Goal: Use online tool/utility: Utilize a website feature to perform a specific function

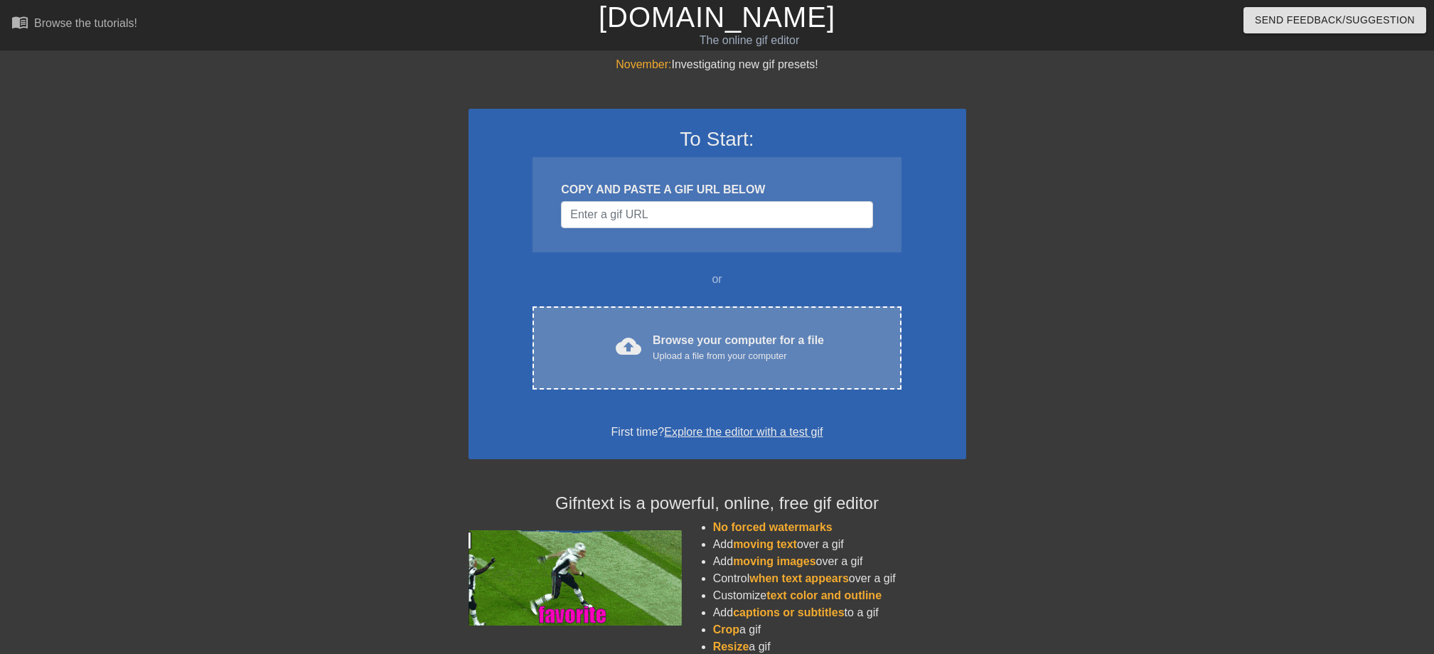
click at [666, 356] on div "Upload a file from your computer" at bounding box center [738, 356] width 171 height 14
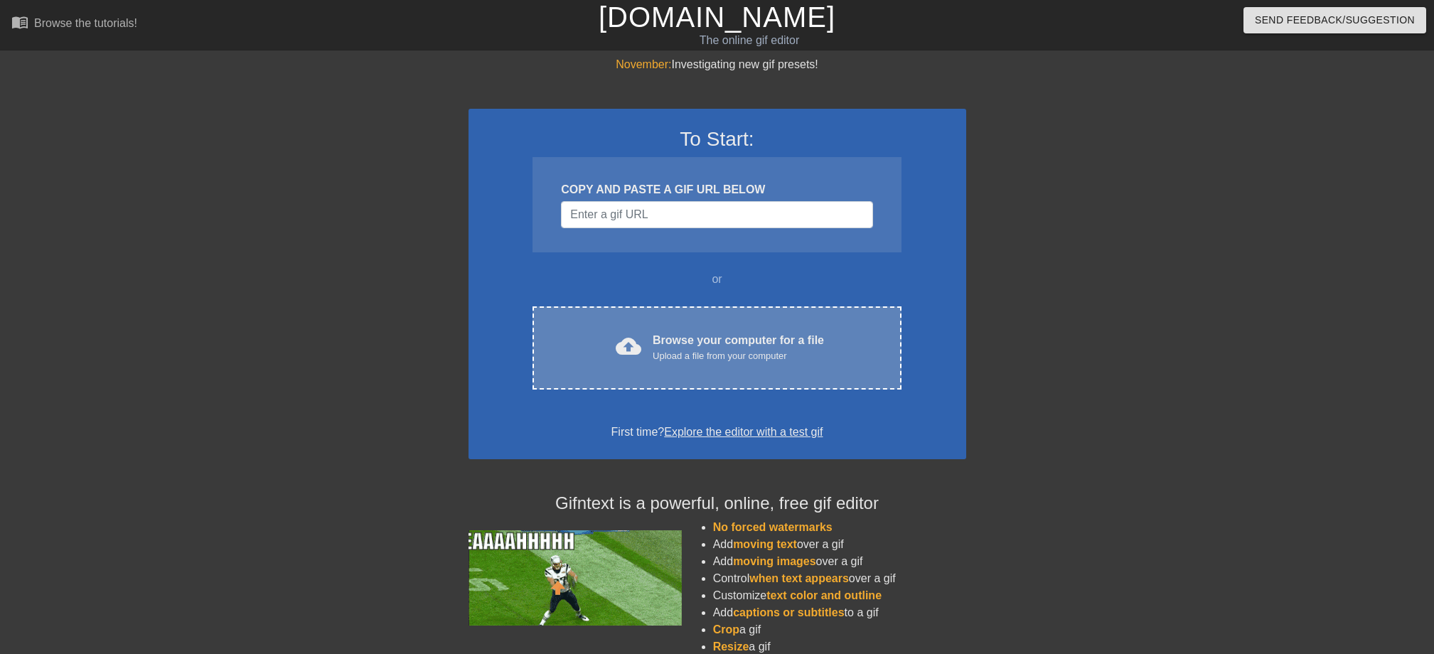
click at [659, 329] on div "cloud_upload Browse your computer for a file Upload a file from your computer C…" at bounding box center [717, 347] width 368 height 83
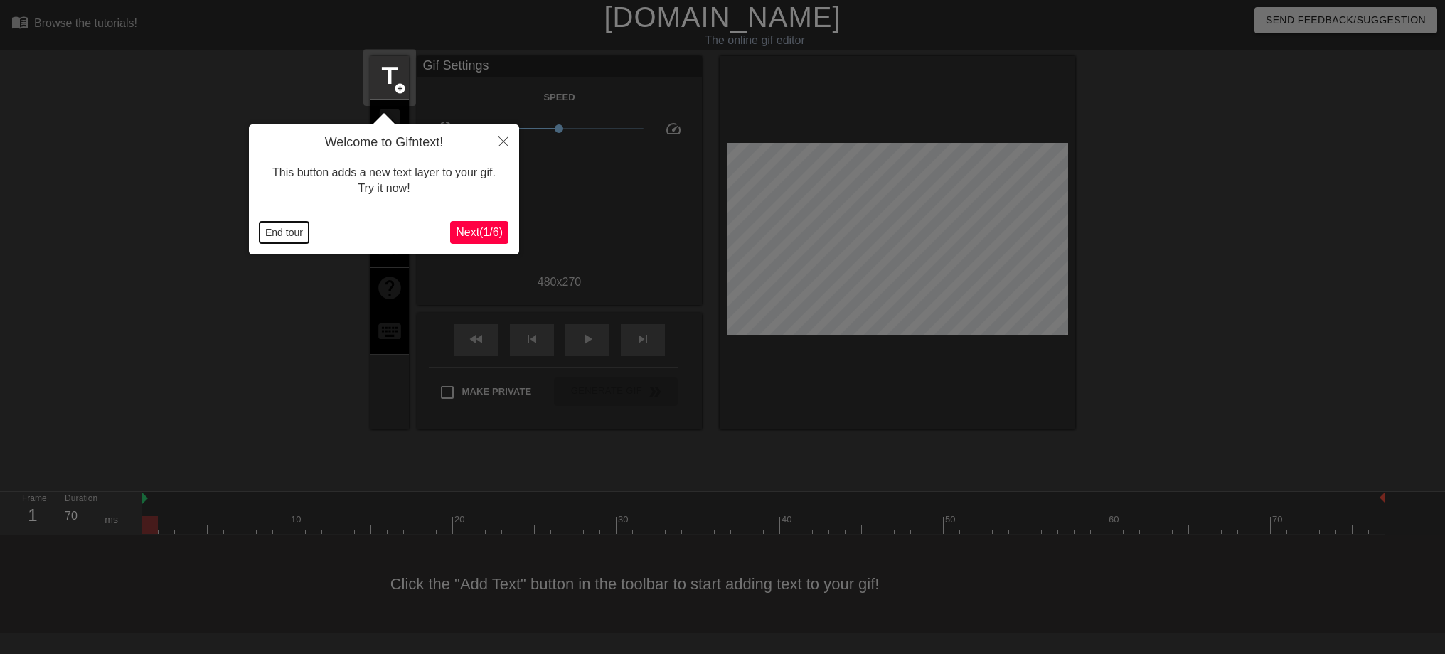
click at [260, 233] on button "End tour" at bounding box center [284, 232] width 49 height 21
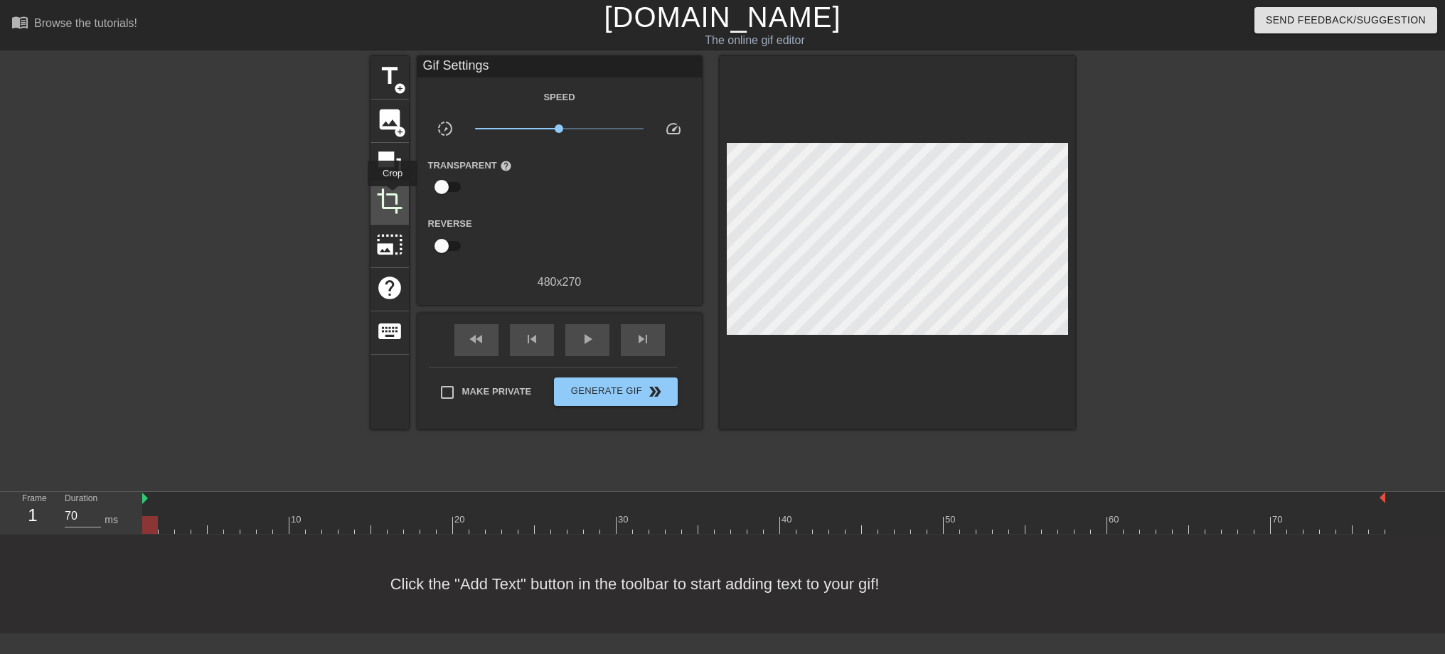
click at [393, 196] on span "crop" at bounding box center [389, 201] width 27 height 27
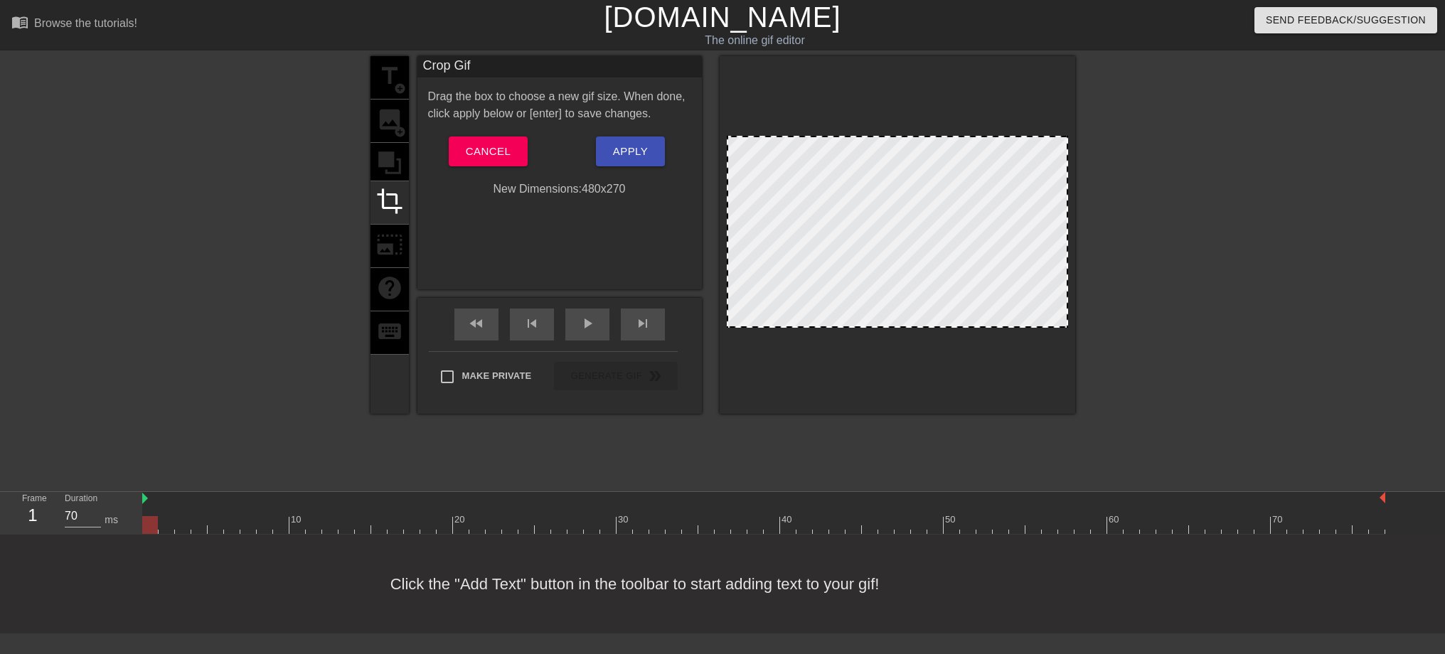
click at [907, 328] on div at bounding box center [898, 235] width 356 height 358
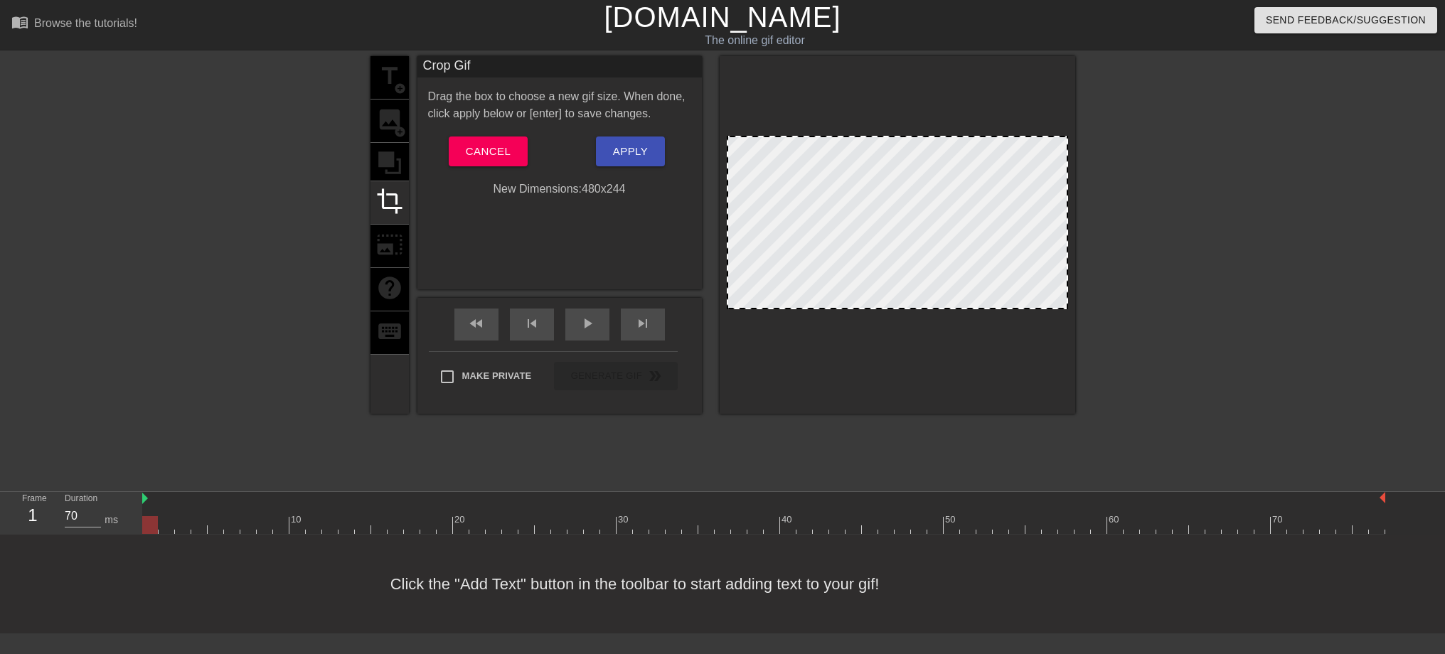
drag, startPoint x: 907, startPoint y: 327, endPoint x: 908, endPoint y: 309, distance: 18.5
click at [908, 309] on div at bounding box center [897, 307] width 338 height 7
drag, startPoint x: 893, startPoint y: 137, endPoint x: 895, endPoint y: 147, distance: 10.8
click at [627, 148] on span "Apply" at bounding box center [630, 151] width 35 height 18
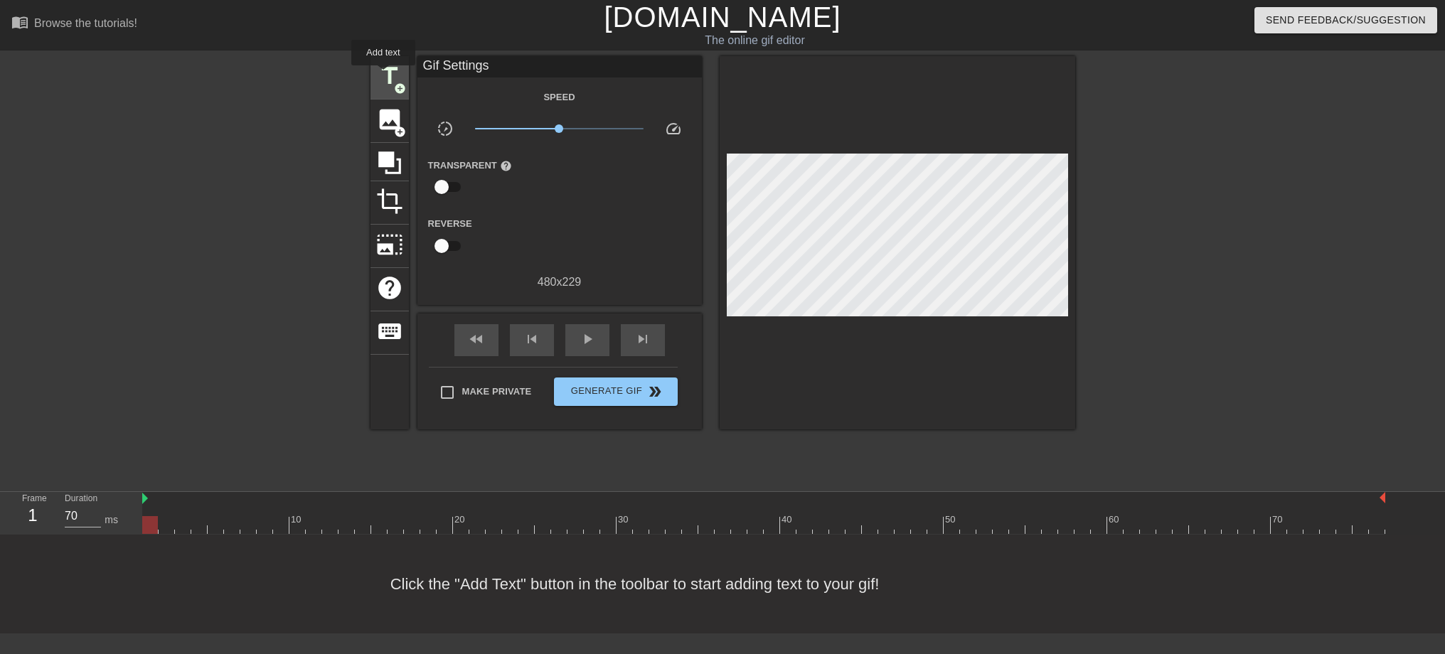
click at [383, 75] on span "title" at bounding box center [389, 76] width 27 height 27
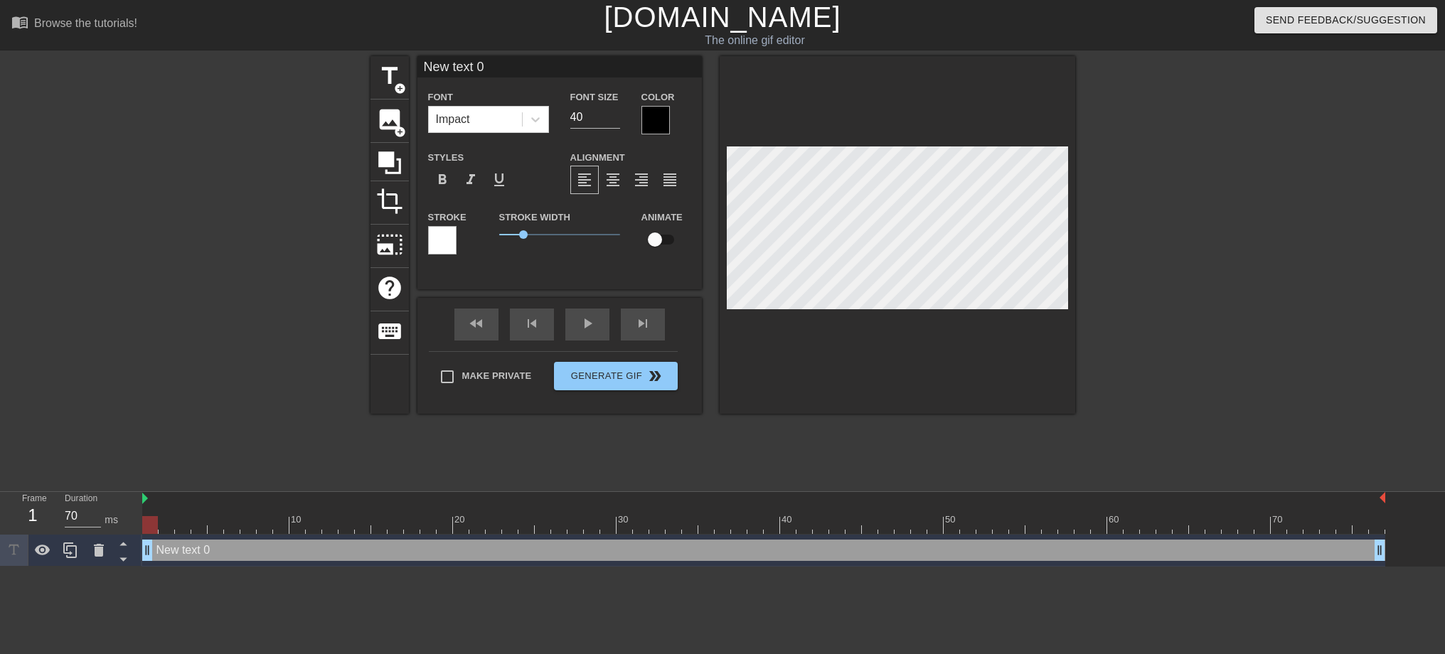
click at [658, 107] on div at bounding box center [655, 120] width 28 height 28
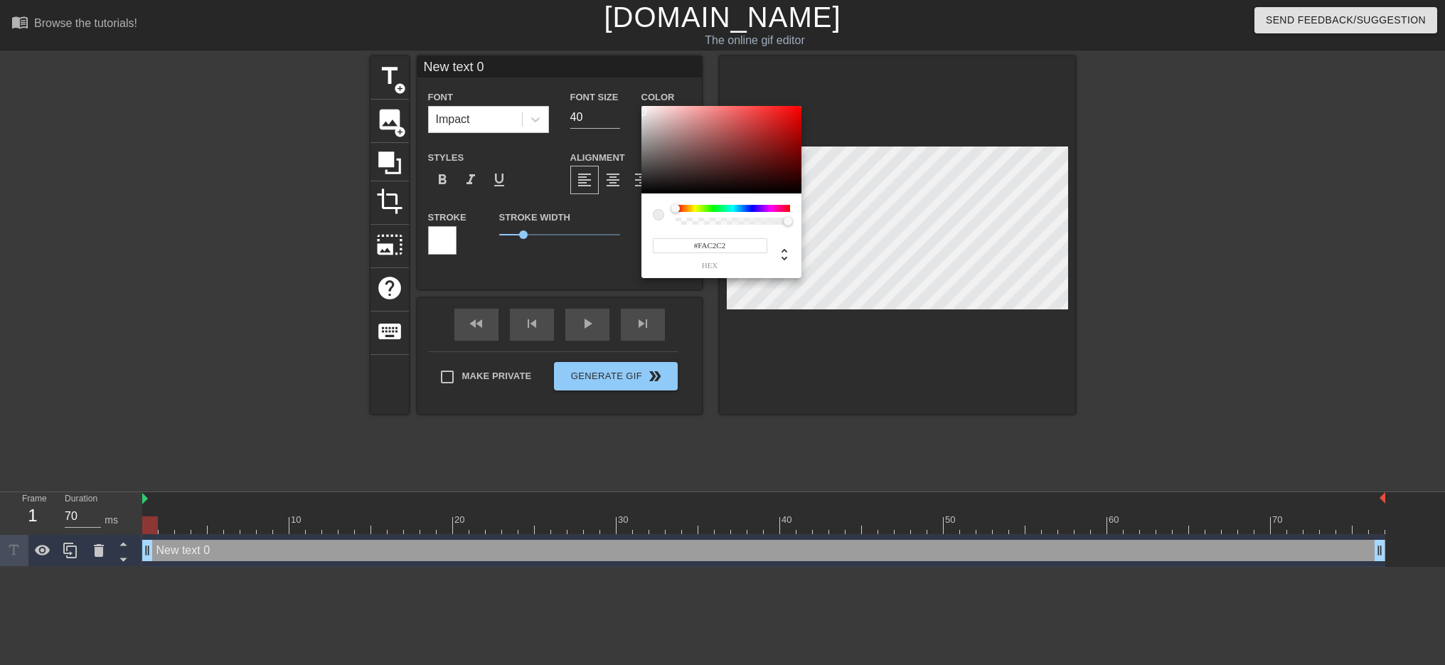
type input "#FAFAFA"
drag, startPoint x: 668, startPoint y: 170, endPoint x: 461, endPoint y: 213, distance: 210.6
click at [641, 107] on div at bounding box center [721, 150] width 160 height 88
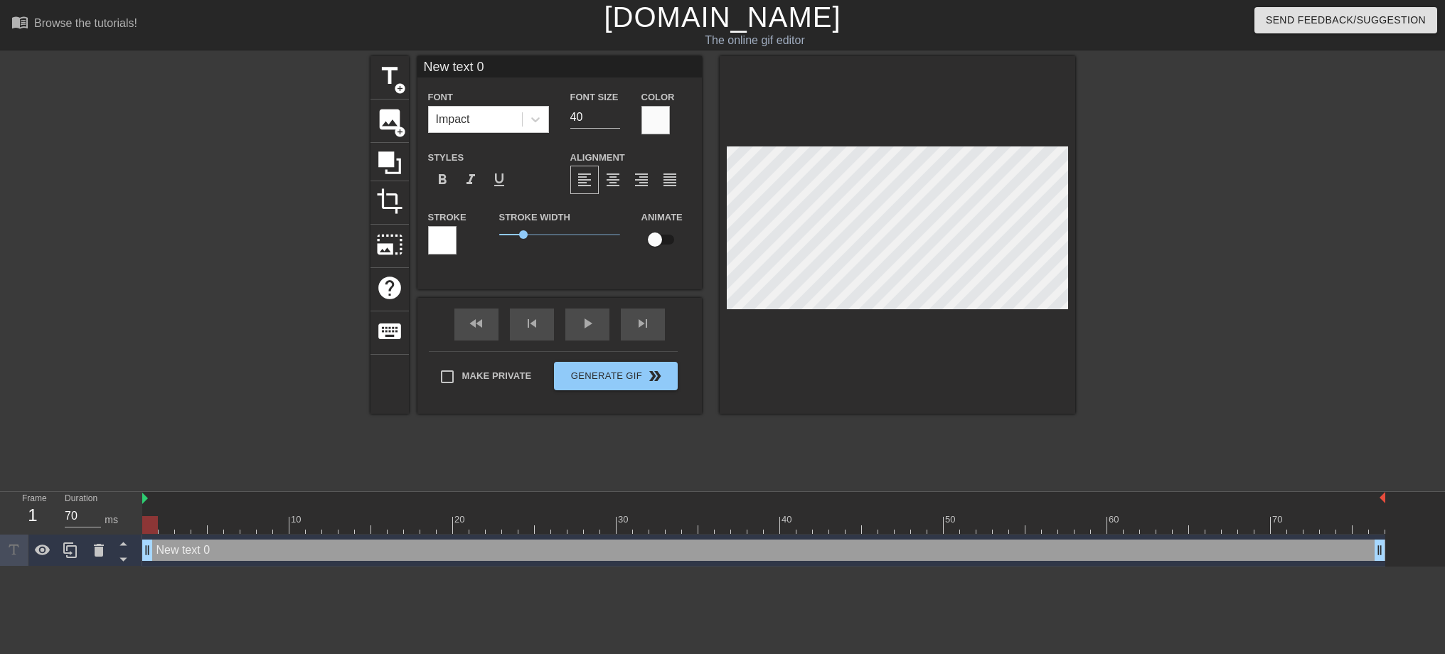
click at [447, 245] on div at bounding box center [442, 240] width 28 height 28
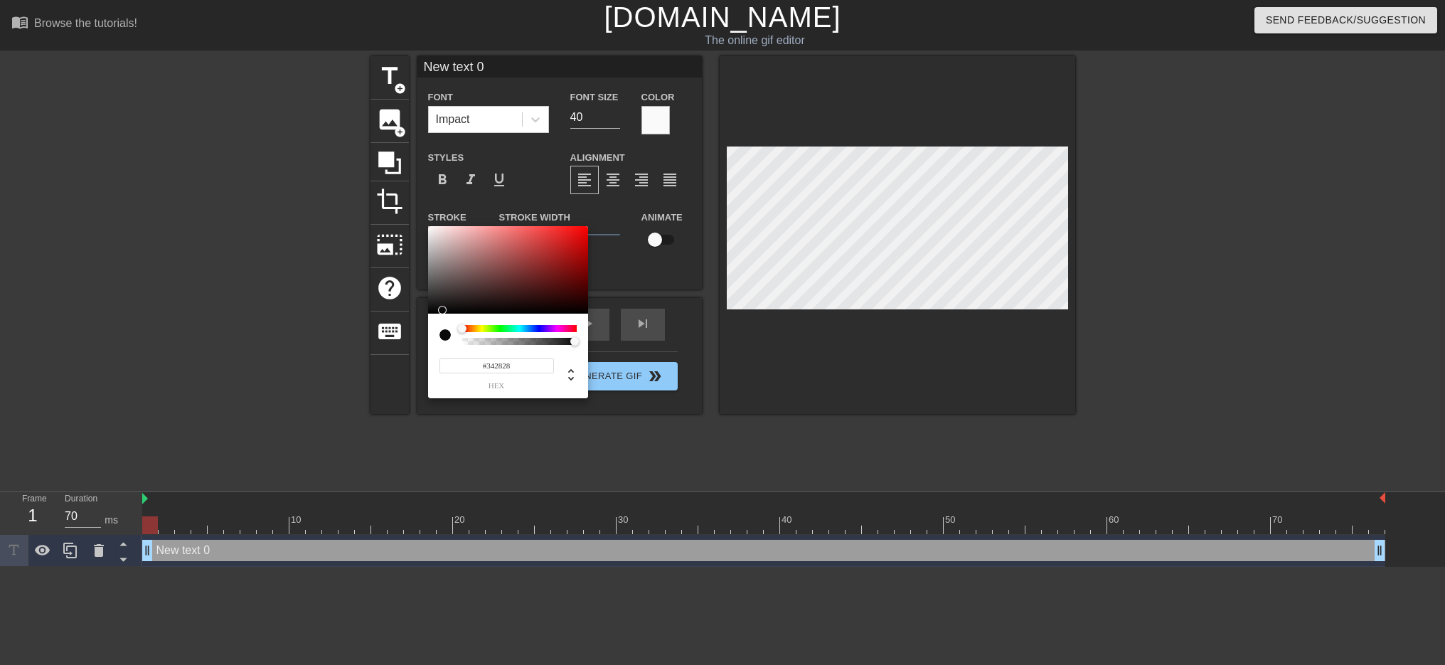
type input "#000000"
drag, startPoint x: 458, startPoint y: 292, endPoint x: 425, endPoint y: 320, distance: 43.4
click at [425, 320] on div "#000000 hex" at bounding box center [722, 332] width 1445 height 665
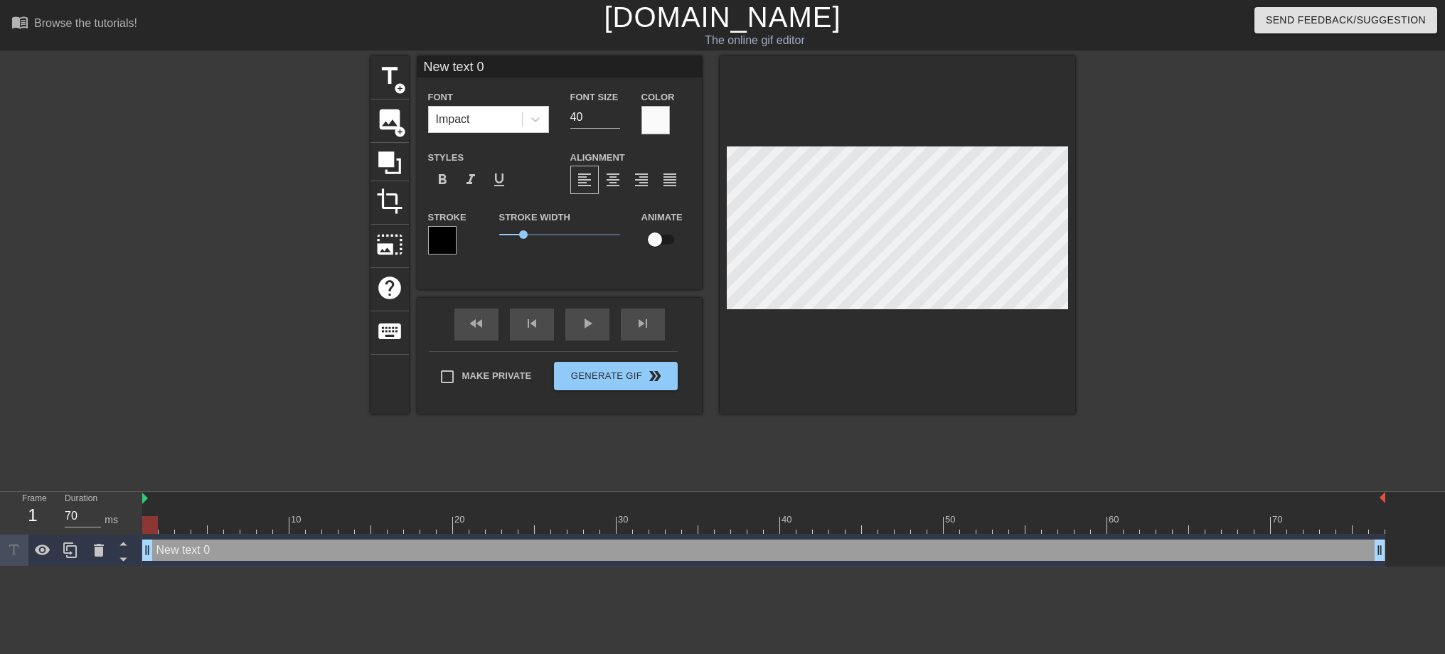
scroll to position [2, 2]
type input "Y"
type textarea "Y"
type input "Yo"
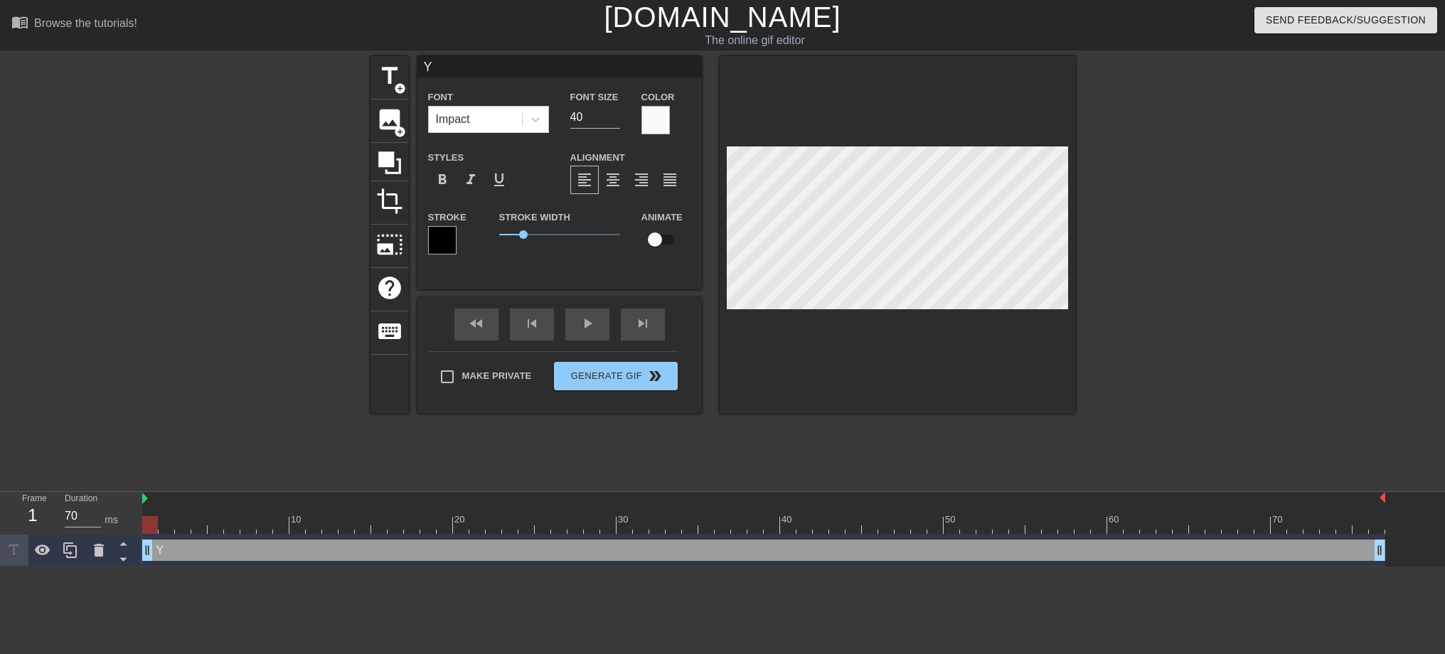
type textarea "Yo"
type input "You"
type textarea "You"
type input "You"
type textarea "You"
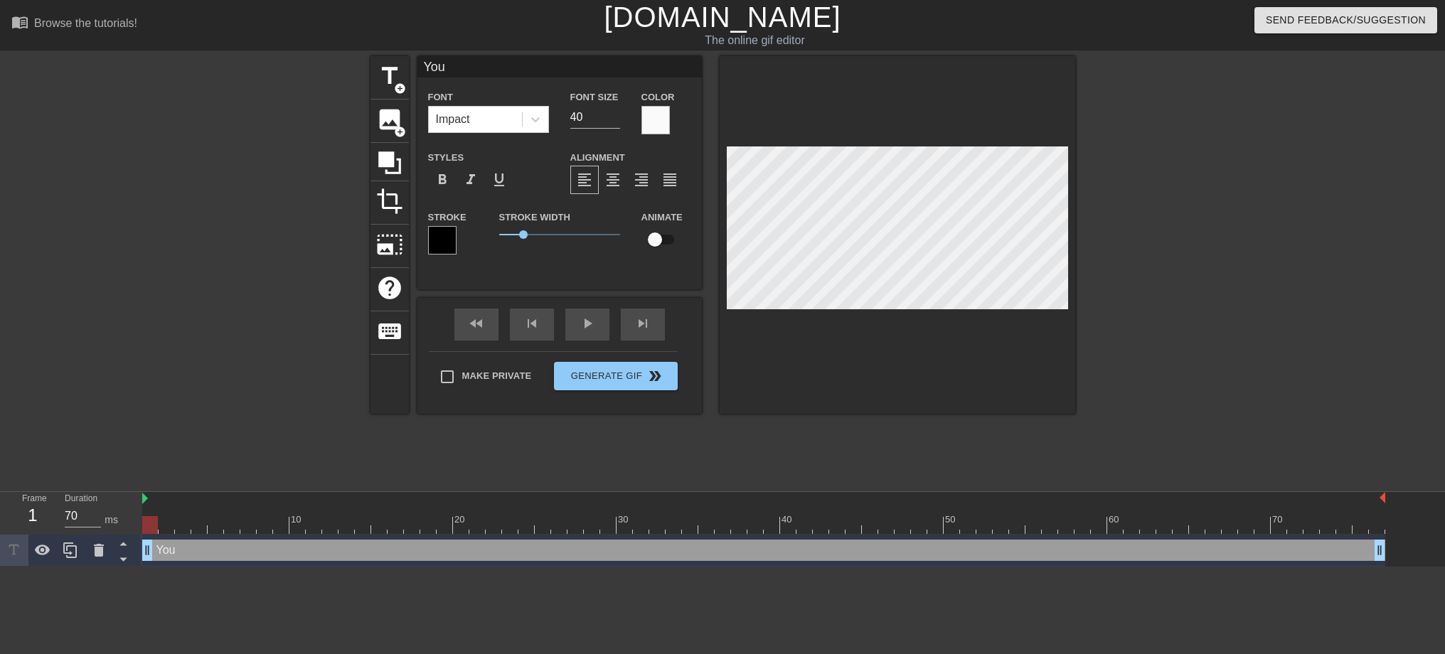
type input "You b"
type textarea "You b"
type input "You be"
type textarea "You be"
type input "You bet"
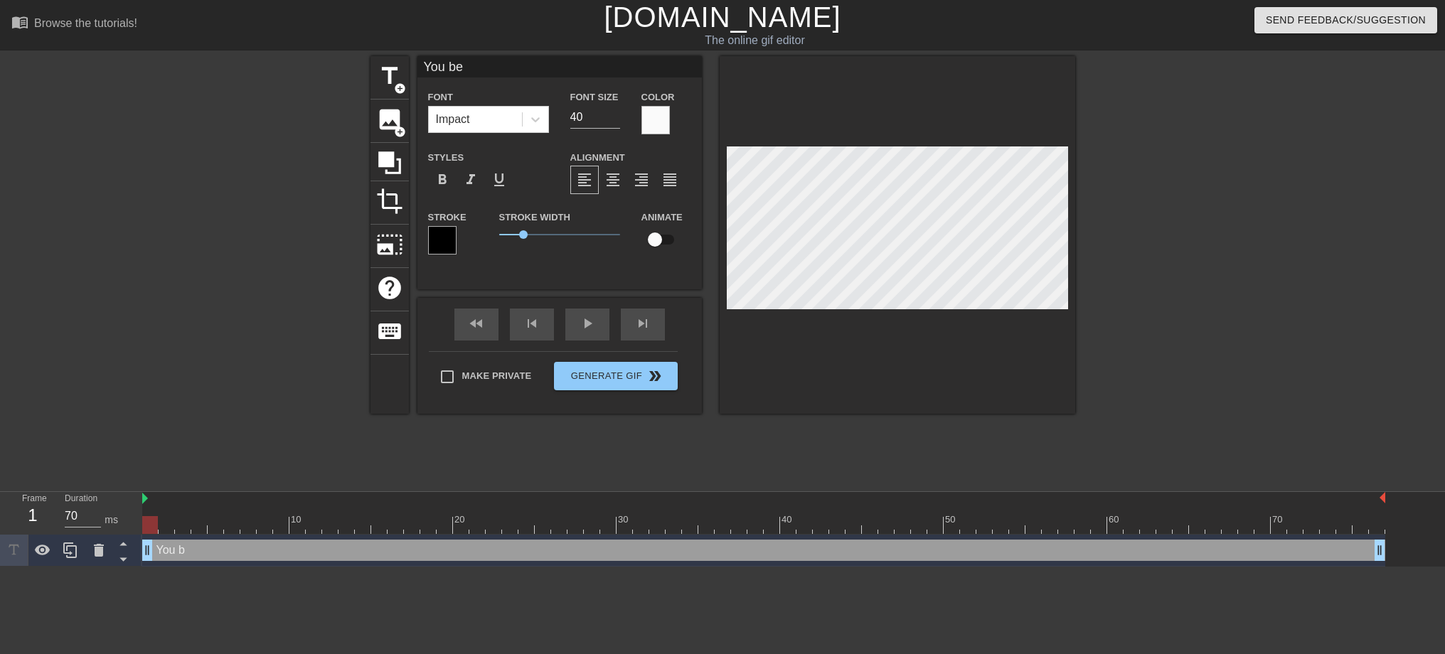
type textarea "You bet"
type input "You bett"
type textarea "You bett"
type input "You [PERSON_NAME]"
type textarea "You [PERSON_NAME]"
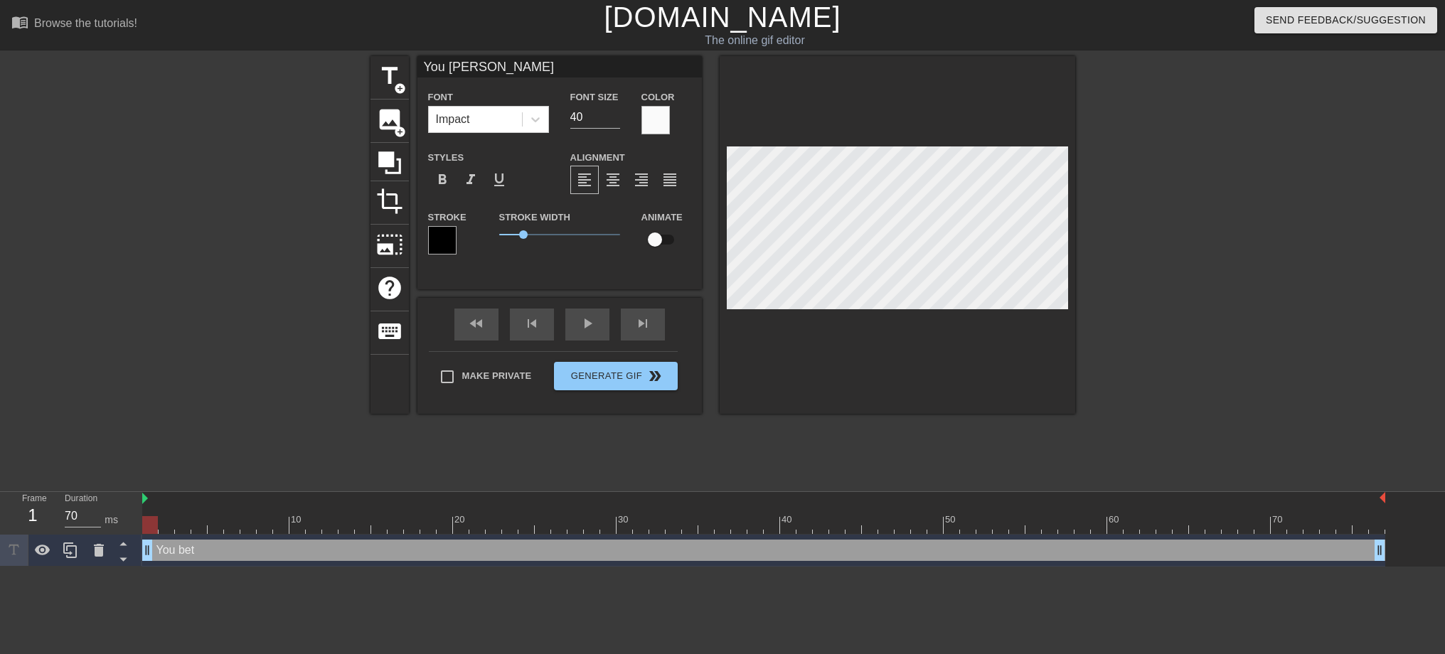
scroll to position [2, 4]
type input "You better"
type textarea "You better"
type input "70"
drag, startPoint x: 152, startPoint y: 550, endPoint x: 92, endPoint y: 550, distance: 60.4
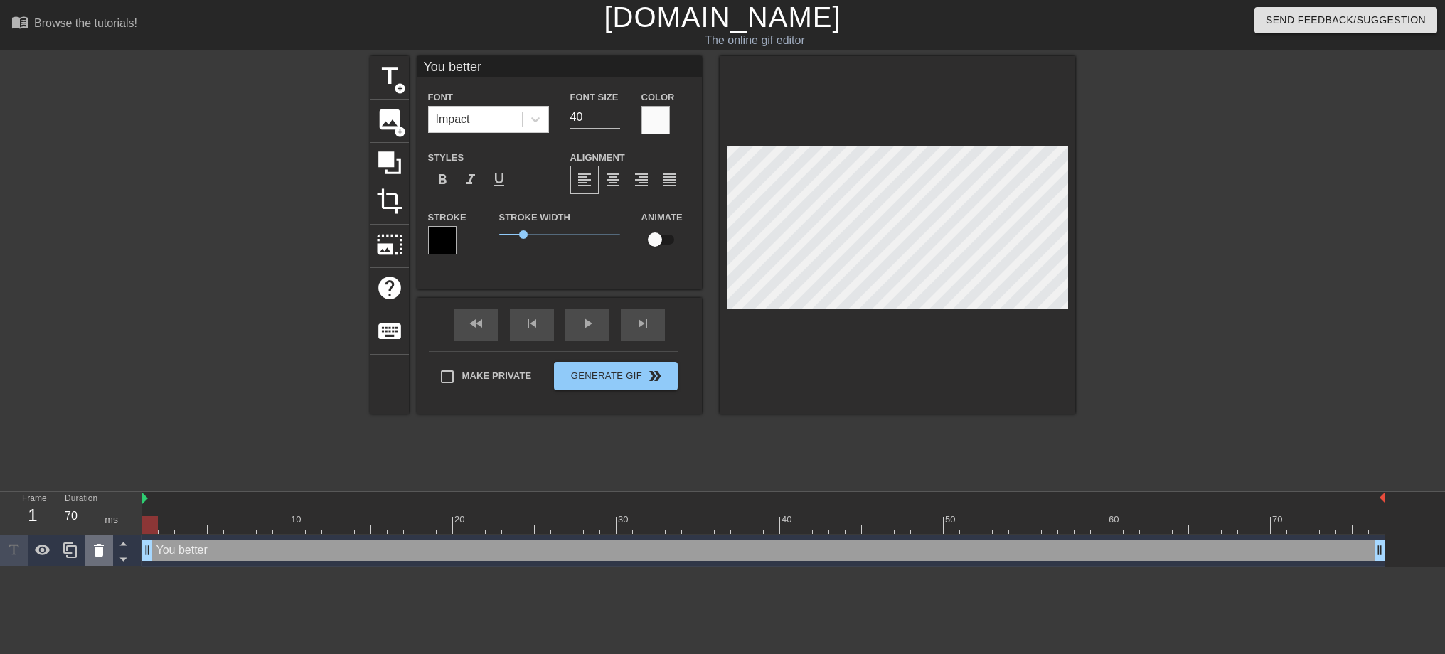
click at [92, 550] on div "Frame 1 Duration 70 ms 10 20 30 40 50 60 70 You better drag_handle drag_handle" at bounding box center [722, 529] width 1445 height 75
type input "You [PERSON_NAME]"
type textarea "You [PERSON_NAME]"
type input "You bett"
type textarea "You bett"
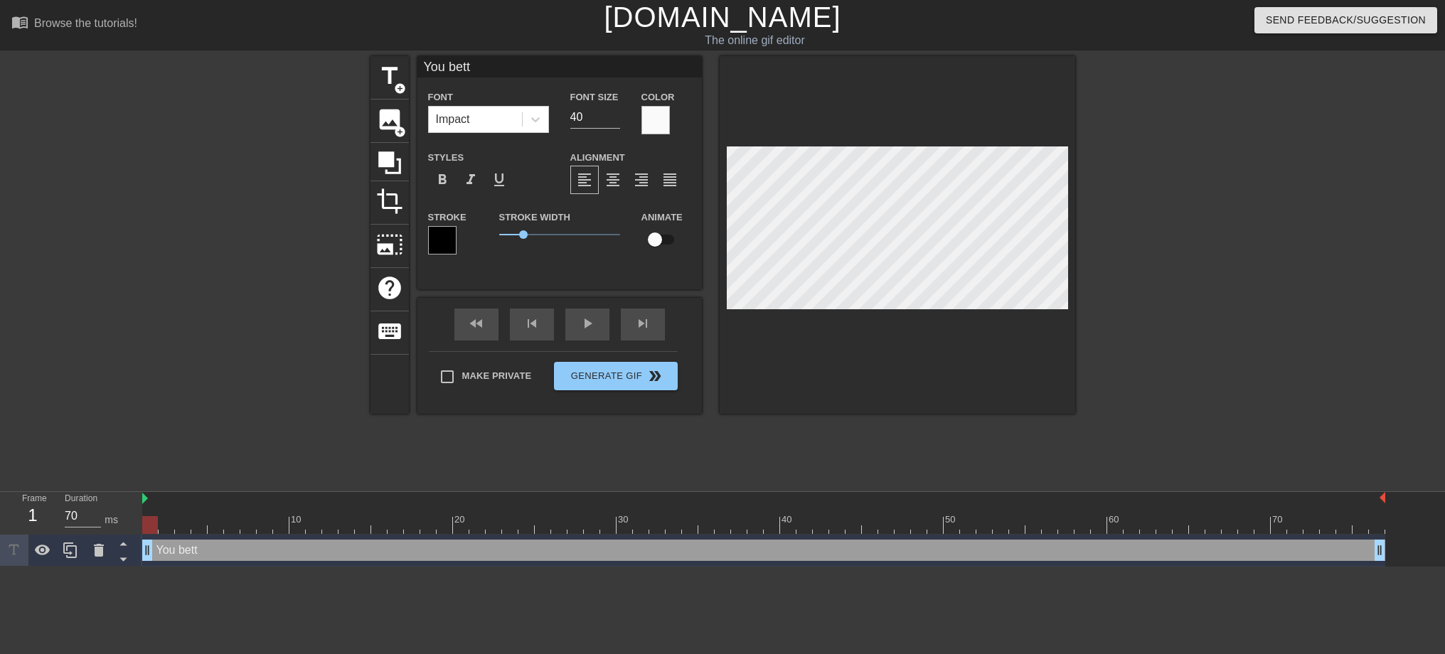
type input "You bet"
type textarea "You bet"
type input "You be"
type textarea "You be"
type input "You bes"
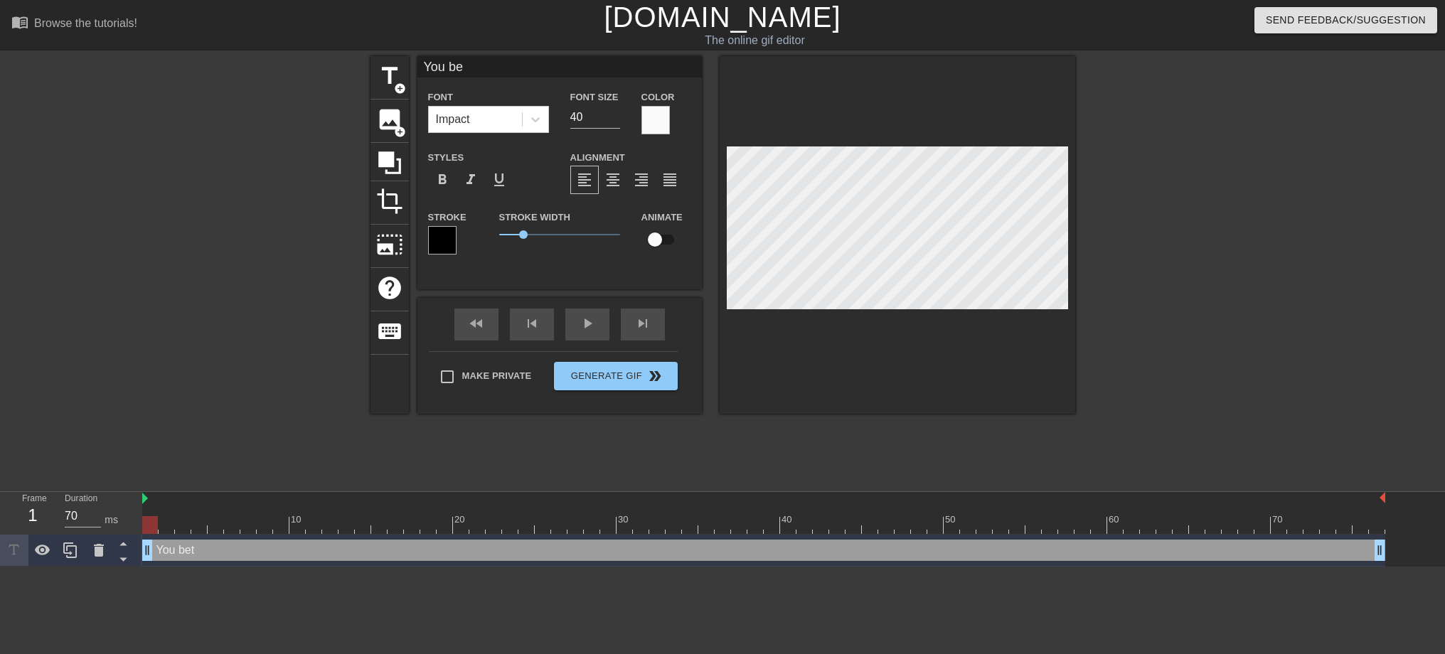
type textarea "You bes"
type input "You best"
type textarea "You best"
type input "You bes"
type textarea "You bes"
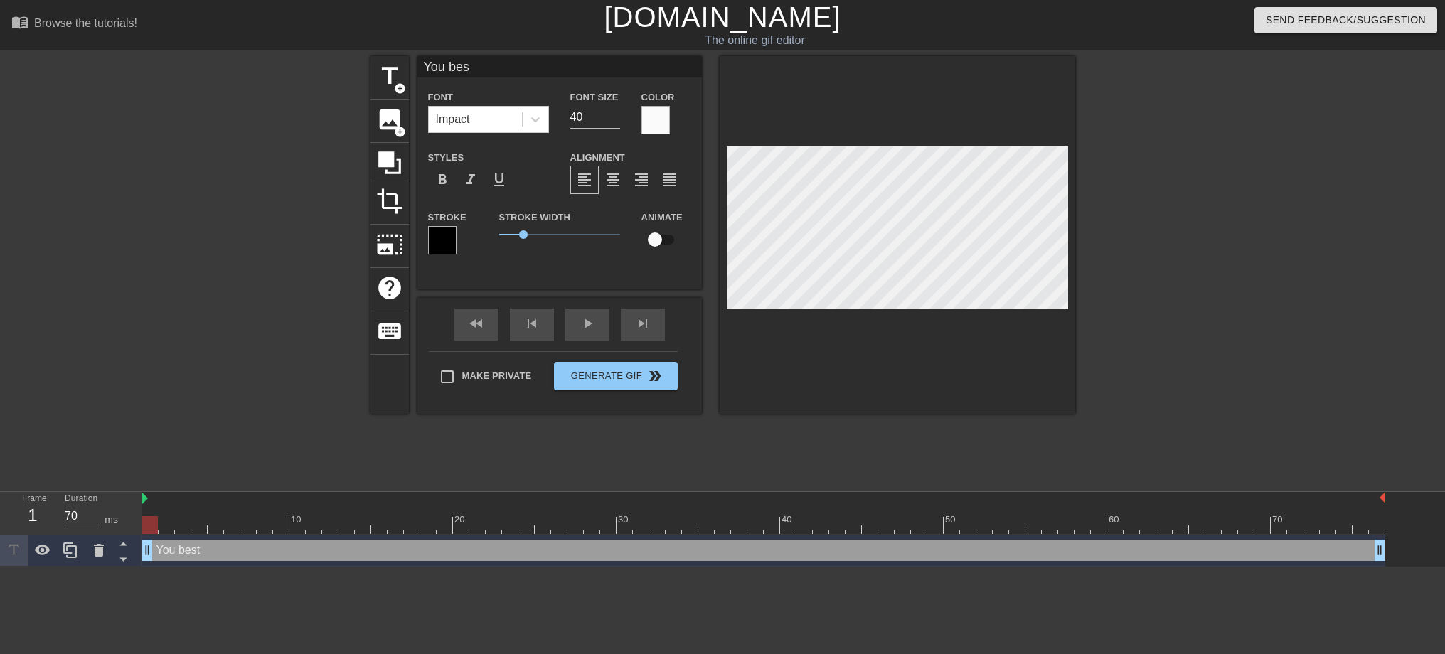
type input "You be"
type textarea "You be"
type input "You b"
type textarea "You b"
type input "You"
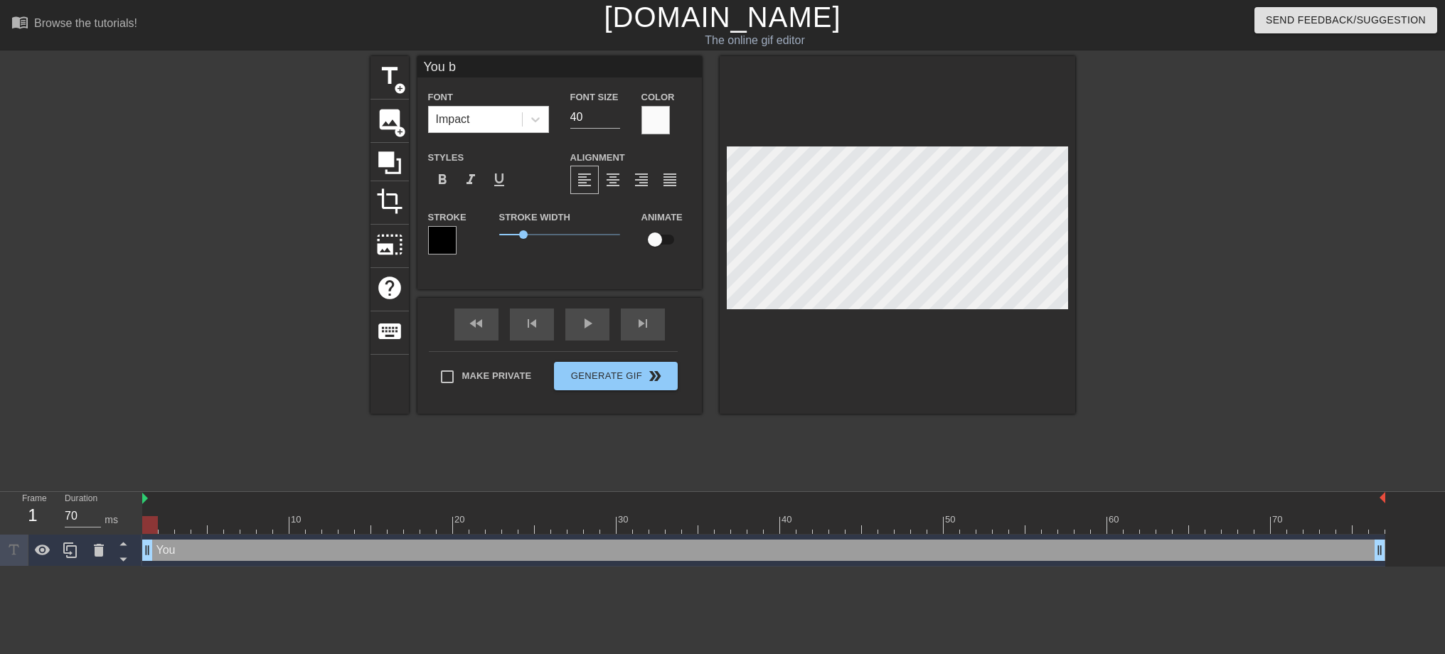
type textarea "You"
type input "You"
type textarea "You"
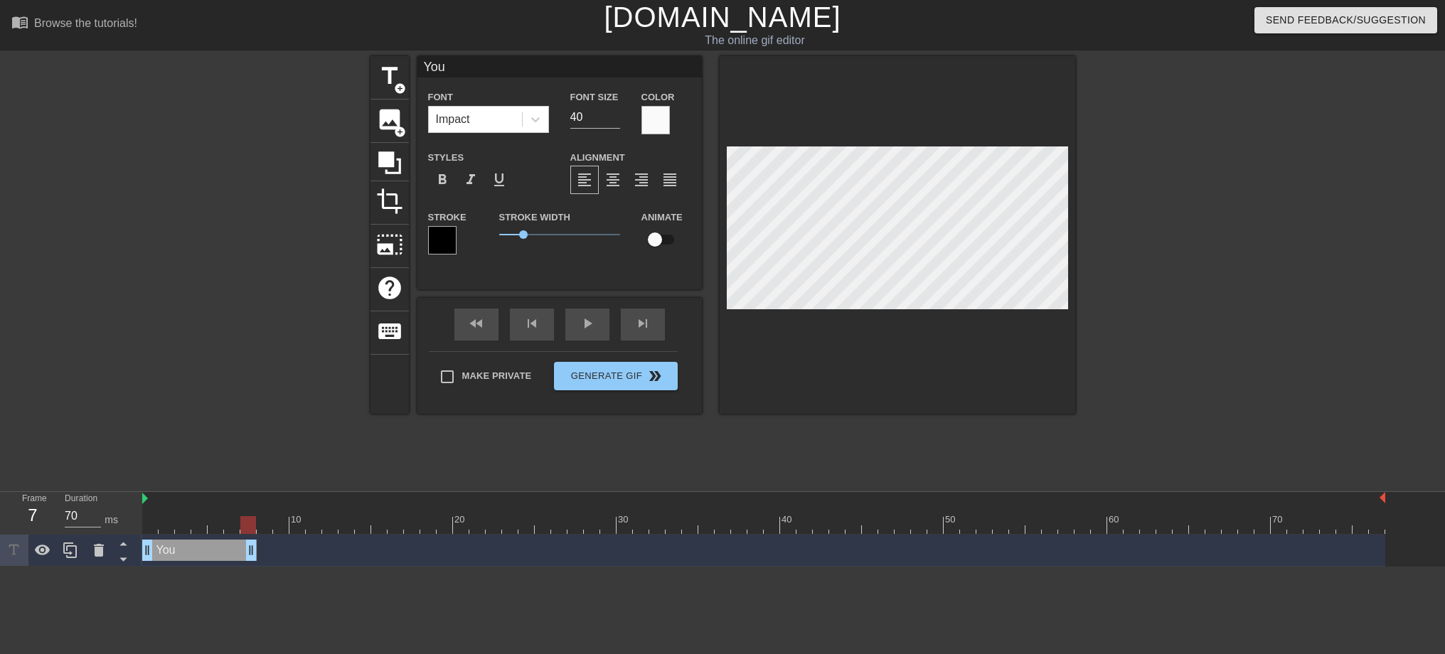
drag, startPoint x: 1380, startPoint y: 554, endPoint x: 255, endPoint y: 567, distance: 1125.0
click at [255, 567] on html "menu_book Browse the tutorials! [DOMAIN_NAME] The online gif editor Send Feedba…" at bounding box center [722, 283] width 1445 height 567
click at [198, 553] on div "You drag_handle drag_handle" at bounding box center [199, 550] width 114 height 21
click at [70, 554] on icon at bounding box center [70, 551] width 14 height 16
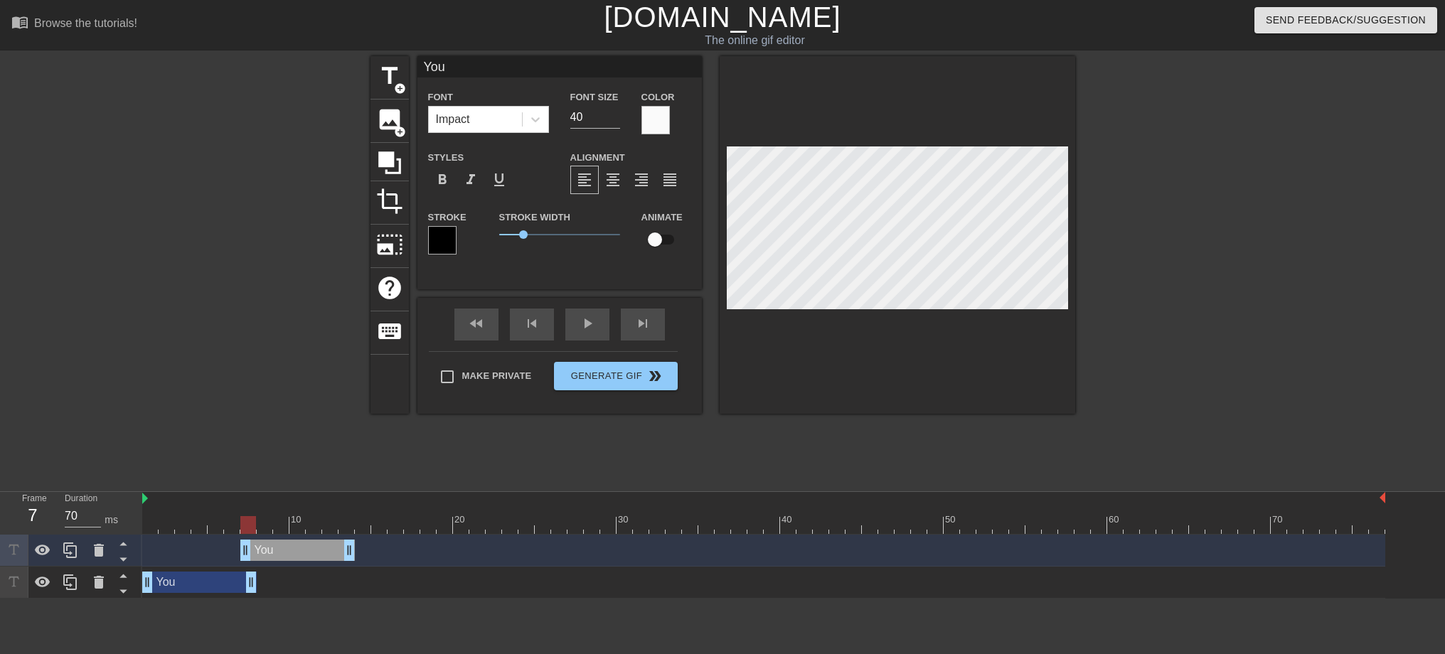
type input "60"
drag, startPoint x: 219, startPoint y: 557, endPoint x: 318, endPoint y: 556, distance: 98.9
click at [318, 556] on div "You drag_handle drag_handle" at bounding box center [314, 550] width 114 height 21
type input "b"
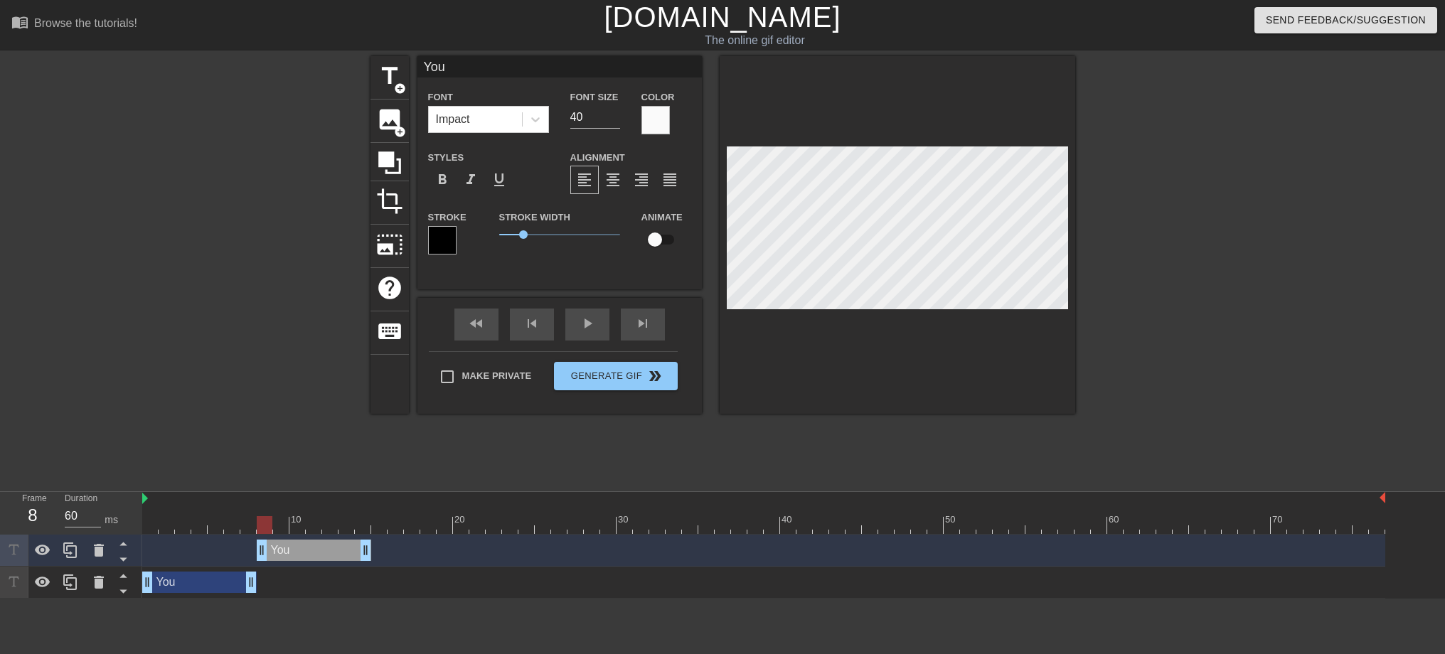
type textarea "b"
type input "be"
type textarea "be"
type input "bes"
type textarea "bes"
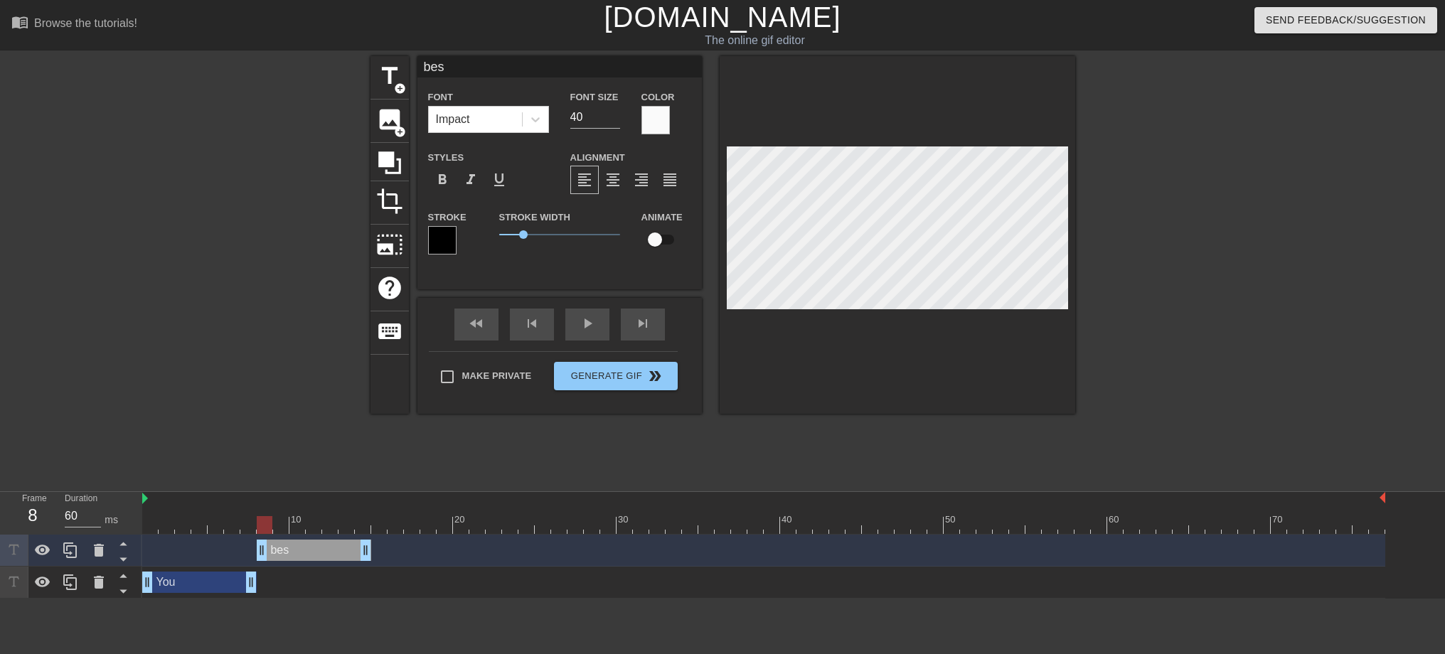
type input "best"
type textarea "best"
drag, startPoint x: 361, startPoint y: 549, endPoint x: 341, endPoint y: 550, distance: 20.6
click at [584, 329] on span "play_arrow" at bounding box center [587, 323] width 17 height 17
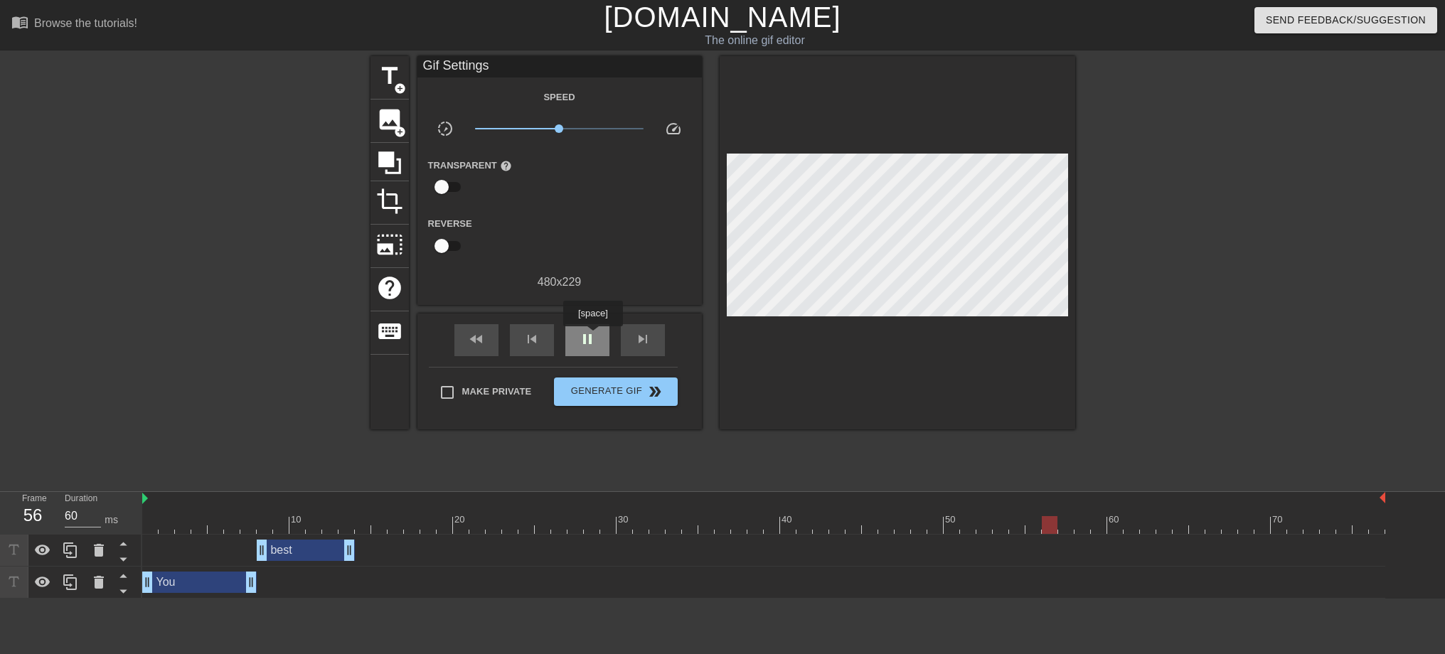
click at [592, 336] on span "pause" at bounding box center [587, 339] width 17 height 17
click at [594, 338] on span "play_arrow" at bounding box center [587, 339] width 17 height 17
type input "60"
click at [594, 338] on span "pause" at bounding box center [587, 339] width 17 height 17
click at [316, 548] on div "best drag_handle drag_handle" at bounding box center [306, 550] width 98 height 21
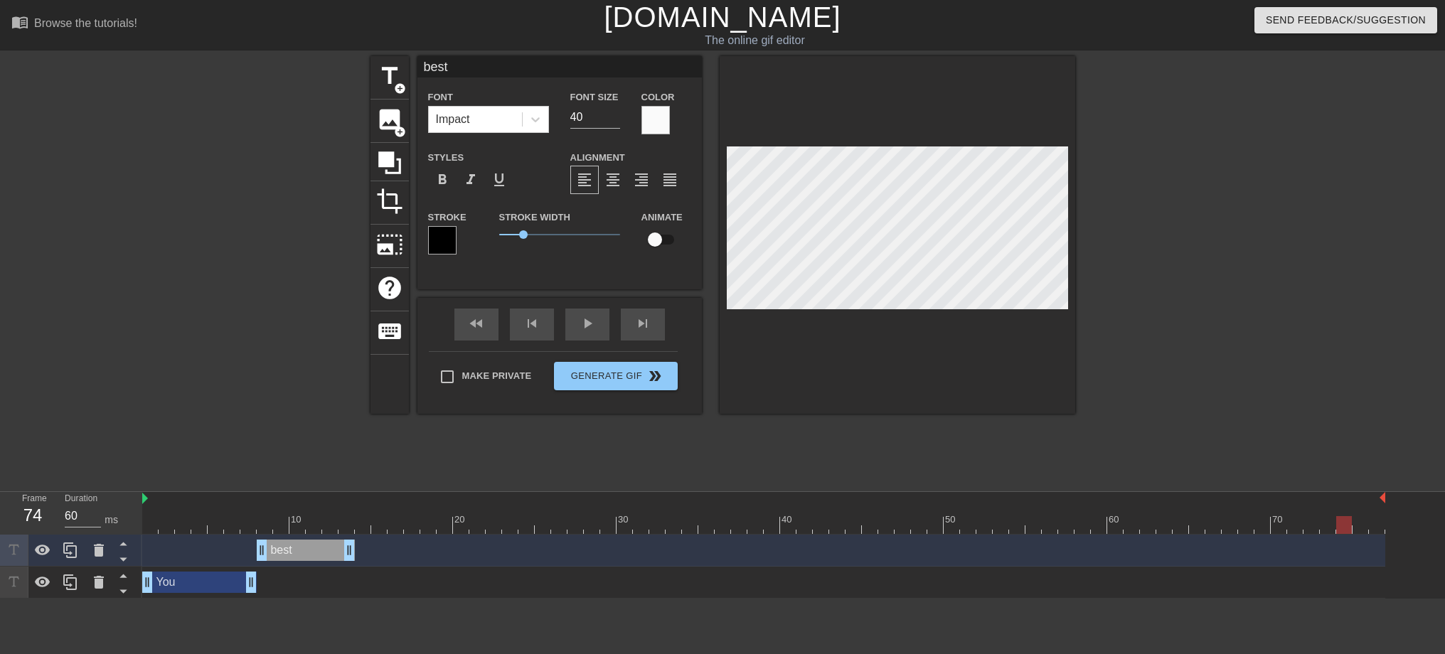
click at [201, 584] on div "You drag_handle drag_handle" at bounding box center [199, 582] width 114 height 21
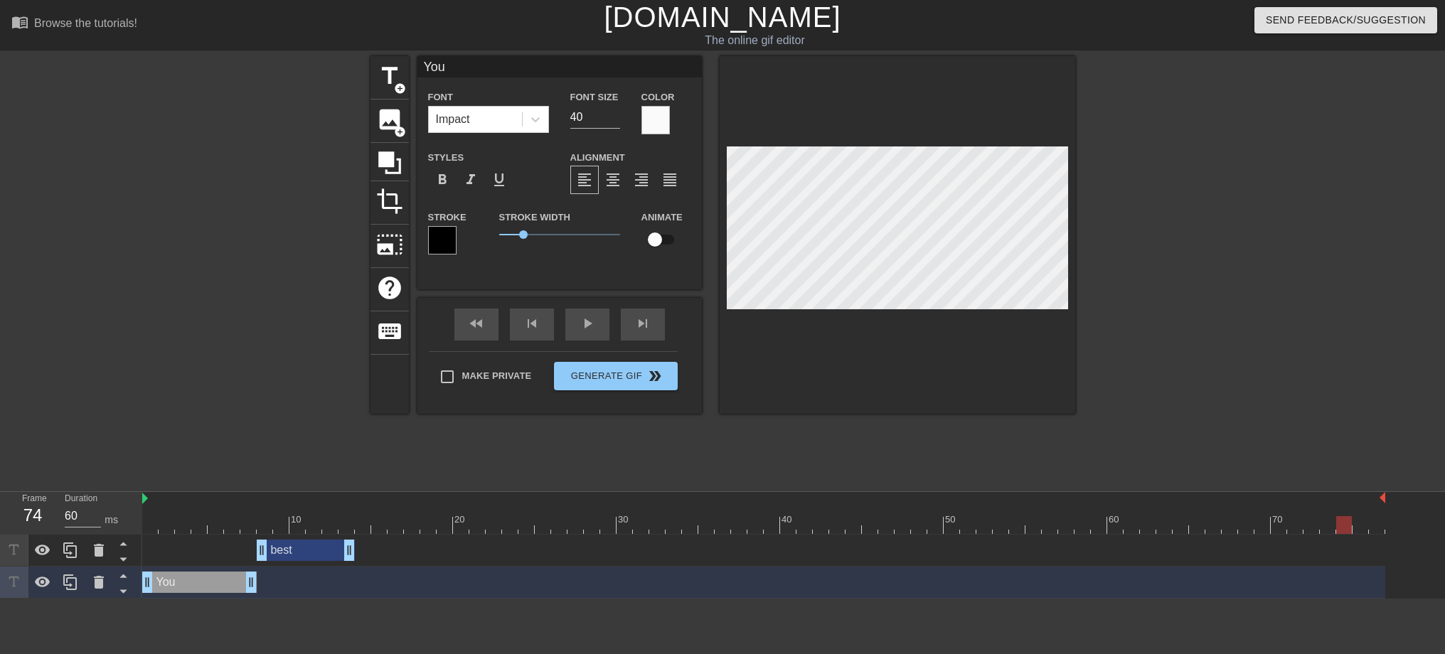
click at [341, 550] on div "best drag_handle drag_handle" at bounding box center [306, 550] width 98 height 21
type input "best"
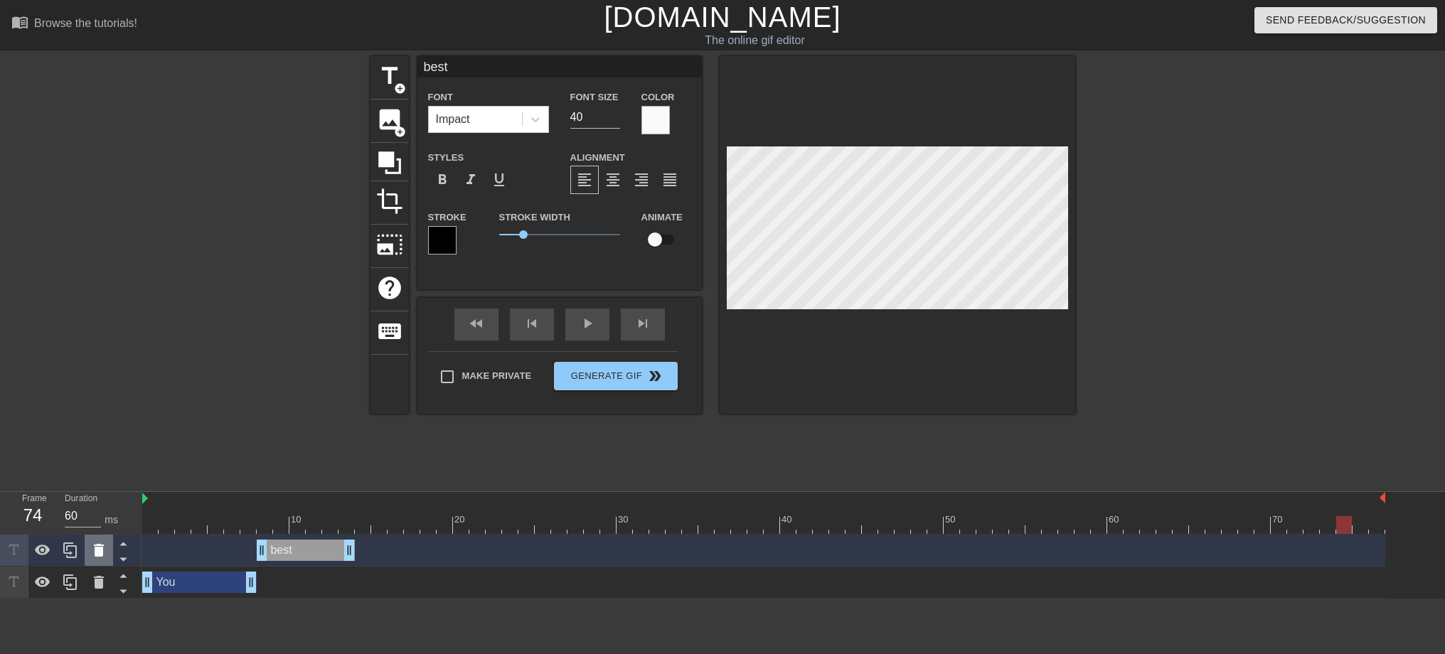
click at [97, 550] on icon at bounding box center [99, 550] width 10 height 13
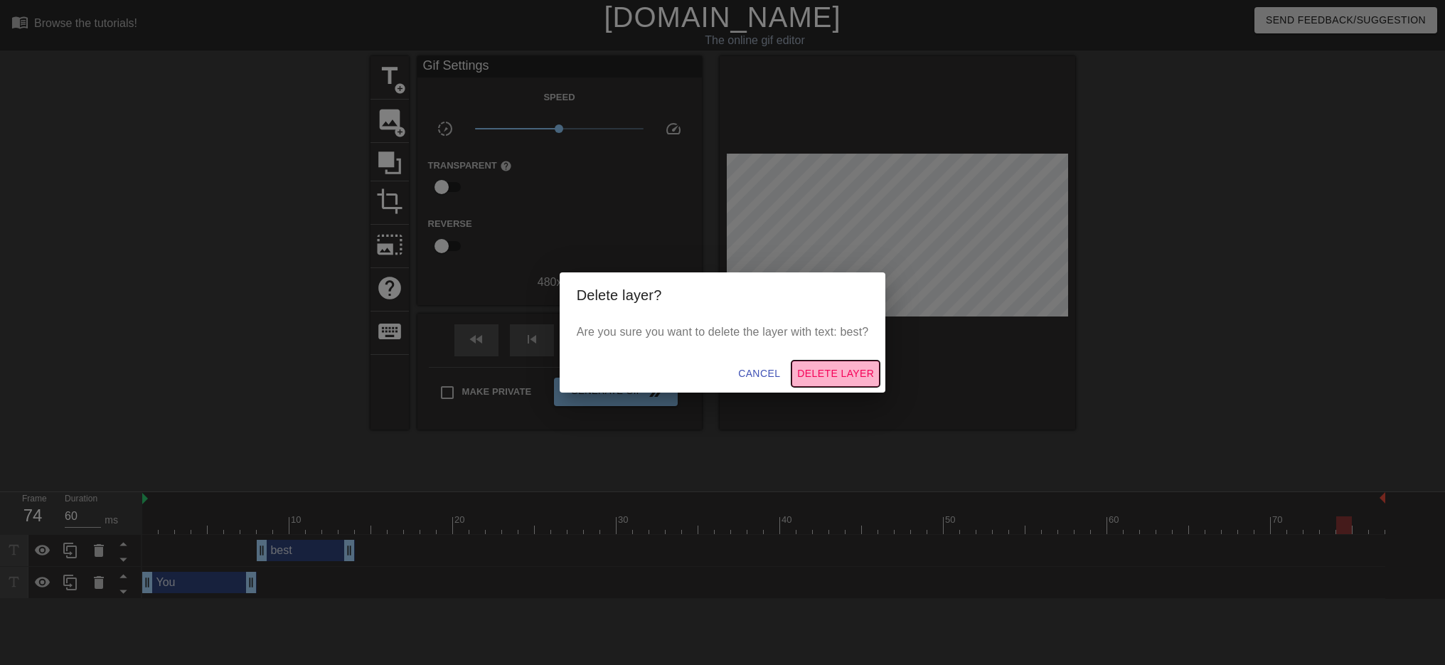
click at [840, 368] on span "Delete Layer" at bounding box center [835, 374] width 77 height 18
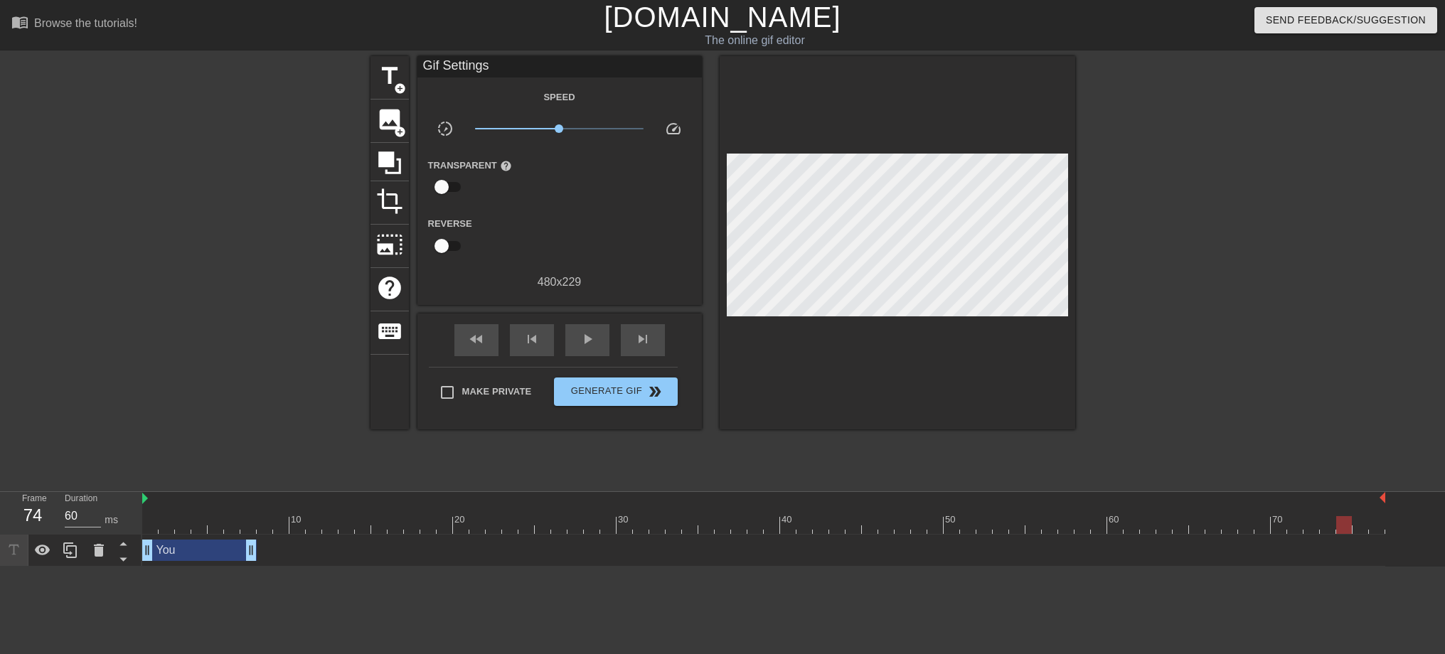
type input "70"
click at [232, 530] on div at bounding box center [763, 525] width 1243 height 18
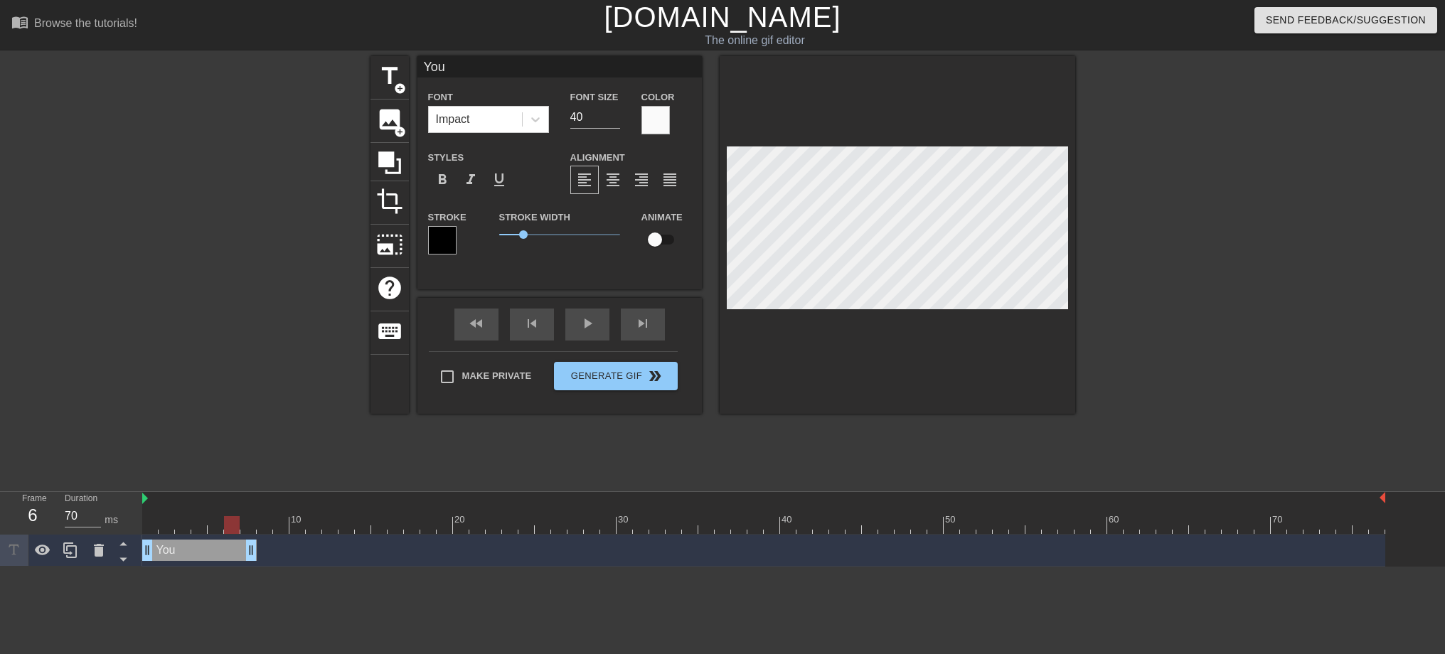
drag, startPoint x: 1015, startPoint y: 378, endPoint x: 956, endPoint y: 352, distance: 64.3
click at [1013, 377] on div at bounding box center [898, 235] width 356 height 358
type input "You"
type textarea "You"
type input "You b"
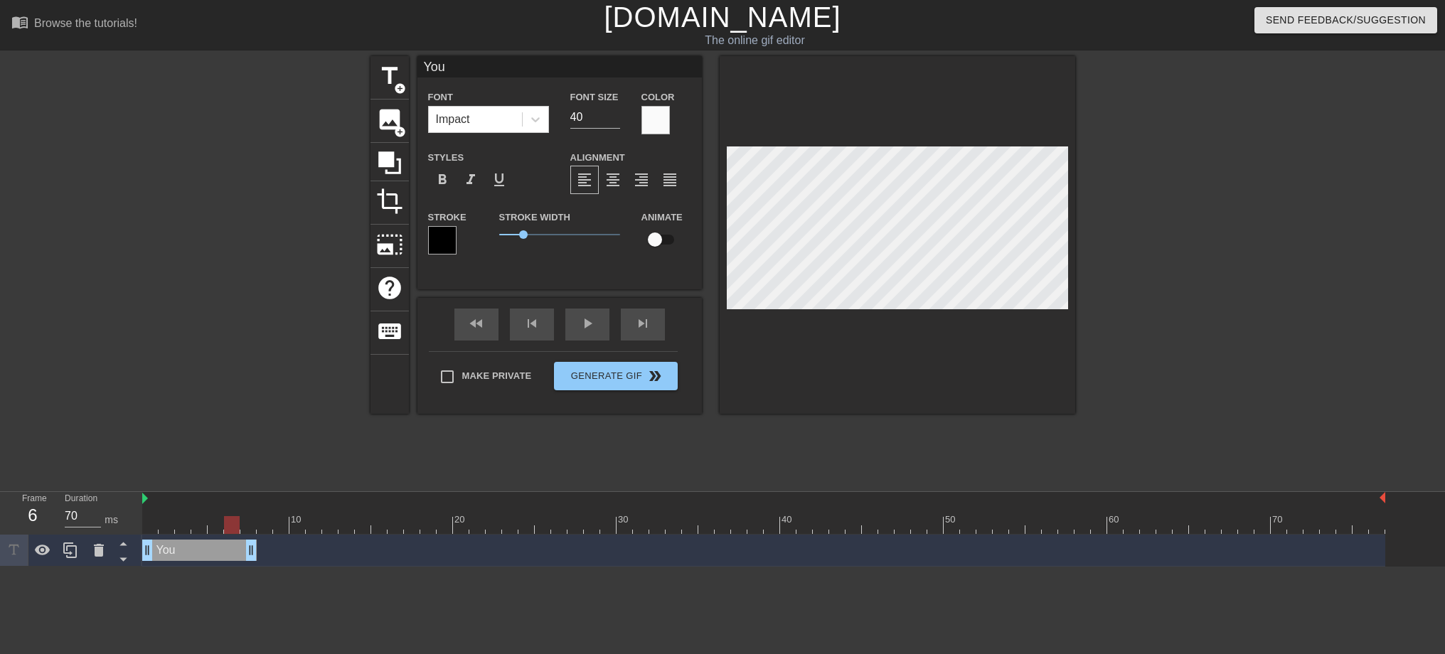
type textarea "You b"
type input "You be"
type textarea "You be"
type input "You bes"
type textarea "You bes"
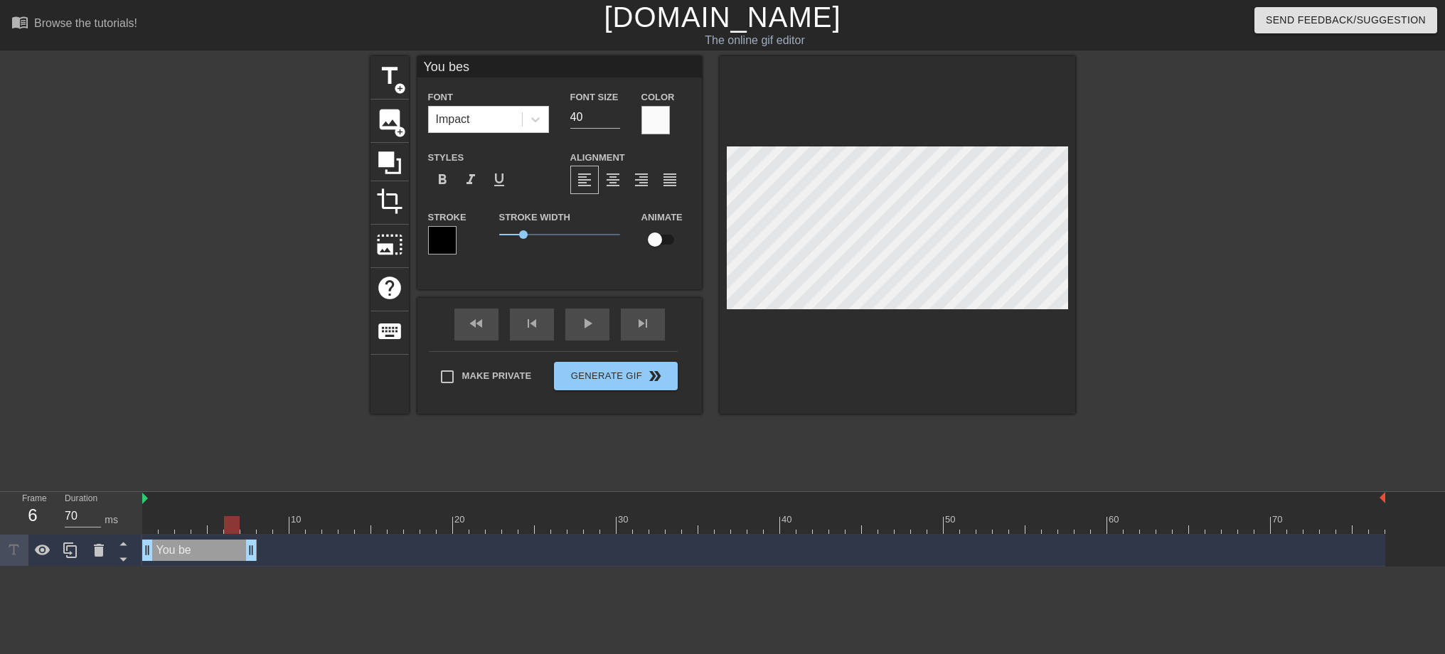
type input "You best"
type textarea "You best"
type input "You best"
type textarea "You best"
type input "You best s"
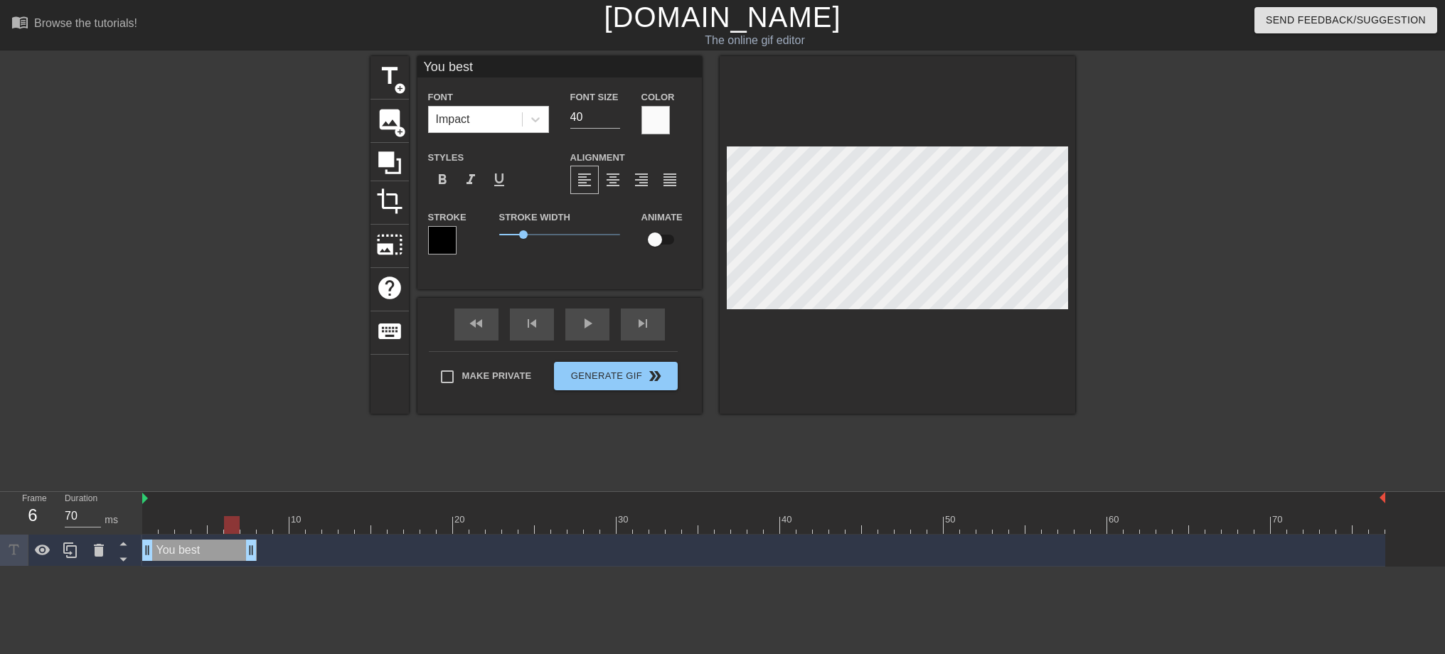
type textarea "You best s"
type input "You best st"
type textarea "You best st"
type input "You best sta"
type textarea "You best sta"
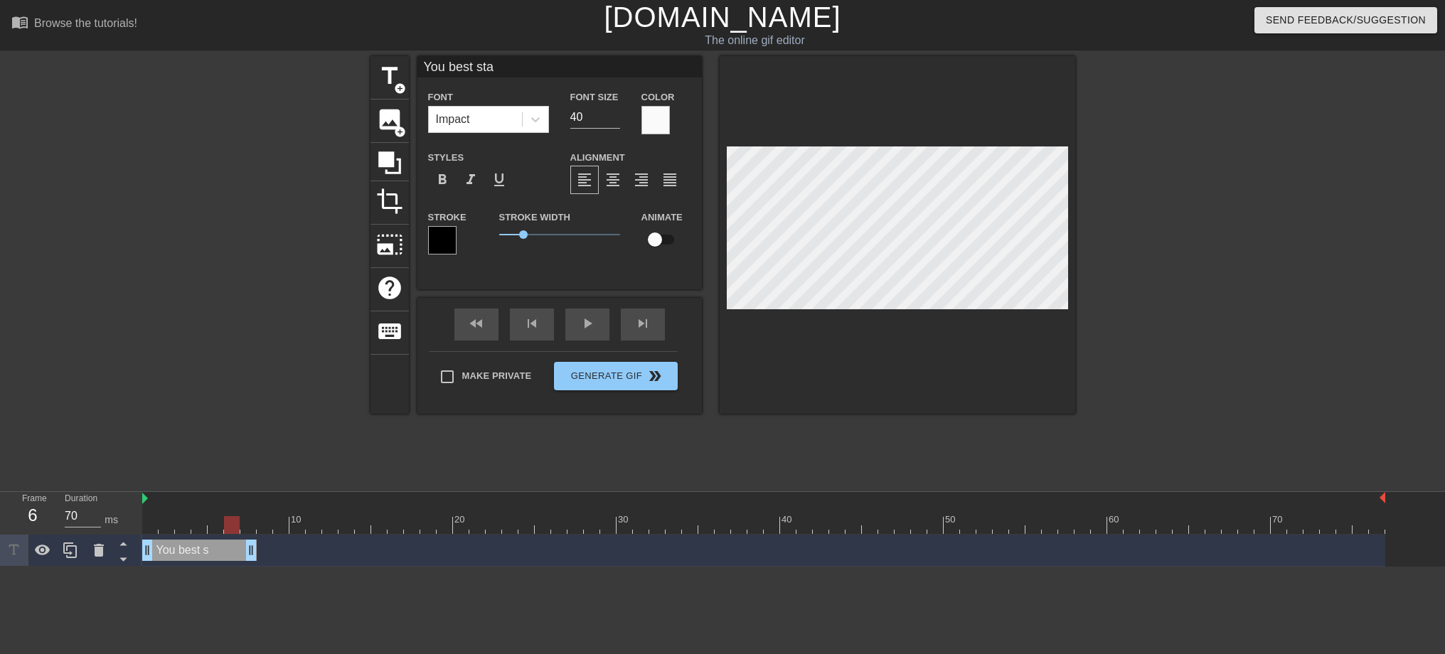
type input "You best star"
type textarea "You best star"
type input "You best start"
type textarea "You best start"
type input "You best start"
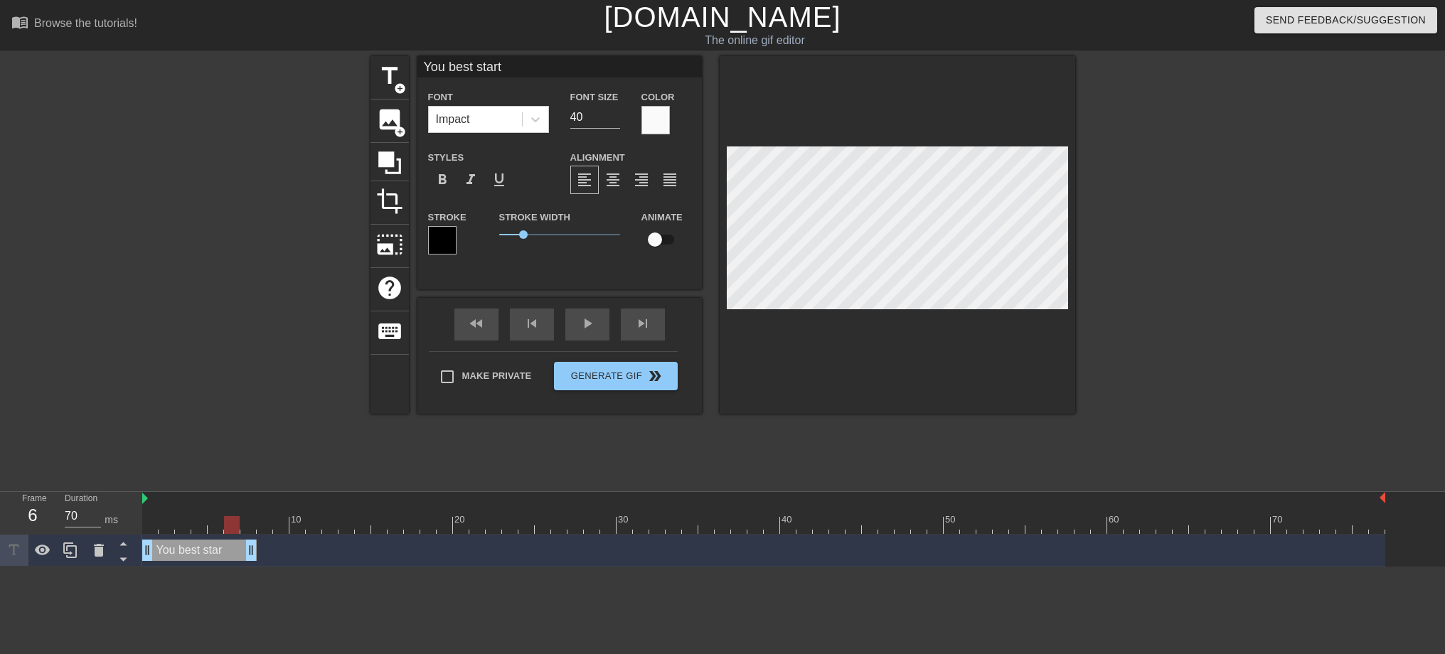
type textarea "You best start"
type input "You best start b"
type textarea "You best start b"
type input "You best start be"
type textarea "You best start be"
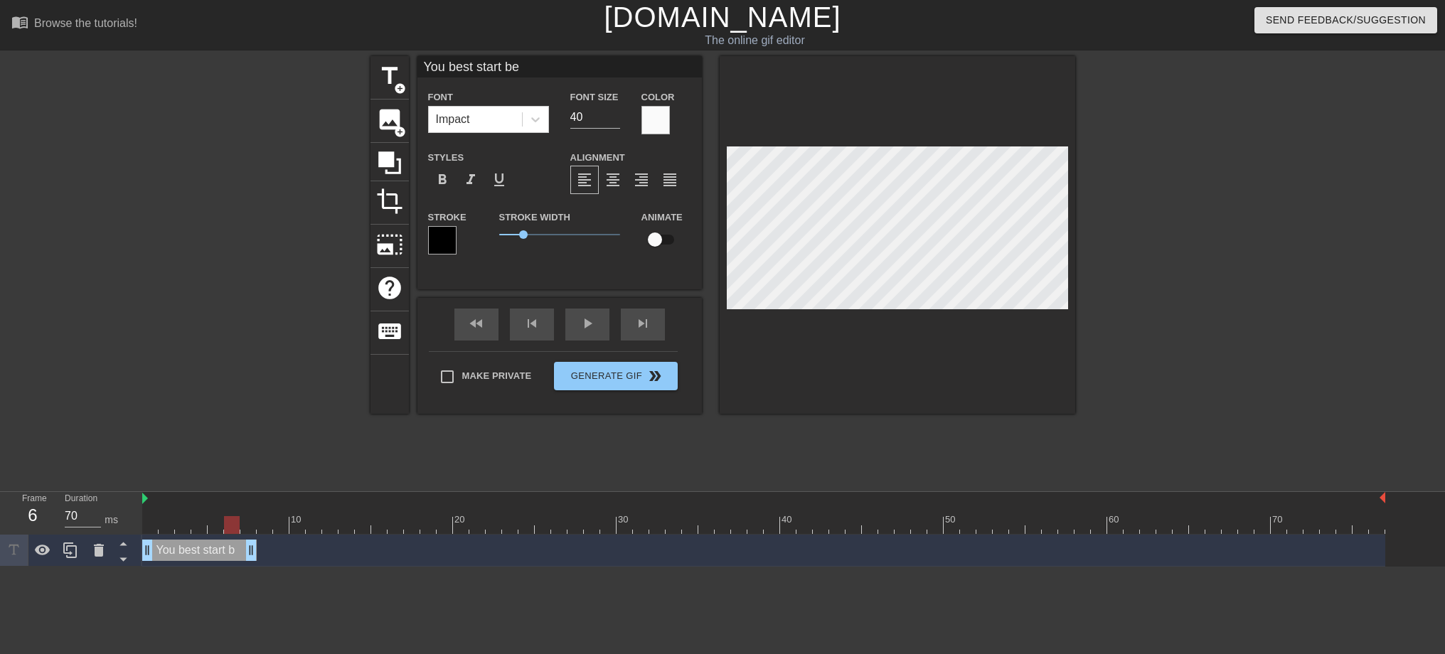
type input "You best start bel"
type textarea "You best start bel"
type input "You best start beli"
type textarea "You best start beli"
type input "You best start belie"
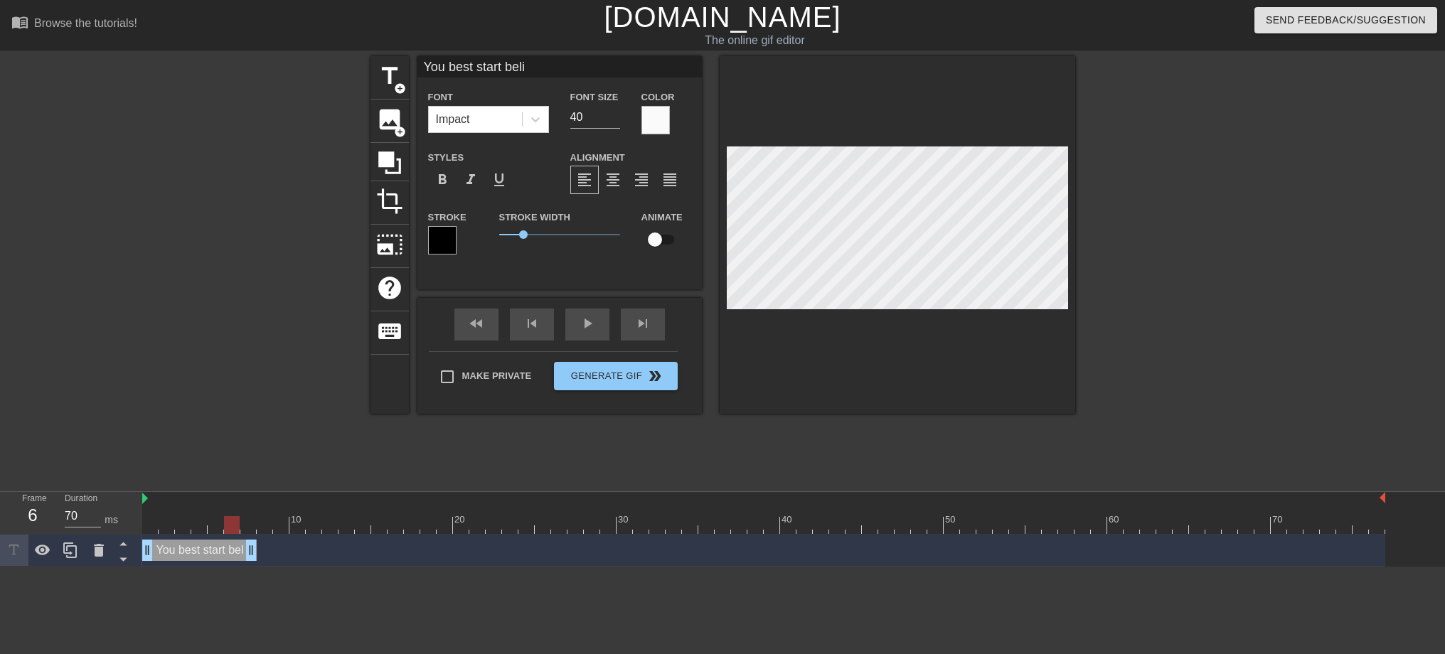
type textarea "You best start belie"
type input "You best start beliei"
type textarea "You best start beliei"
type input "You best start belieiv"
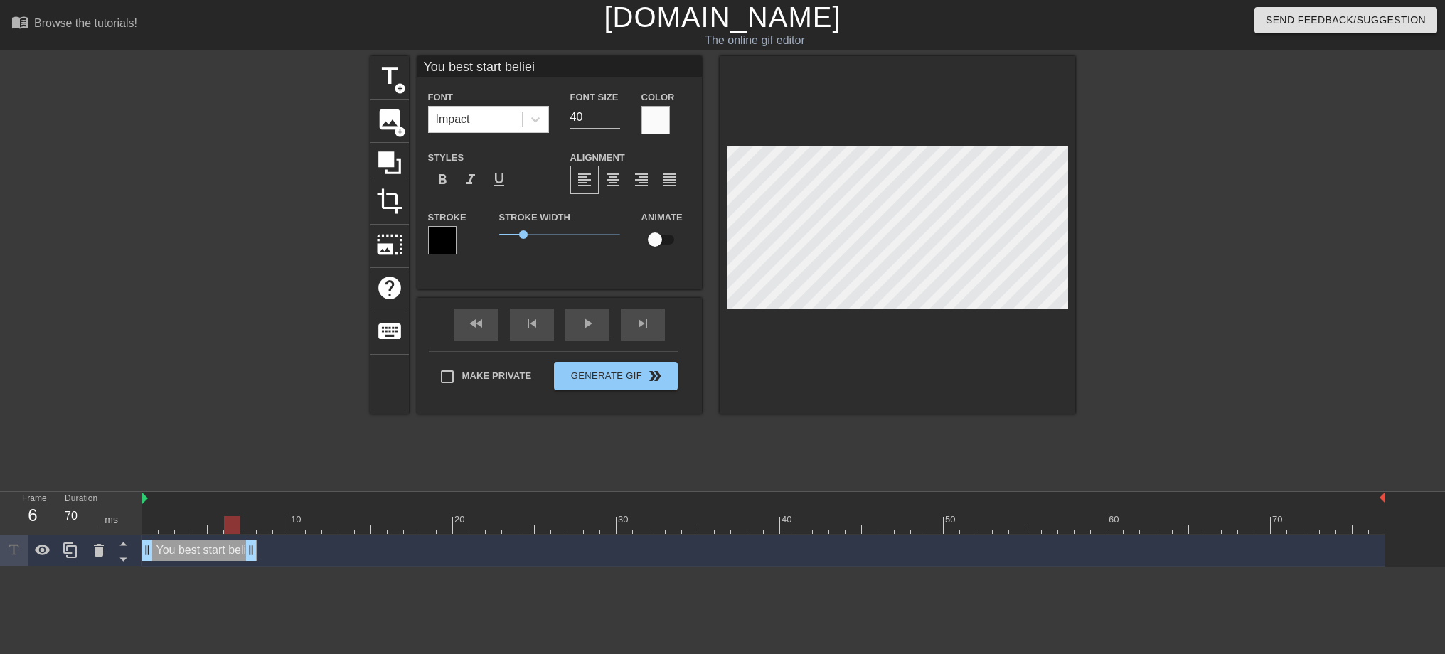
type textarea "You best start belieiv"
type input "You best start beliei"
type textarea "You best start beliei"
type input "You best start belie"
type textarea "You best start belie"
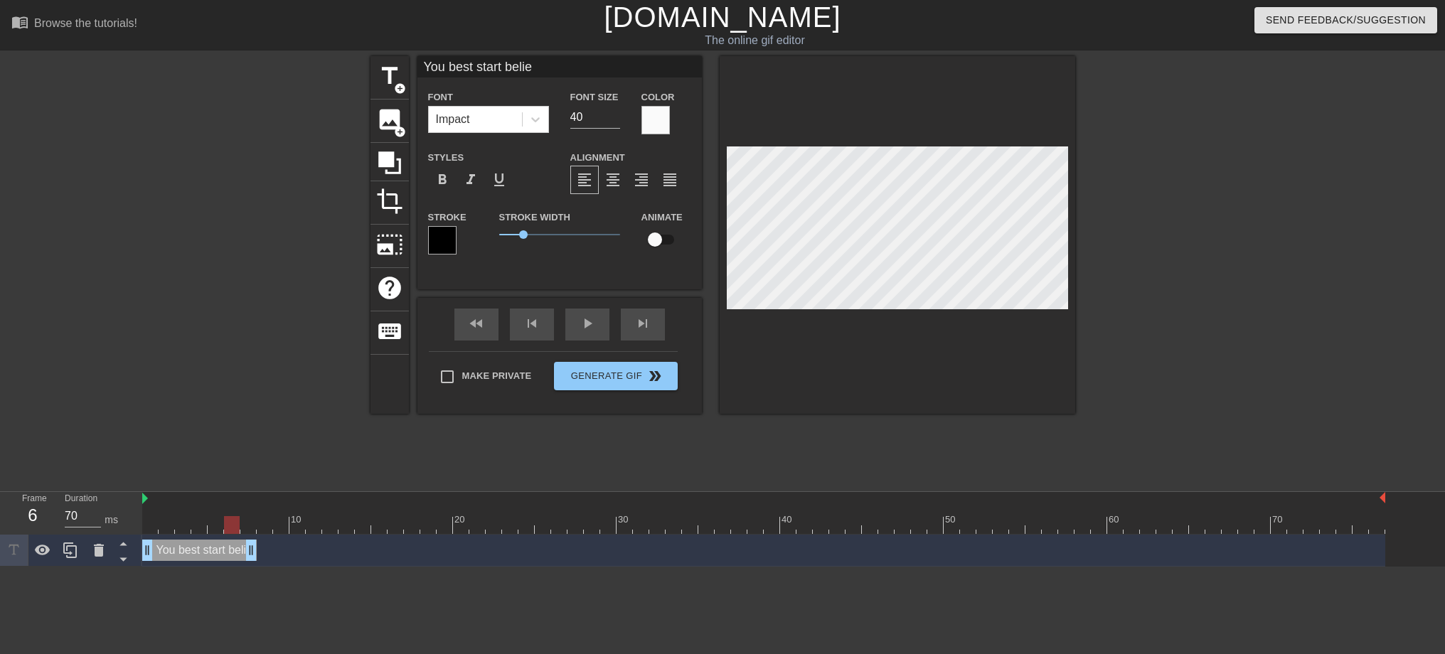
type input "You best start beli"
type textarea "You best start beli"
type input "You best start belii"
type textarea "You best start belii"
type input "You best start beliiv"
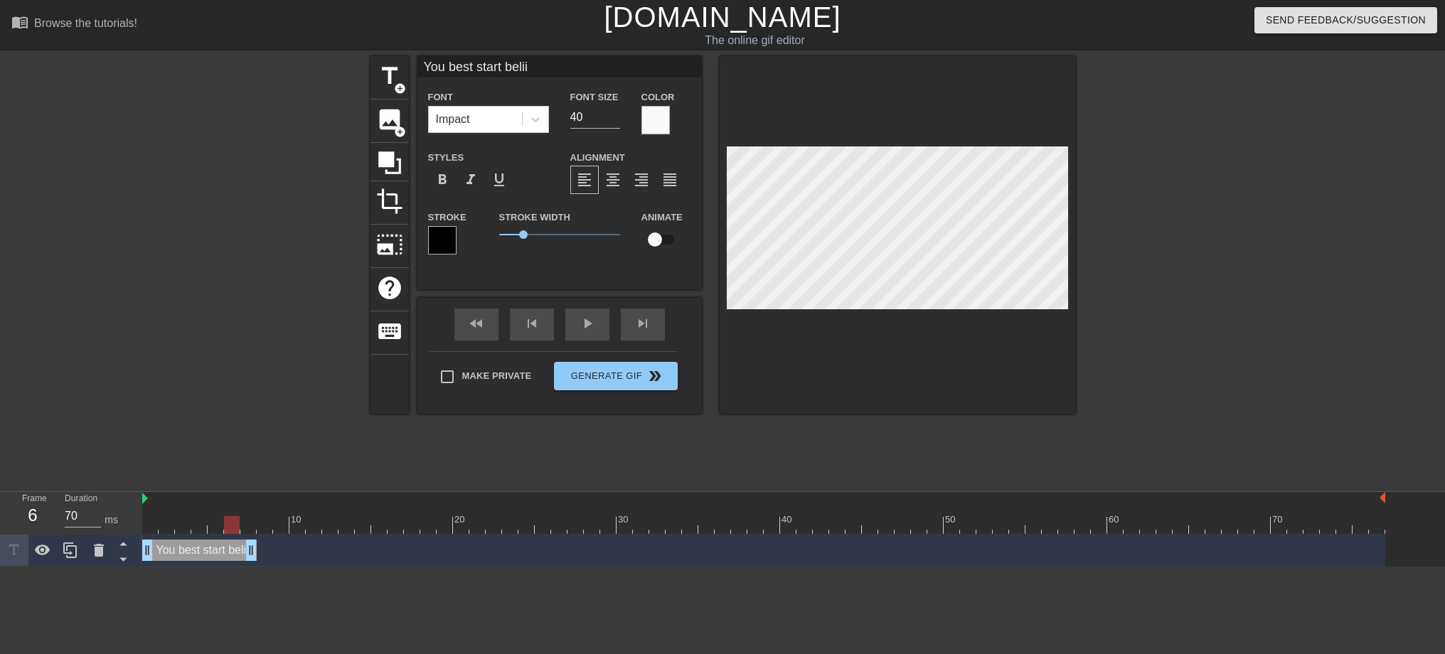
type textarea "You best start beliiv"
type input "You best start beliivi"
type textarea "You best start beliivi"
type input "You best start beliivin"
type textarea "You best start beliivin"
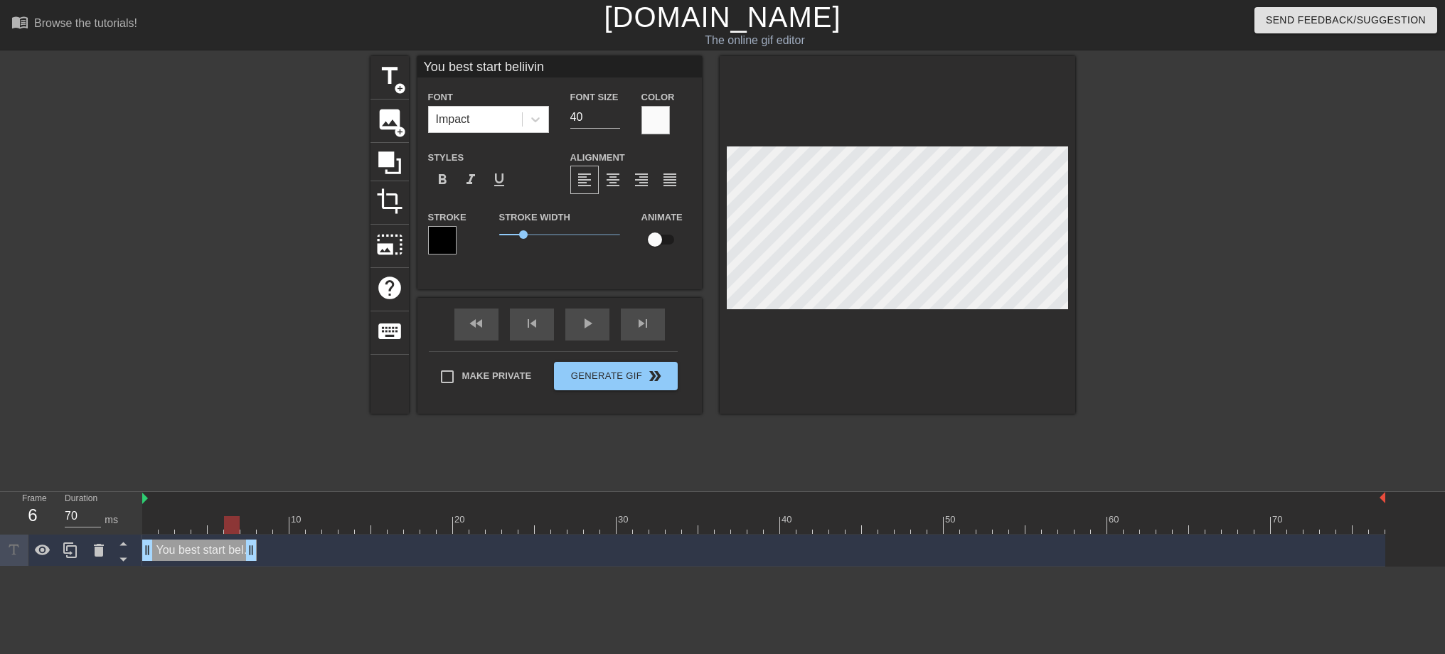
scroll to position [2, 7]
type input "You best start beliiving"
type textarea "You best start beliiving"
type input "You best start beliivin"
type textarea "You best start beliivin"
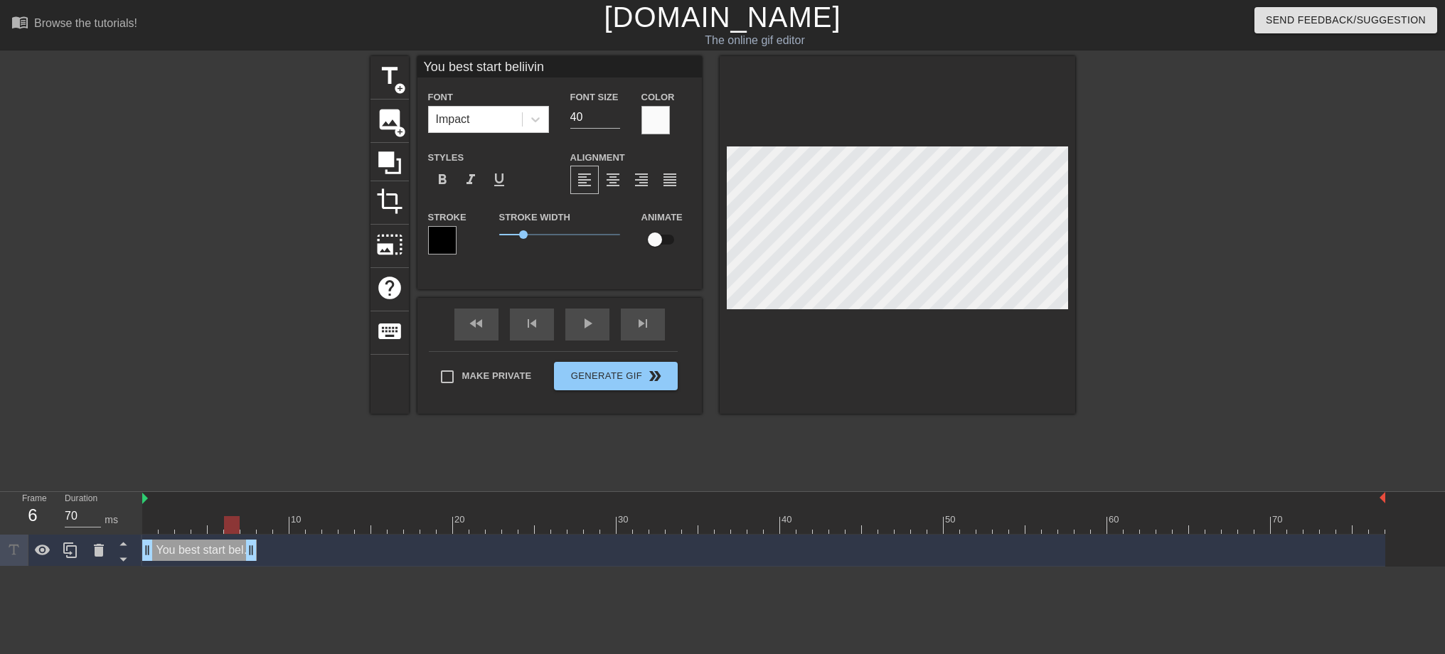
type input "You best start beliivi"
type textarea "You best start beliivi"
type input "You best start beliiv"
type textarea "You best start beliiv"
type input "You best start belii"
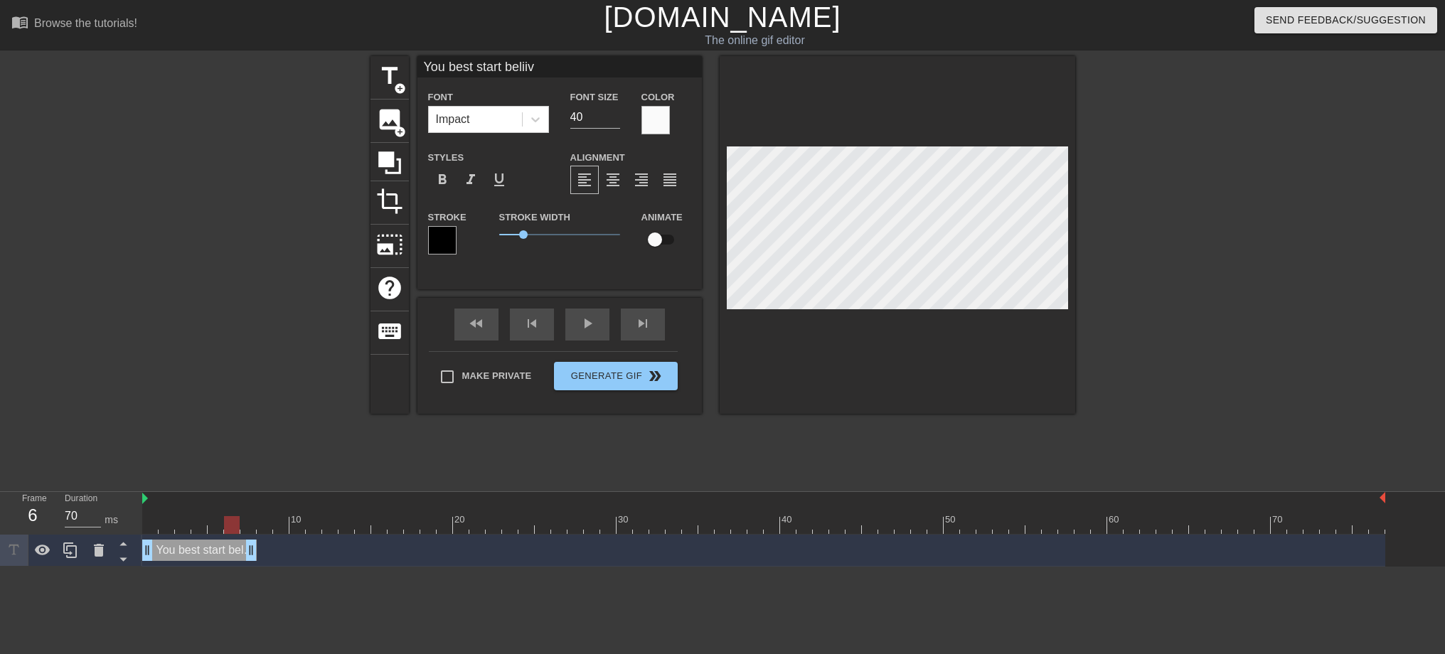
type textarea "You best start belii"
type input "You best start beli"
type textarea "You best start beli"
type input "You best start belie"
type textarea "You best start belie"
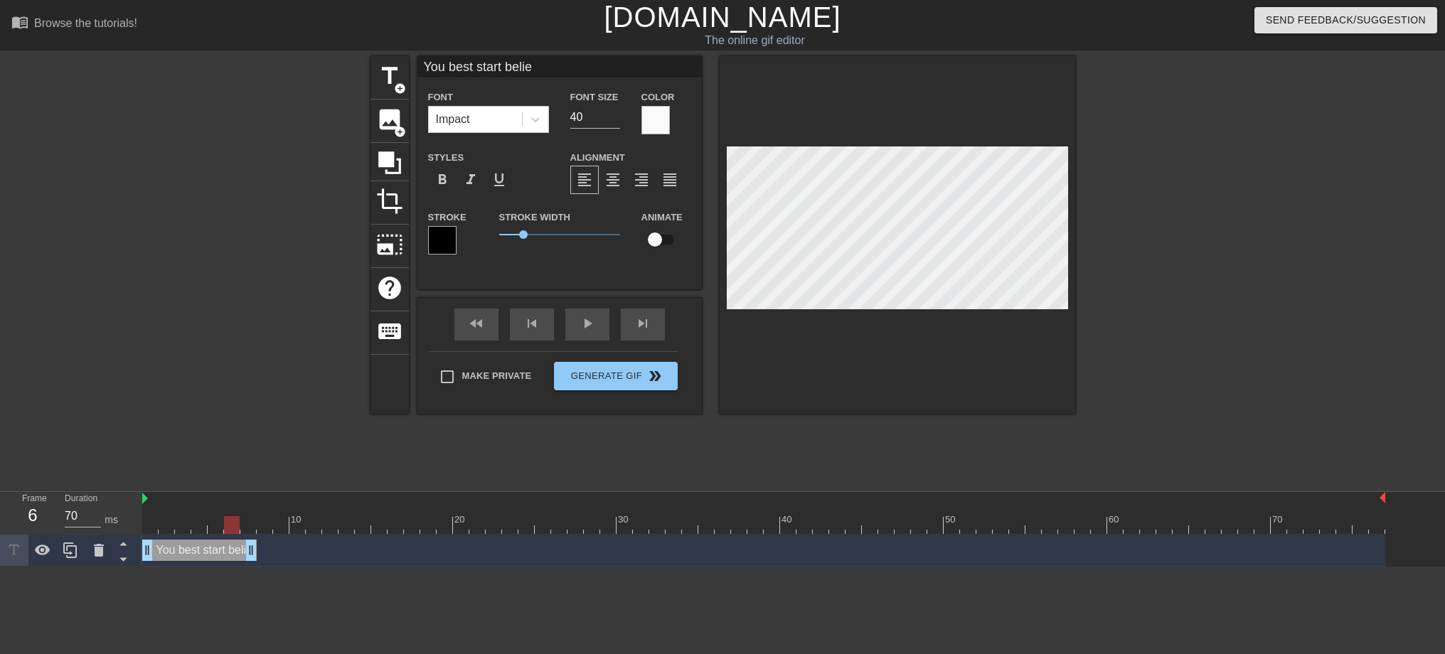
type input "You best start believ"
type textarea "You best start believ"
type input "You best start believi"
type textarea "You best start believi"
type input "You best start believin"
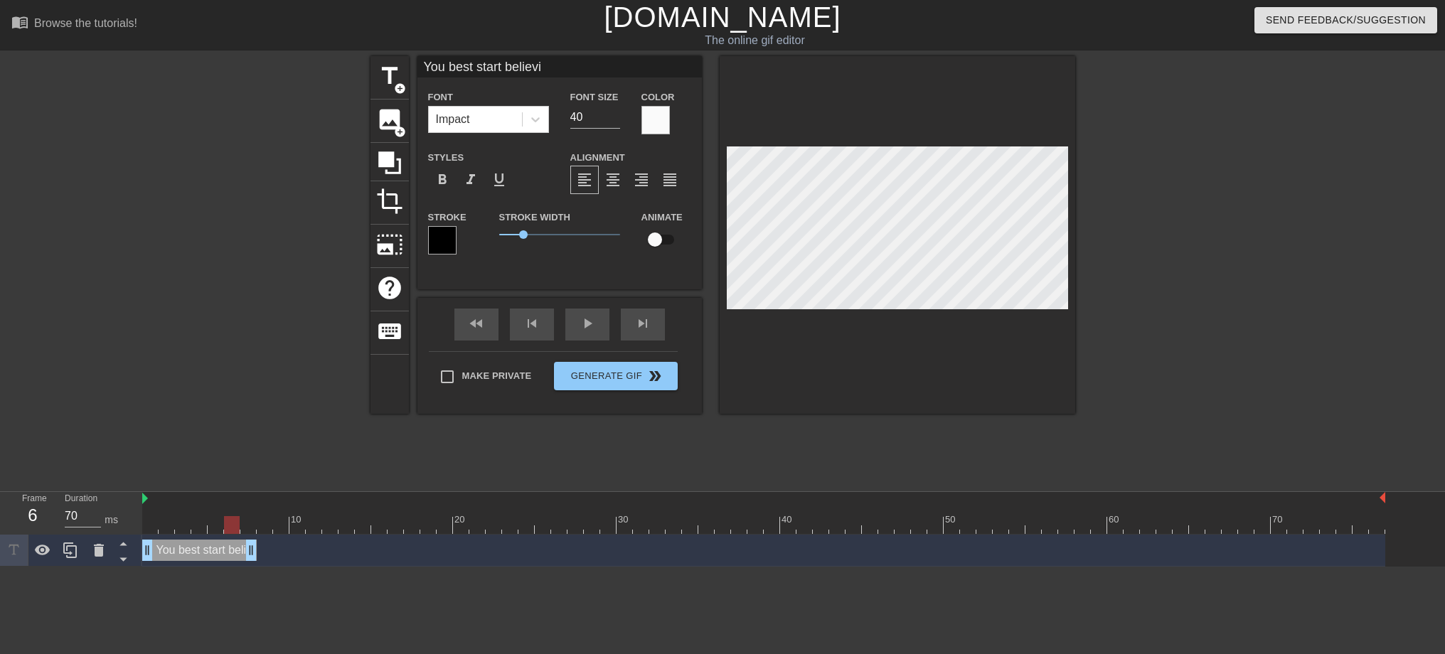
type textarea "You best start believin"
type input "You best start believing"
type textarea "You best start believing"
type input "You best start believing"
type textarea "You best start believing"
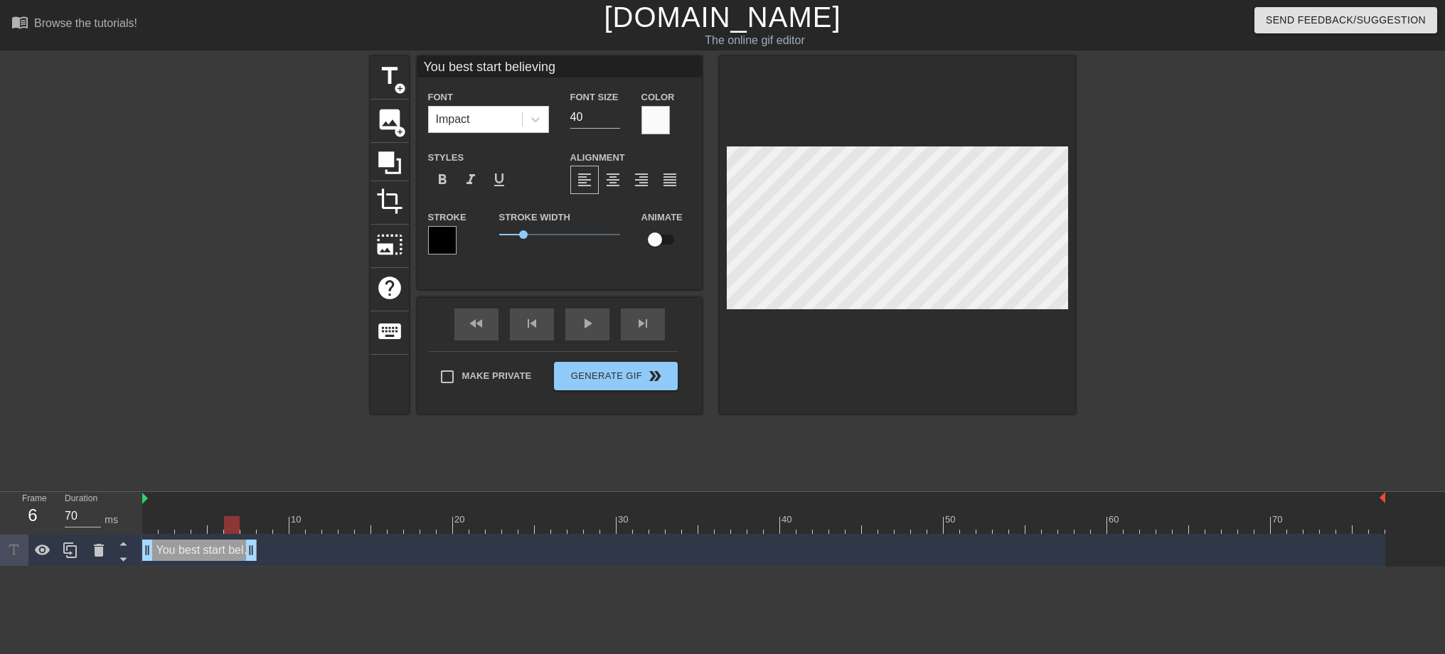
type input "You best start believing i"
type textarea "You best start believing i"
type input "You best start believing in"
type textarea "You best start believing in"
type input "You best start believing in"
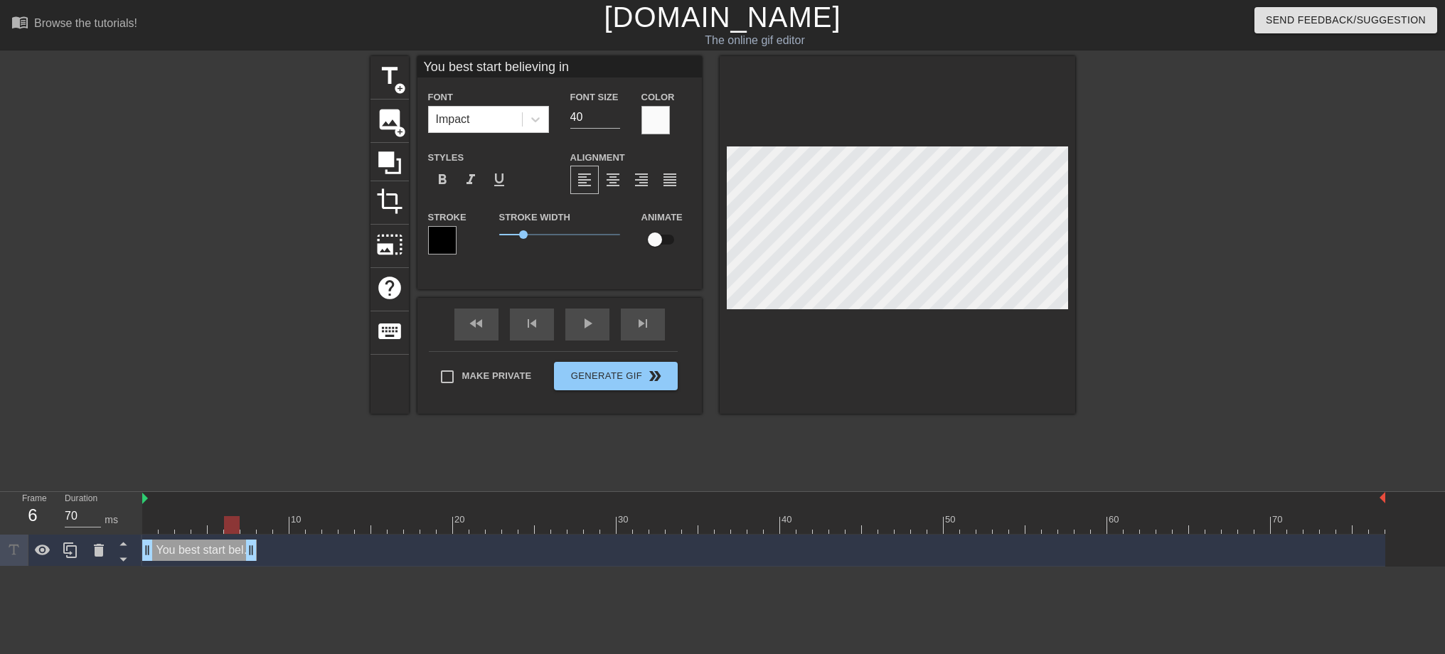
type textarea "You best start believing in"
type input "You best start believing in s"
type textarea "You best start believing in s"
type input "You best start believing in sh"
type textarea "You best start believing in sh"
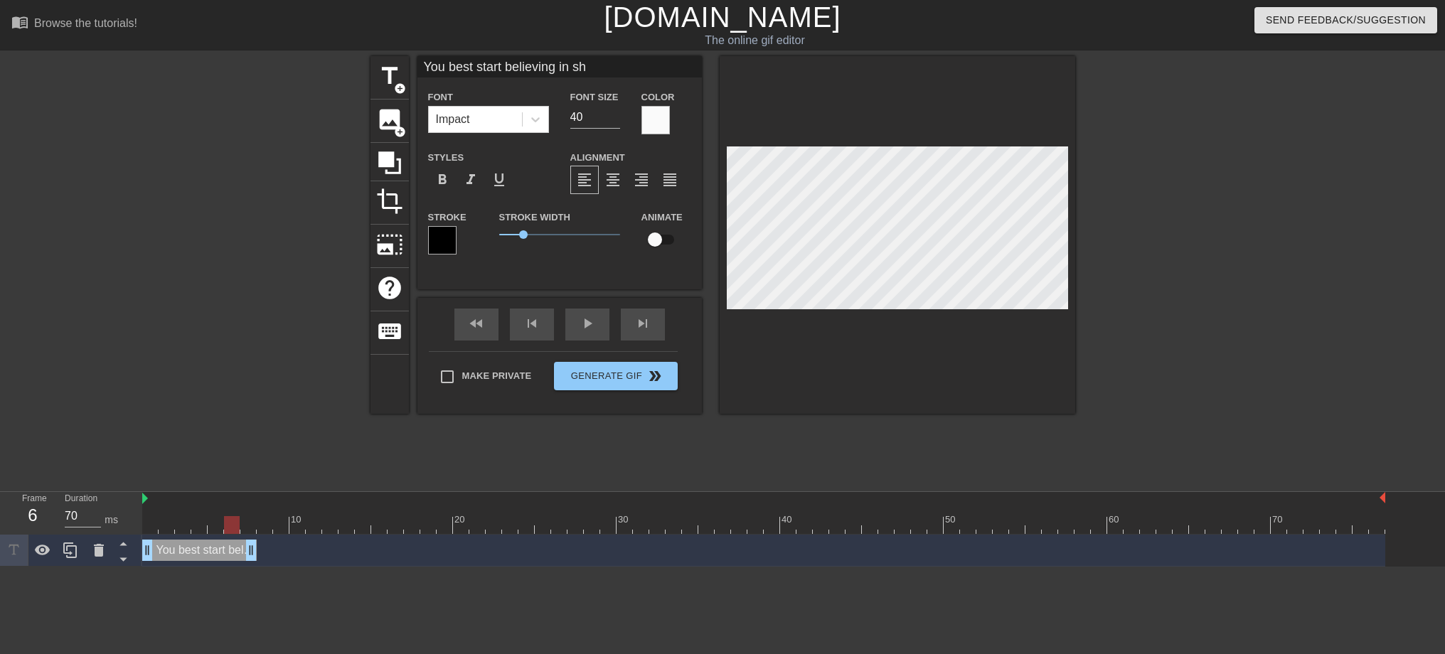
type input "You best start believing in shi"
type textarea "You best start believing in shi"
type input "You best start believing in shit"
type textarea "You best start believing in shit"
type input "You best start believing in shit"
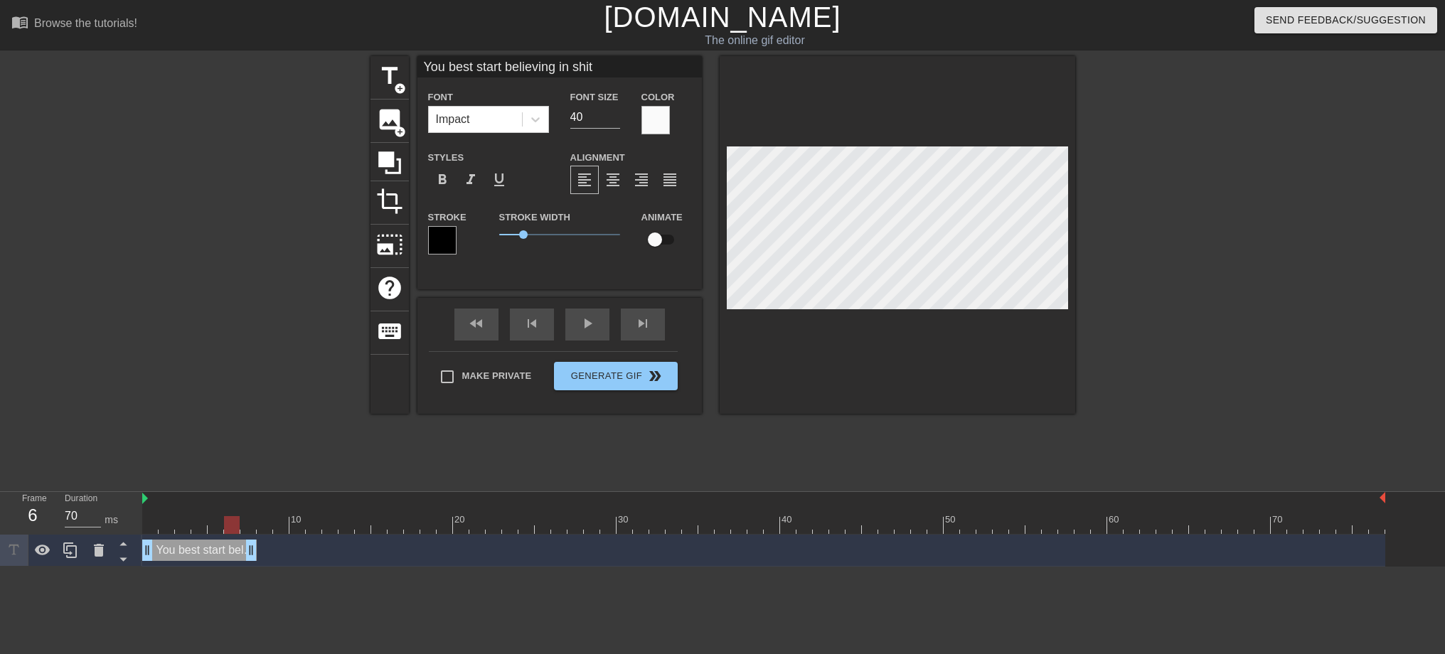
type textarea "You best start believing in shit"
type input "You best start believing in shit s"
type textarea "You best start believing in shit s"
type input "You best start believing in shit sh"
type textarea "You best start believing in shit sh"
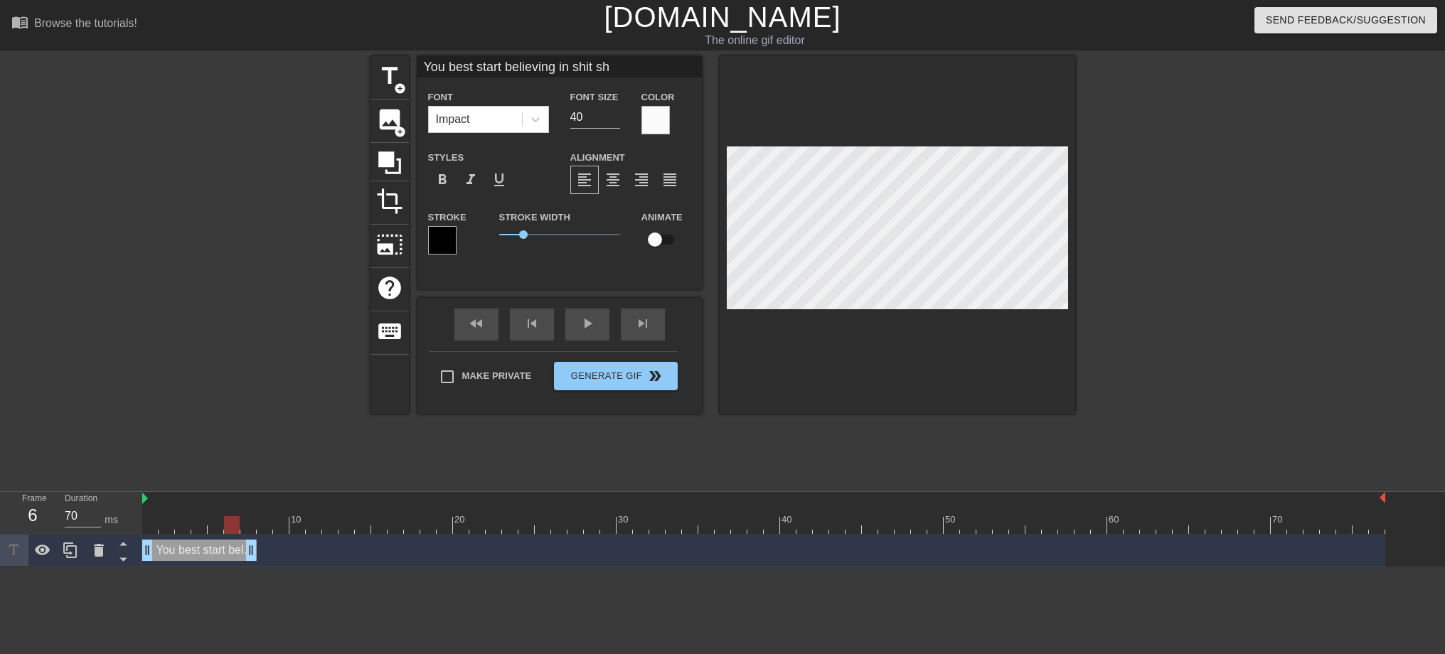
type input "You best start believing in shit sho"
type textarea "You best start believing in shit sho"
type input "You best start believing in shit show"
type textarea "You best start believing in shit show"
type input "You best start believing in shit shows"
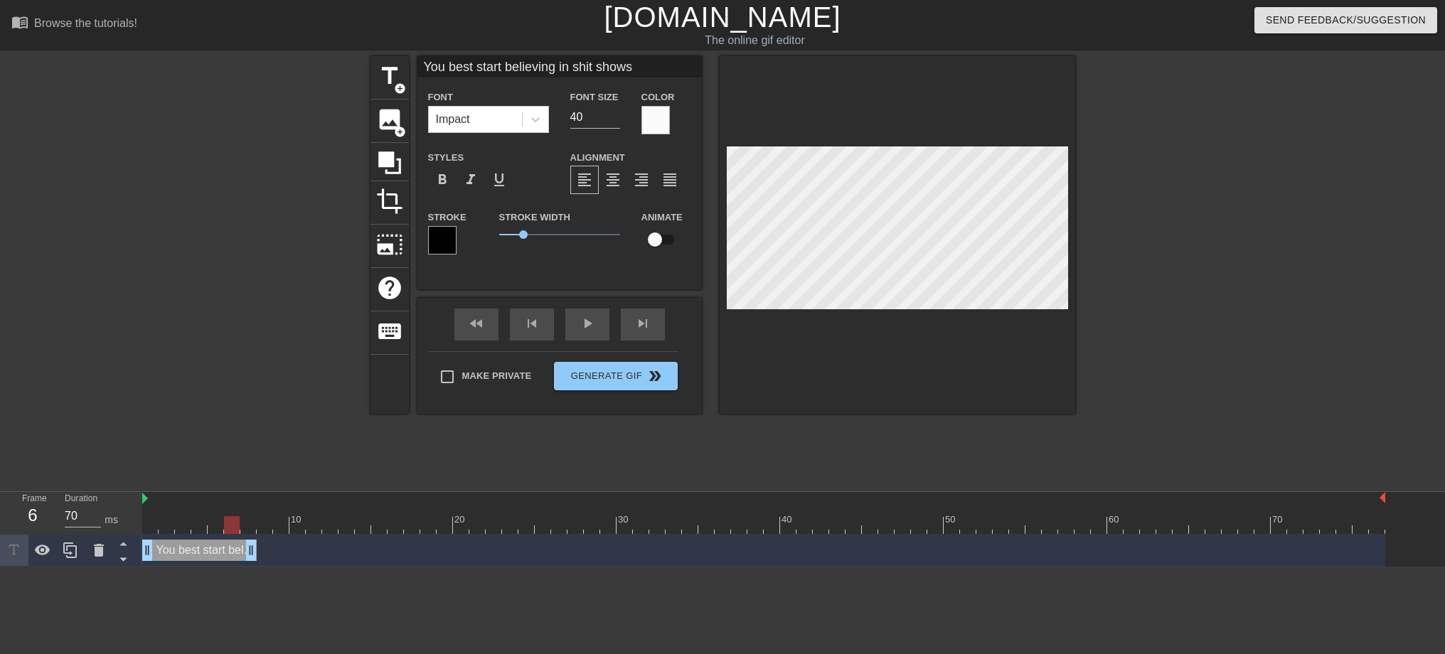
scroll to position [2, 12]
type textarea "You best start believing in shit shows"
click at [601, 114] on input "40" at bounding box center [595, 117] width 50 height 23
drag, startPoint x: 596, startPoint y: 117, endPoint x: 543, endPoint y: 112, distance: 53.6
click at [543, 112] on div "Font Impact Font Size 40 Color" at bounding box center [559, 111] width 284 height 46
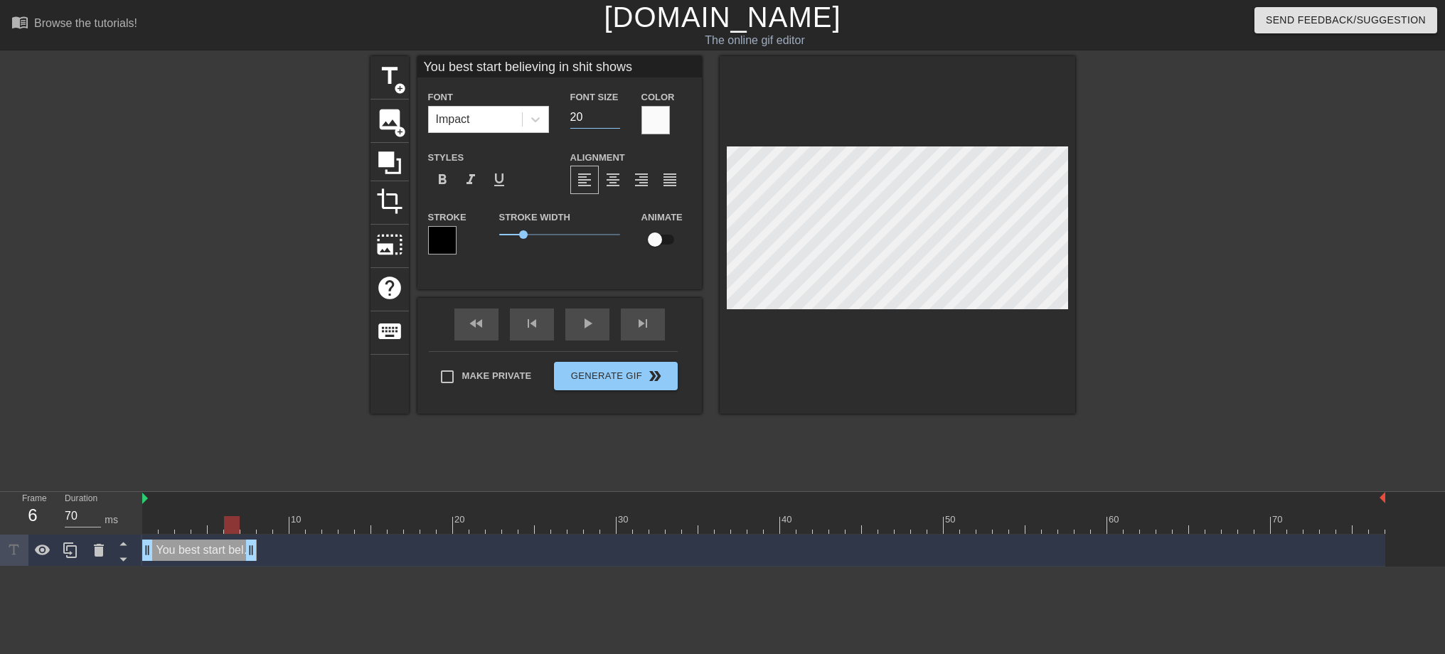
type input "20"
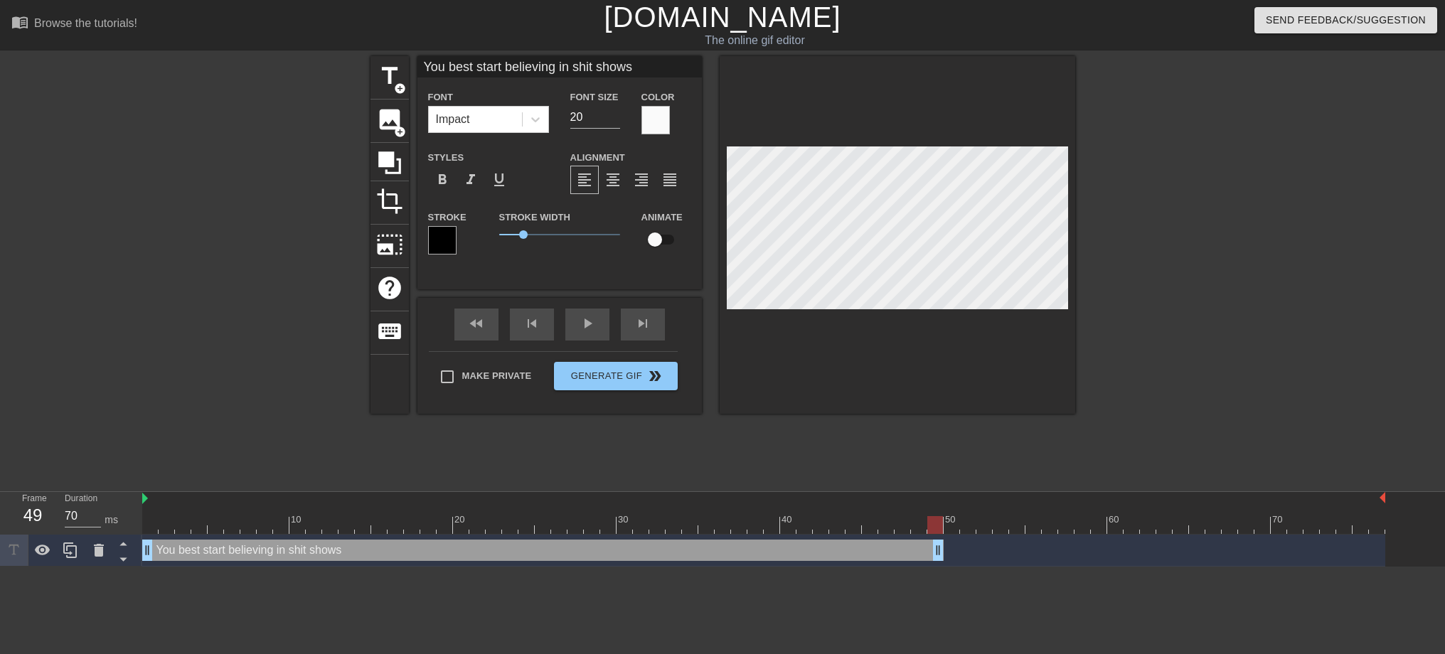
drag, startPoint x: 263, startPoint y: 551, endPoint x: 935, endPoint y: 567, distance: 672.2
click at [935, 567] on html "menu_book Browse the tutorials! [DOMAIN_NAME] The online gif editor Send Feedba…" at bounding box center [722, 283] width 1445 height 567
click at [67, 557] on icon at bounding box center [70, 550] width 17 height 17
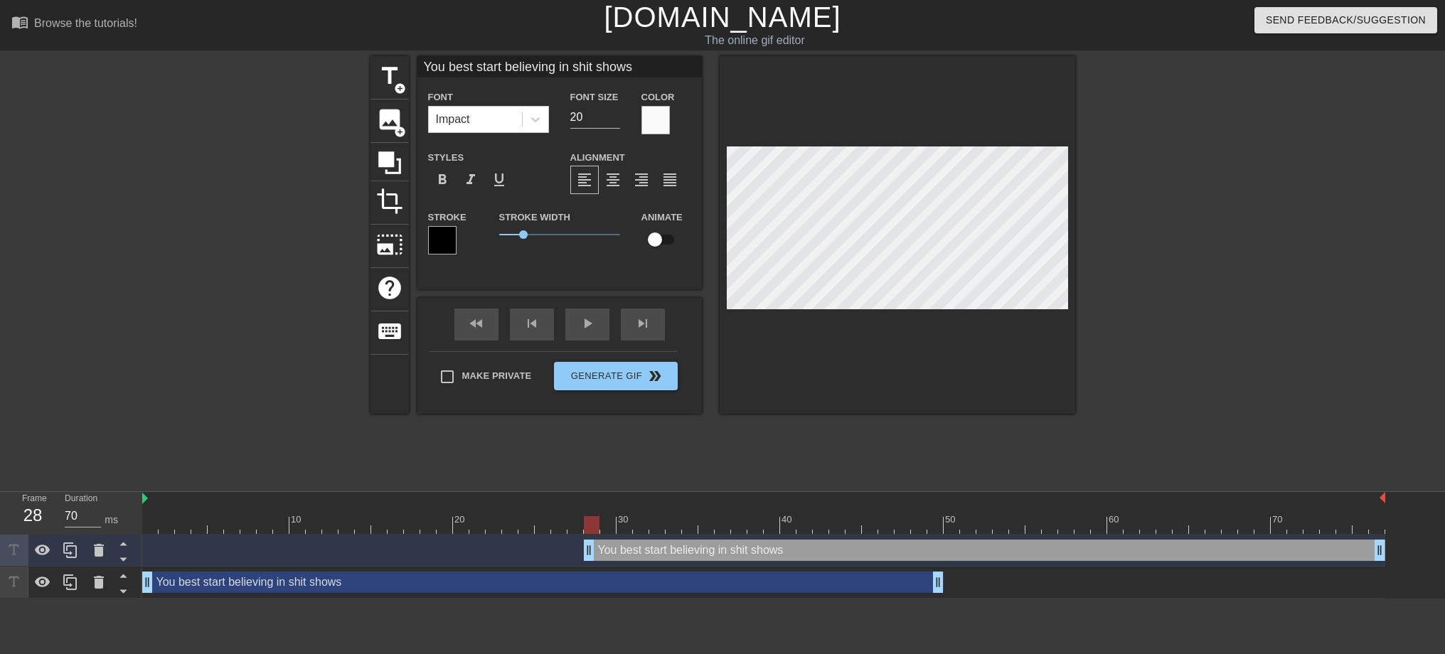
drag, startPoint x: 363, startPoint y: 548, endPoint x: 745, endPoint y: 525, distance: 382.5
click at [745, 525] on div "10 20 30 40 50 60 70 You best start believing in shit shows drag_handle drag_ha…" at bounding box center [793, 545] width 1303 height 107
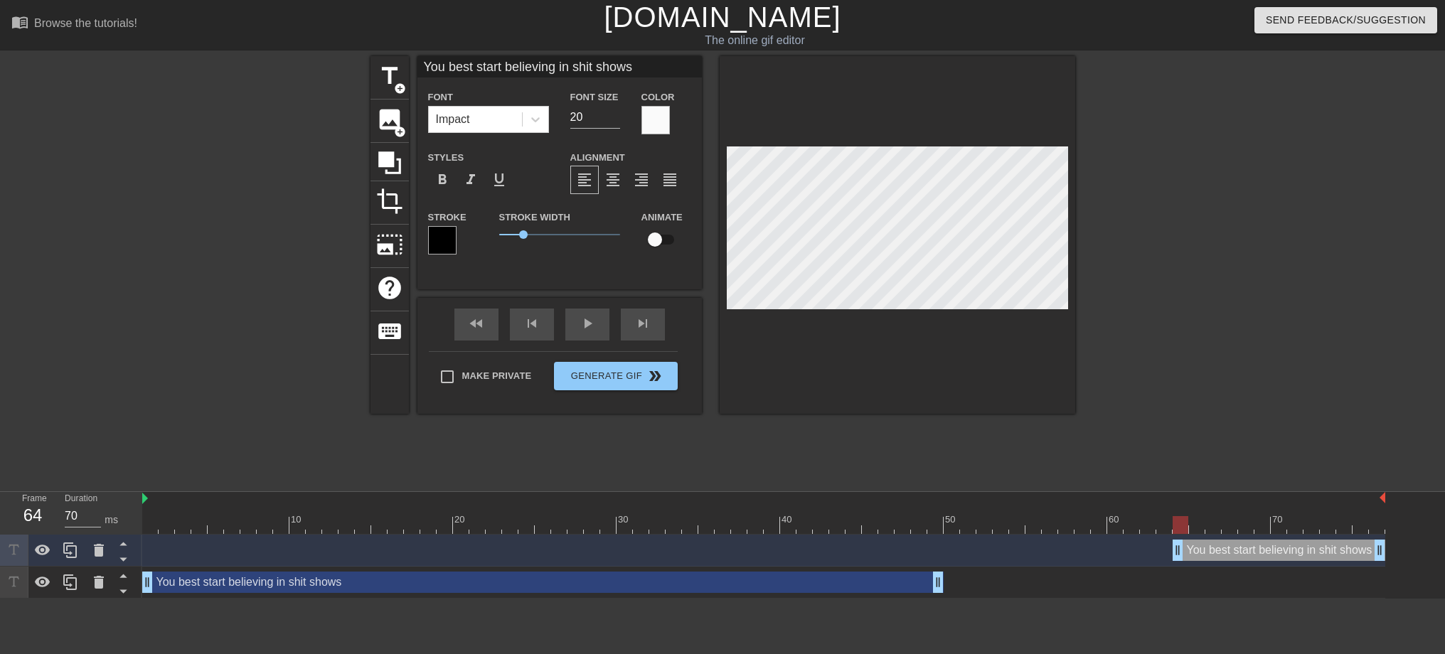
type input "60"
drag, startPoint x: 587, startPoint y: 552, endPoint x: 1147, endPoint y: 556, distance: 560.4
type input "Y"
type textarea "Y"
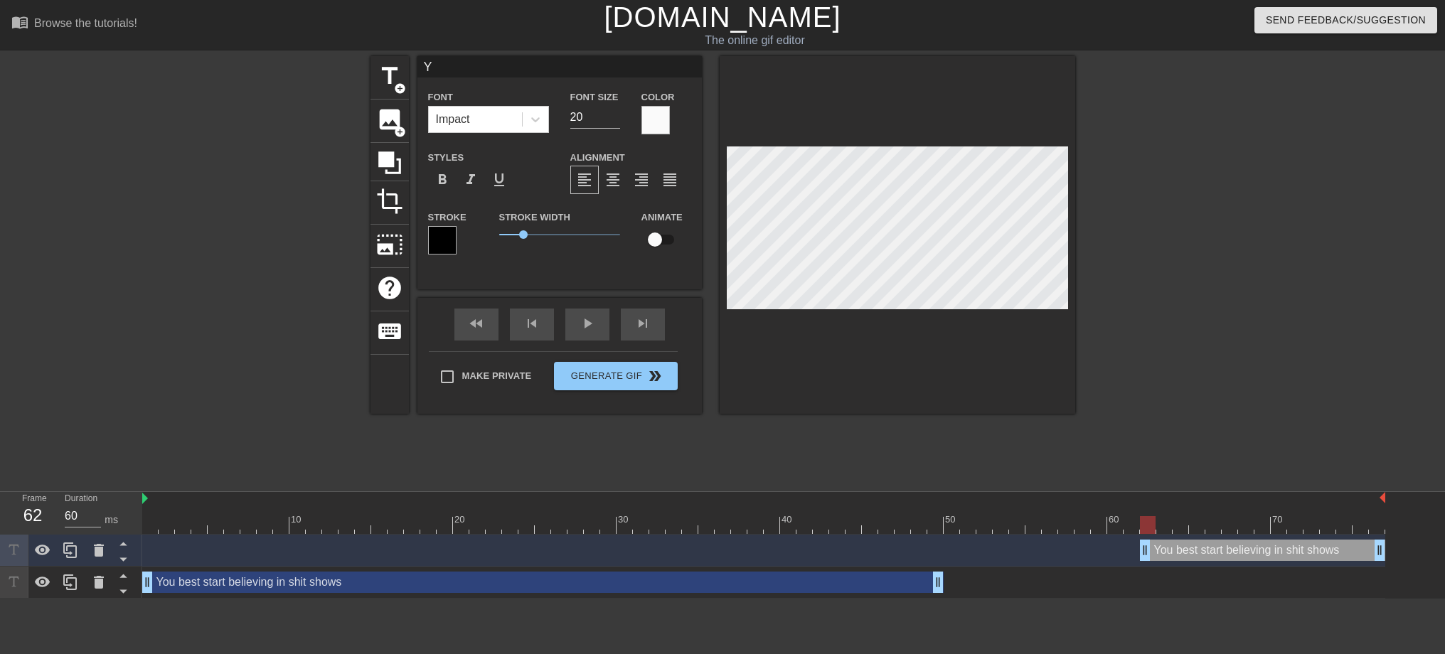
scroll to position [1, 2]
type input "Yo"
type textarea "Yo"
type input "Yo'"
type textarea "Yo'"
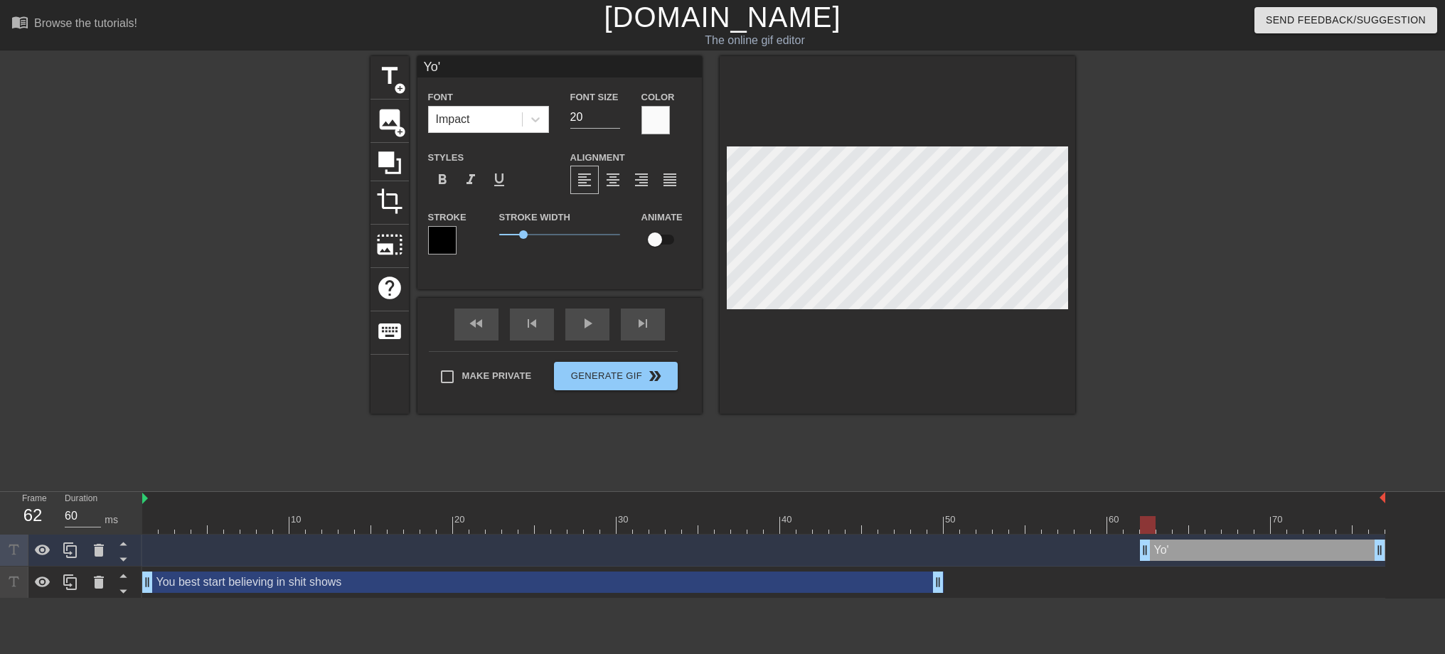
type input "Yo"
type textarea "Yo"
type input "You"
type textarea "You"
type input "You'"
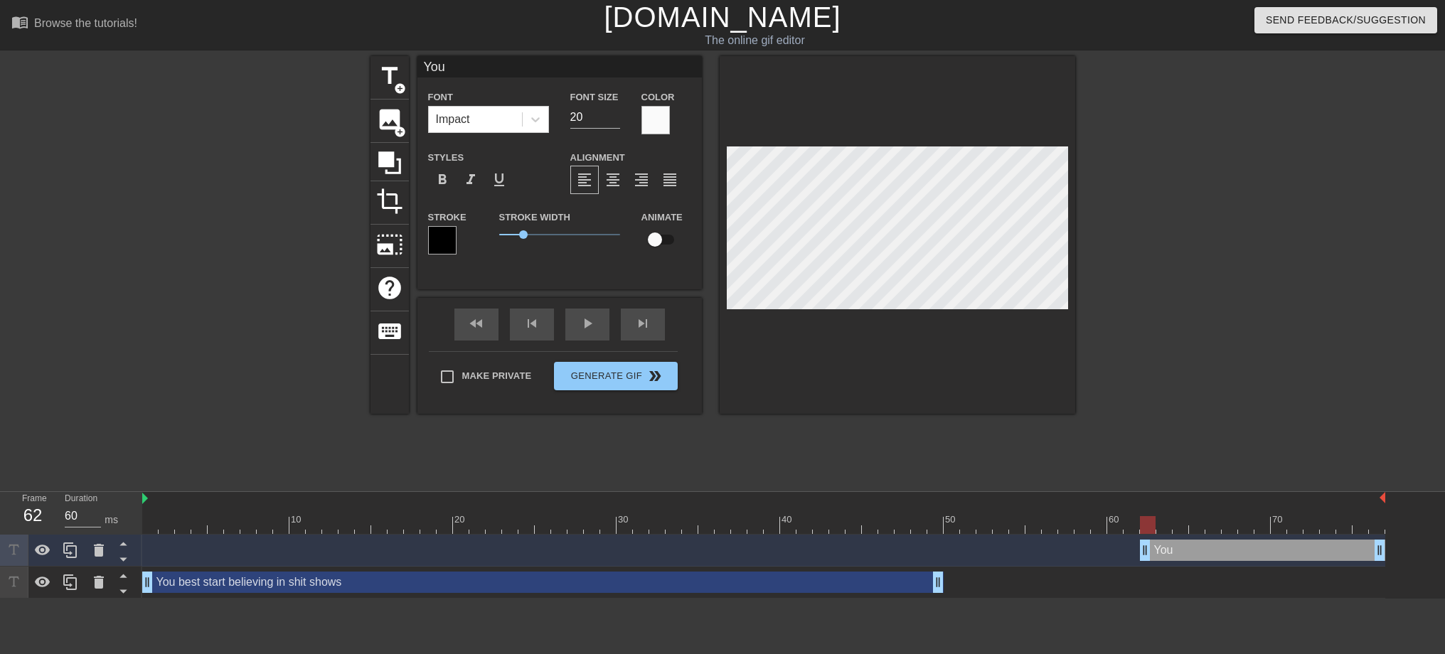
type textarea "You'"
type input "You'r"
type textarea "You'r"
type input "You're"
type textarea "You're"
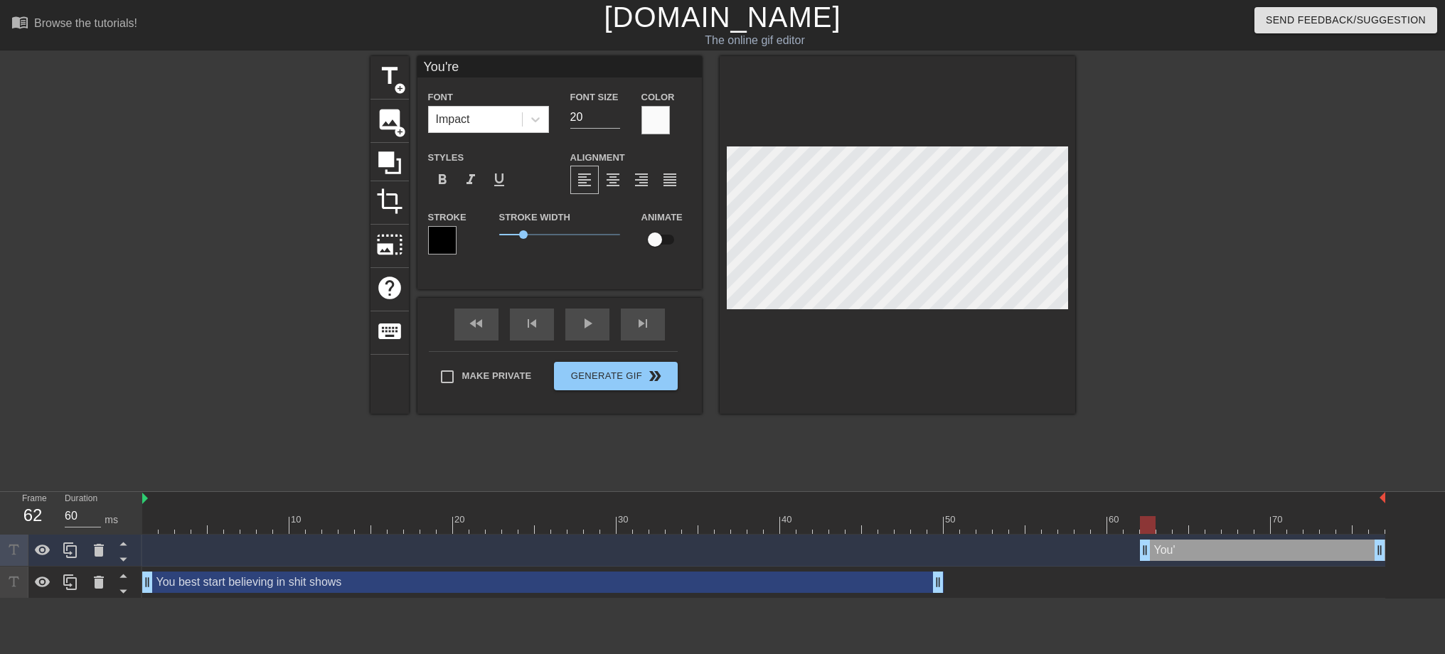
type input "You're"
type textarea "You're"
type input "You're i"
type textarea "You're i"
type input "You're in"
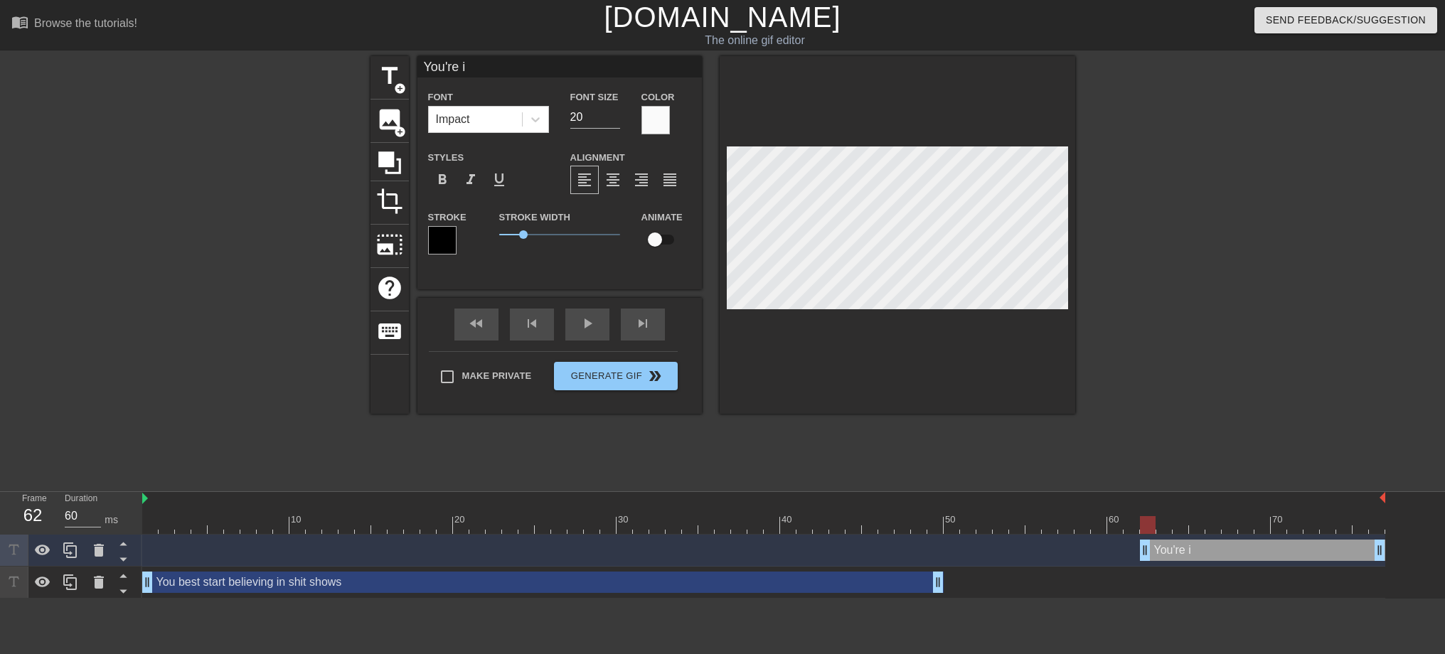
type textarea "You're in"
type input "You're in"
type textarea "You're in"
type input "You're in o"
type textarea "You're in o"
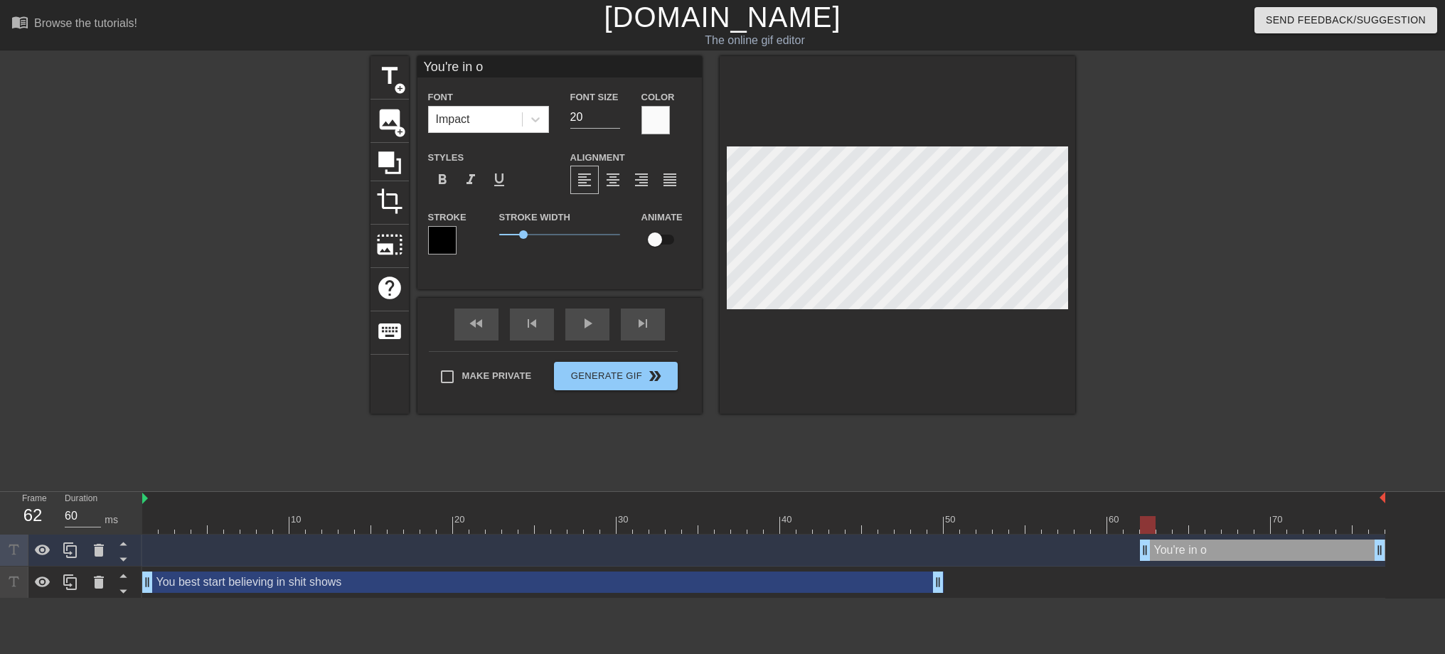
type input "You're in on"
type textarea "You're in on"
type input "You're in one"
type textarea "You're in one"
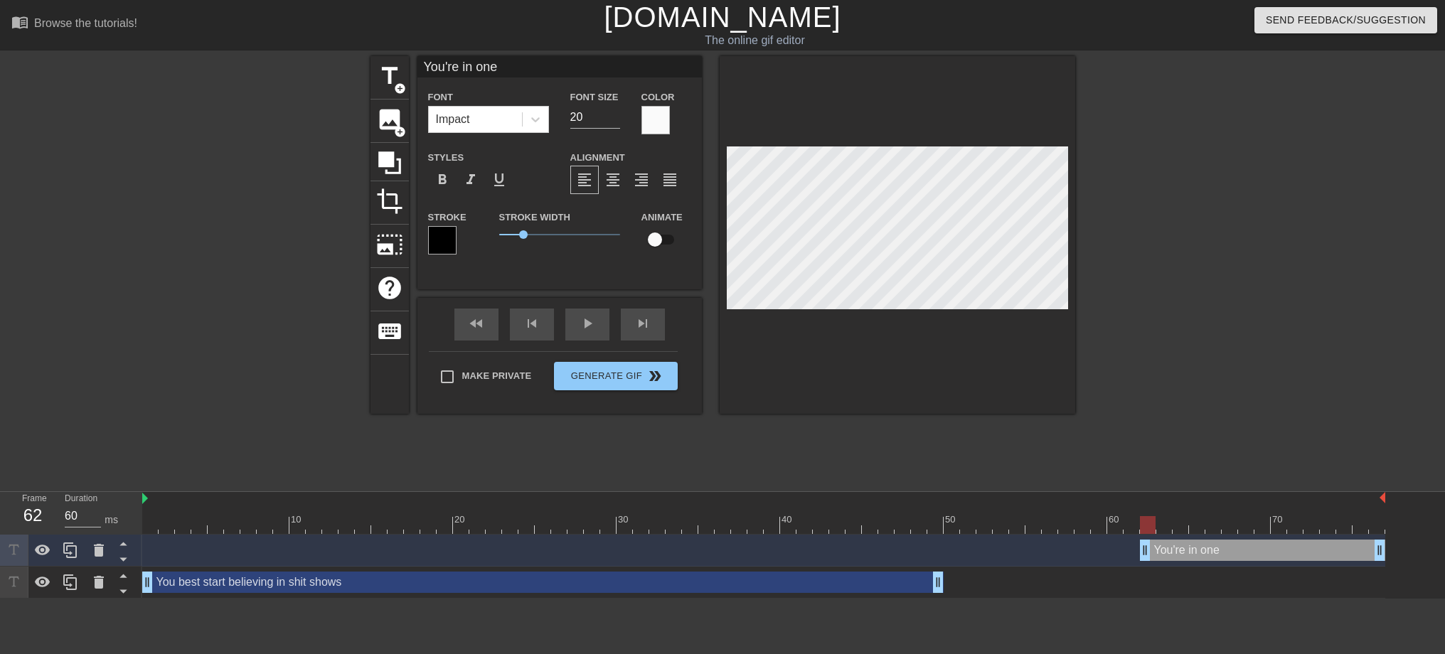
type input "You're in one."
type textarea "You're in one."
type input "You're in one.."
type textarea "You're in one.."
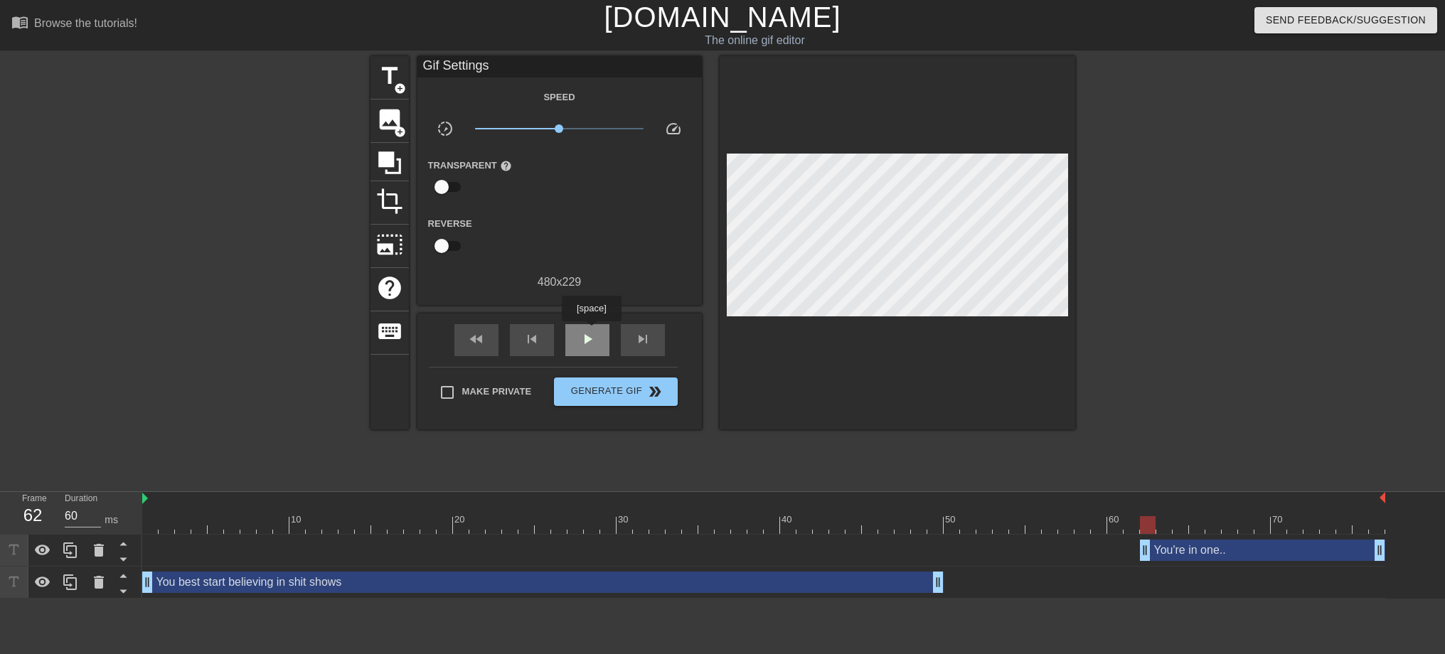
click at [591, 331] on span "play_arrow" at bounding box center [587, 339] width 17 height 17
click at [591, 331] on span "pause" at bounding box center [587, 339] width 17 height 17
click at [590, 331] on span "play_arrow" at bounding box center [587, 339] width 17 height 17
click at [590, 331] on span "pause" at bounding box center [587, 339] width 17 height 17
click at [67, 586] on icon at bounding box center [70, 583] width 14 height 16
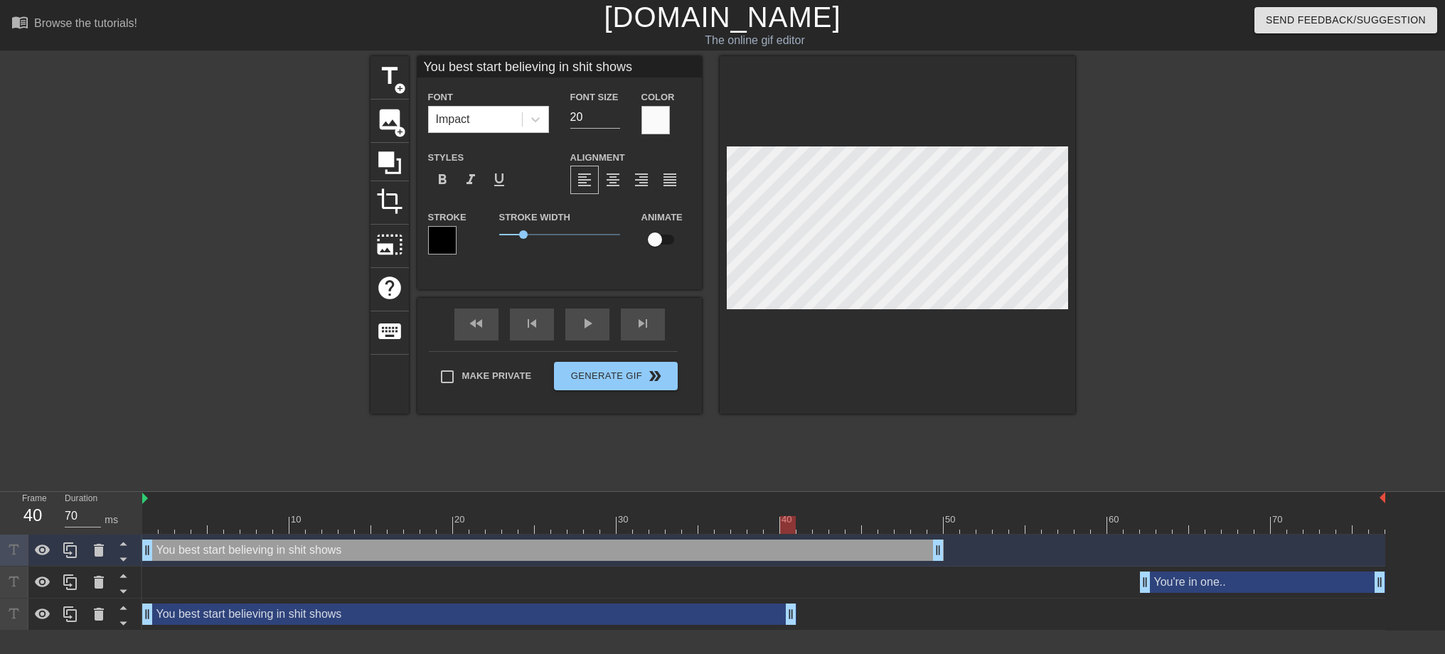
drag, startPoint x: 941, startPoint y: 610, endPoint x: 796, endPoint y: 612, distance: 145.1
click at [796, 612] on div "You best start believing in shit shows drag_handle drag_handle" at bounding box center [763, 614] width 1243 height 21
type input "70"
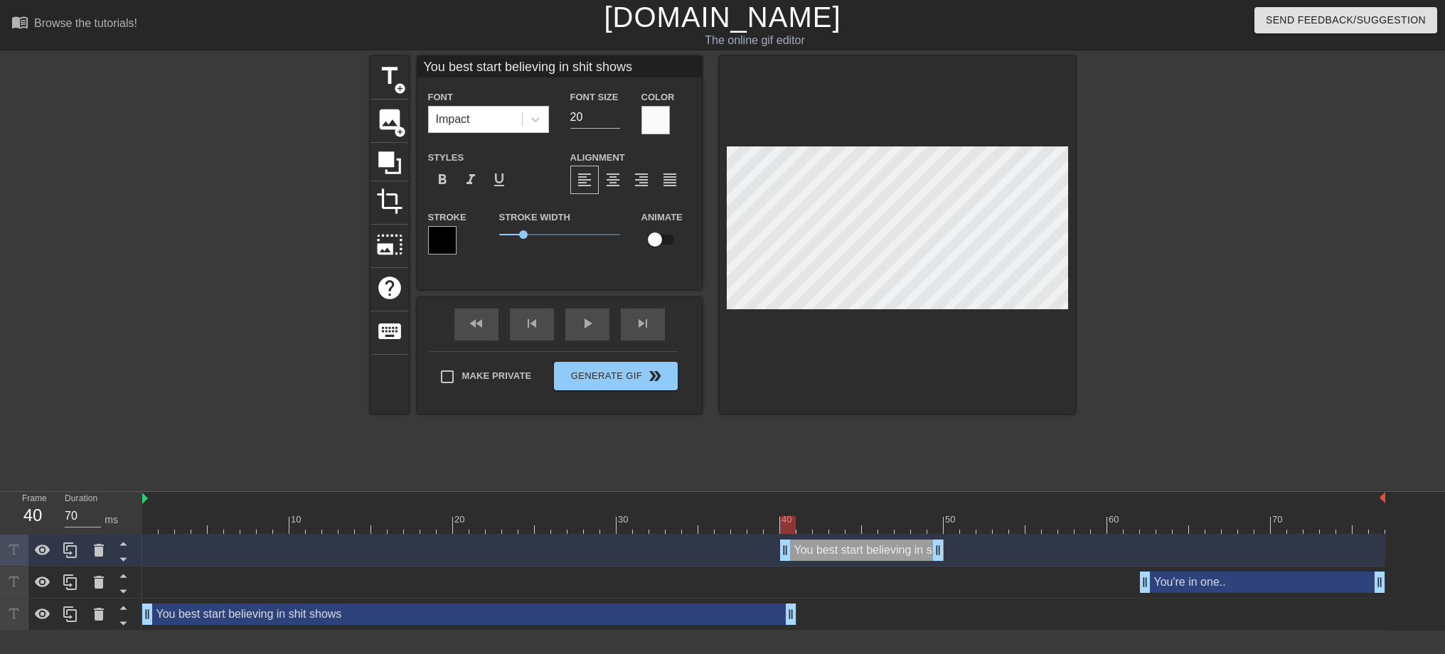
drag, startPoint x: 149, startPoint y: 555, endPoint x: 785, endPoint y: 556, distance: 636.4
type input "Y in shit shows"
type textarea "Y in shit shows"
type input "in shit shows"
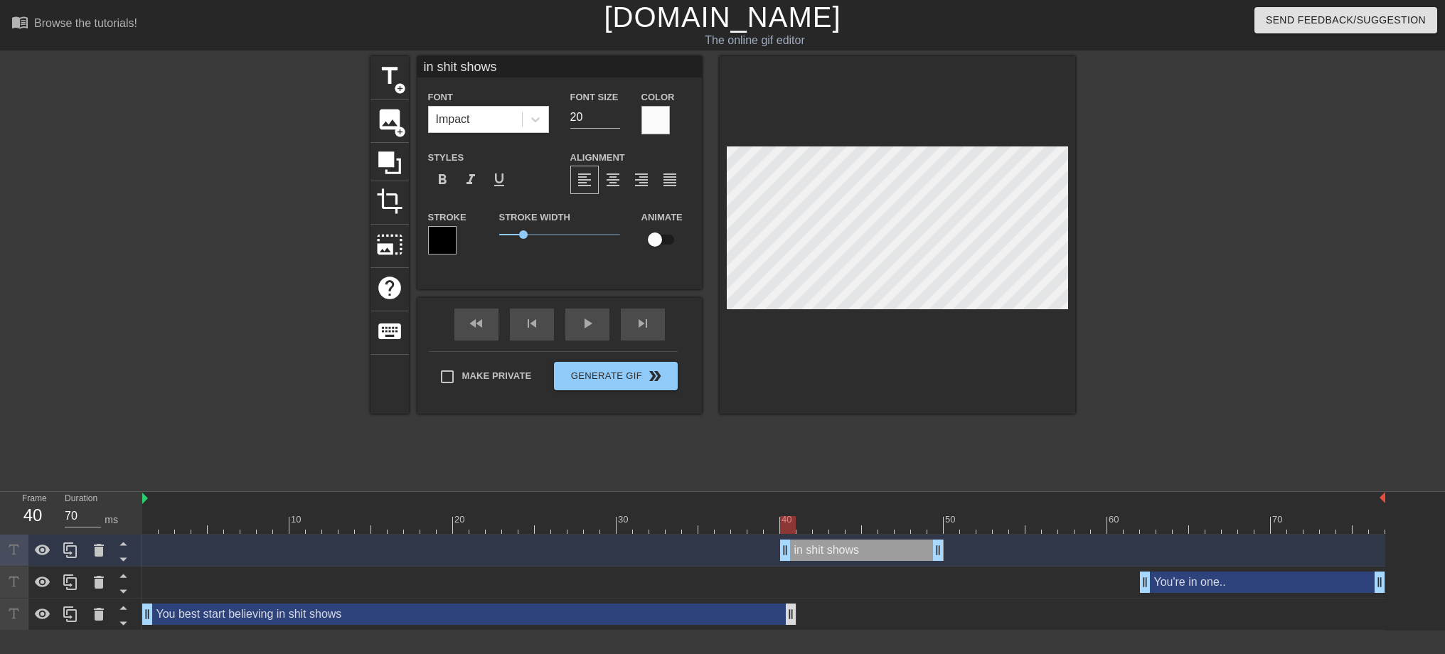
type textarea "in shit shows"
drag, startPoint x: 794, startPoint y: 619, endPoint x: 784, endPoint y: 619, distance: 10.0
click at [784, 619] on div "You best start believing in shit shows drag_handle drag_handle" at bounding box center [763, 614] width 1243 height 21
click at [683, 618] on div "You best start believing in shit shows drag_handle drag_handle" at bounding box center [461, 614] width 638 height 21
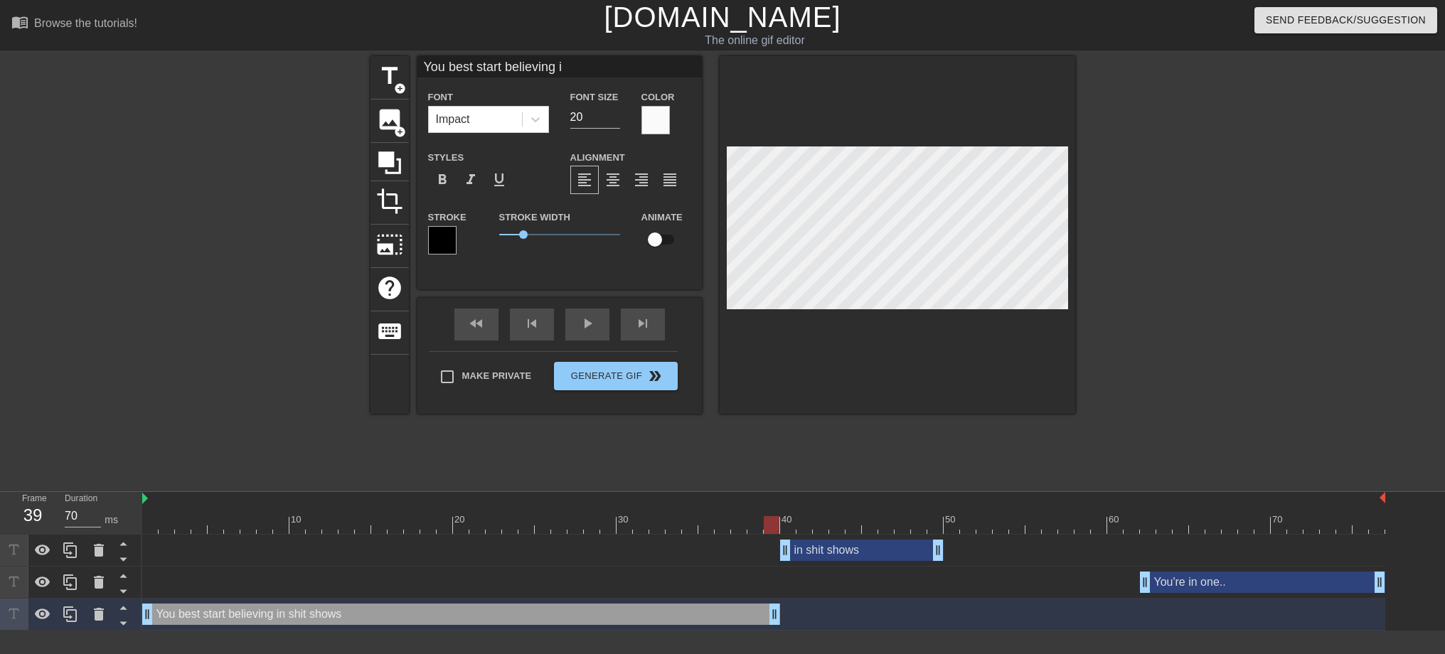
scroll to position [1, 9]
click at [613, 114] on input "21" at bounding box center [595, 117] width 50 height 23
click at [613, 114] on input "22" at bounding box center [595, 117] width 50 height 23
click at [613, 114] on input "23" at bounding box center [595, 117] width 50 height 23
click at [613, 114] on input "24" at bounding box center [595, 117] width 50 height 23
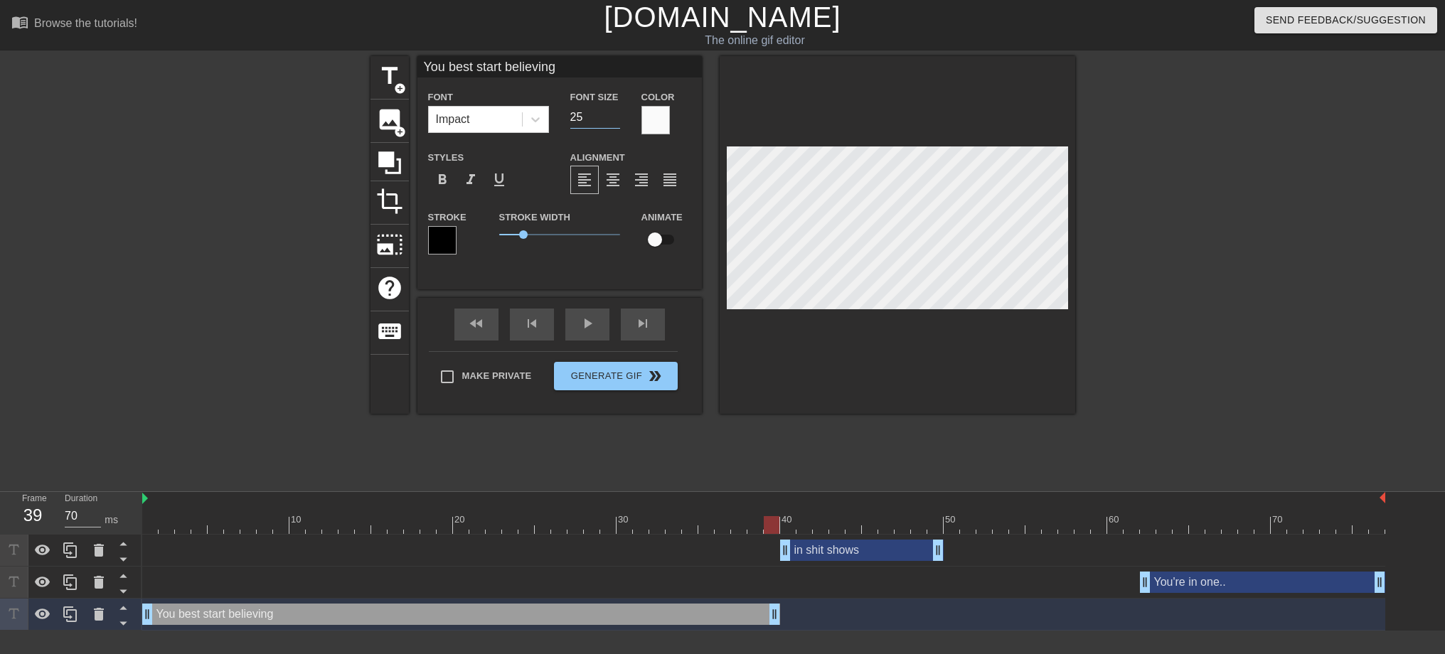
click at [613, 114] on input "25" at bounding box center [595, 117] width 50 height 23
click at [613, 114] on input "26" at bounding box center [595, 117] width 50 height 23
click at [613, 114] on input "27" at bounding box center [595, 117] width 50 height 23
click at [613, 114] on input "28" at bounding box center [595, 117] width 50 height 23
click at [826, 545] on div "in shit shows drag_handle drag_handle" at bounding box center [862, 550] width 164 height 21
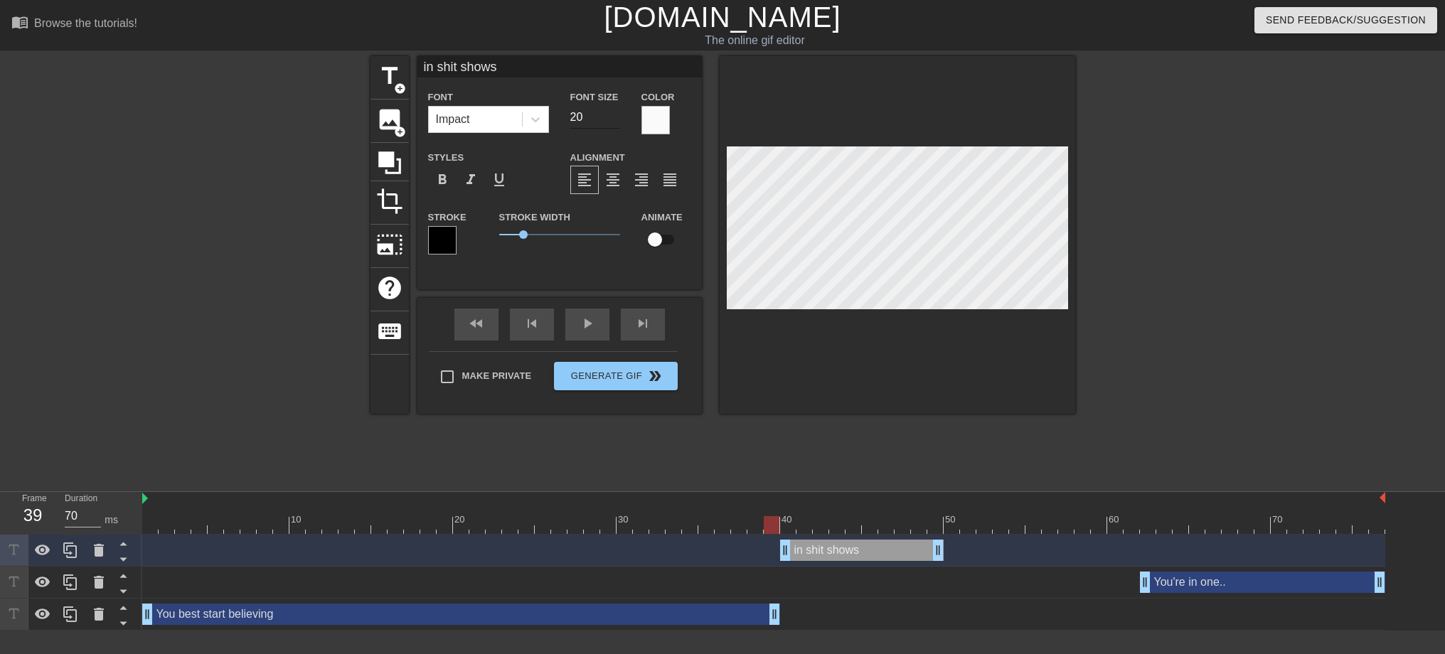
click at [604, 118] on input "20" at bounding box center [595, 117] width 50 height 23
click at [614, 113] on input "21" at bounding box center [595, 117] width 50 height 23
click at [614, 113] on input "22" at bounding box center [595, 117] width 50 height 23
click at [614, 113] on input "23" at bounding box center [595, 117] width 50 height 23
click at [614, 113] on input "24" at bounding box center [595, 117] width 50 height 23
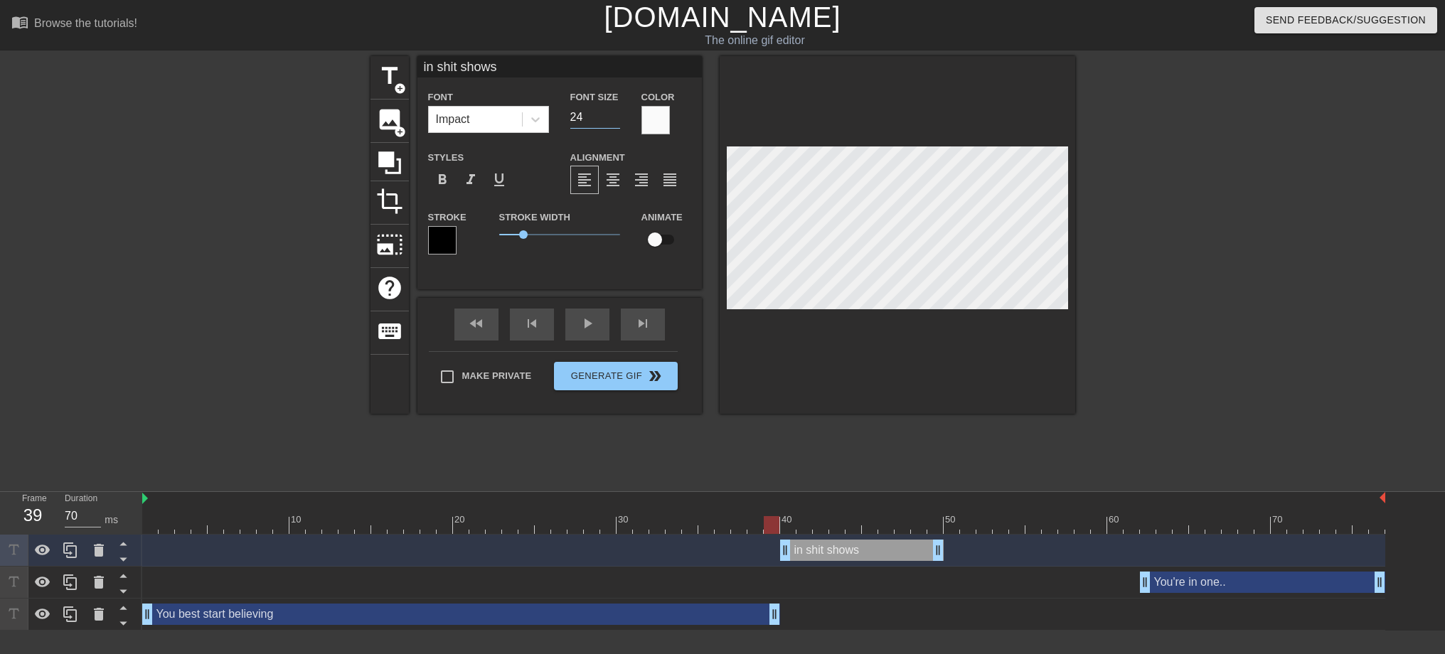
click at [794, 532] on div at bounding box center [763, 525] width 1243 height 18
click at [612, 112] on input "25" at bounding box center [595, 117] width 50 height 23
click at [612, 112] on input "26" at bounding box center [595, 117] width 50 height 23
click at [612, 112] on input "27" at bounding box center [595, 117] width 50 height 23
click at [612, 112] on input "28" at bounding box center [595, 117] width 50 height 23
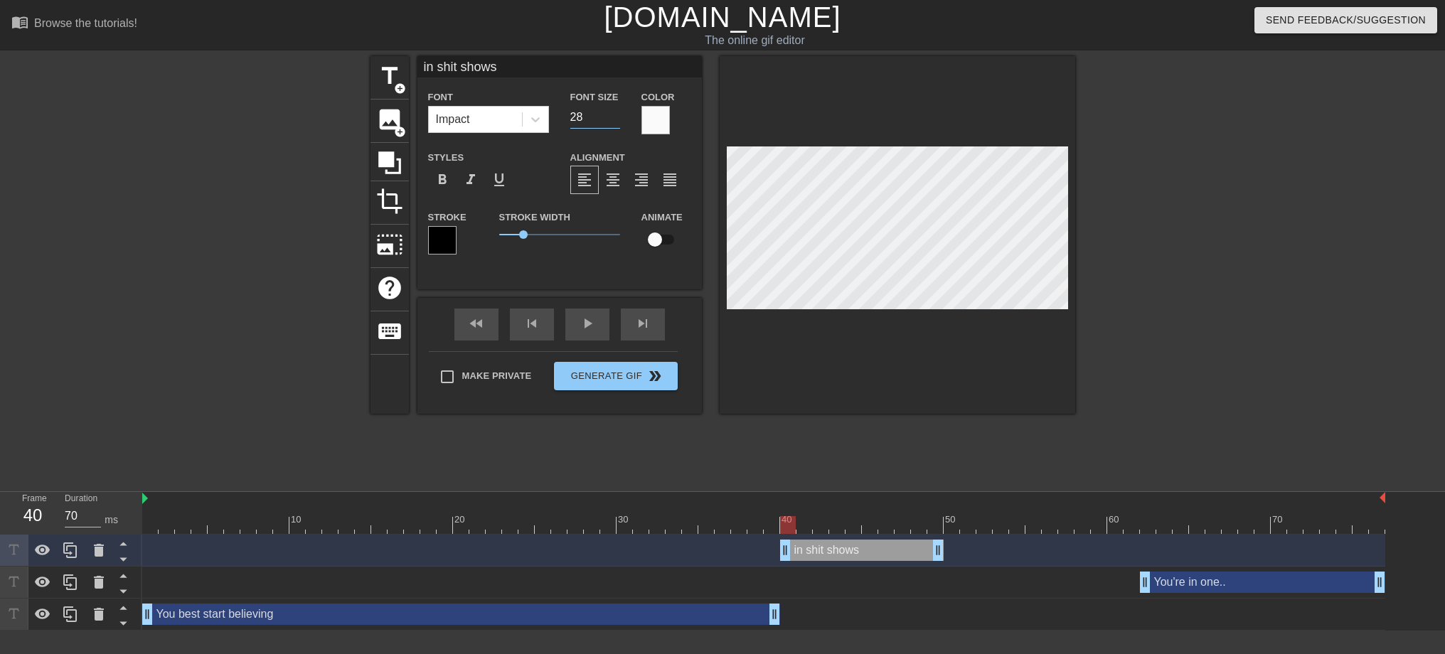
click at [1244, 230] on div at bounding box center [1198, 269] width 213 height 427
click at [865, 546] on div "in shit shows drag_handle drag_handle" at bounding box center [862, 550] width 164 height 21
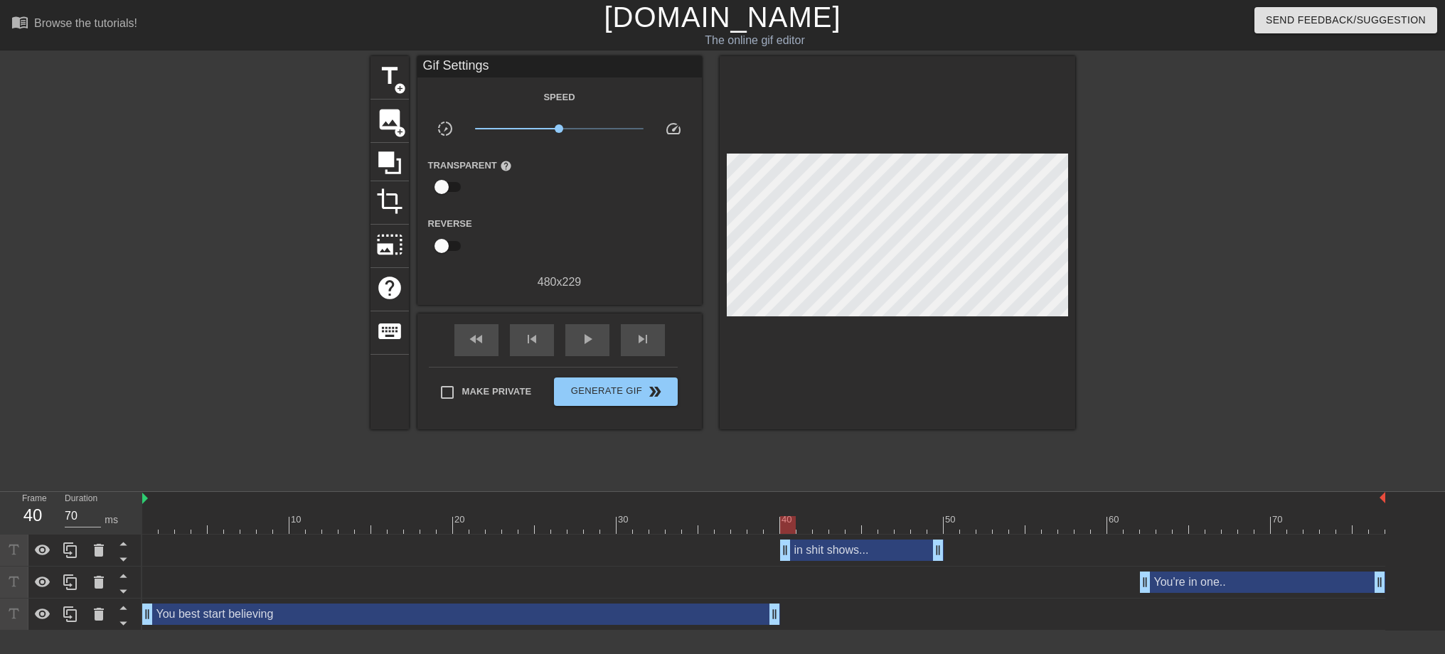
click at [1127, 272] on div at bounding box center [1198, 269] width 213 height 427
click at [581, 345] on span "play_arrow" at bounding box center [587, 339] width 17 height 17
drag, startPoint x: 938, startPoint y: 555, endPoint x: 969, endPoint y: 553, distance: 30.7
drag, startPoint x: 764, startPoint y: 617, endPoint x: 692, endPoint y: 617, distance: 72.5
drag, startPoint x: 784, startPoint y: 549, endPoint x: 719, endPoint y: 553, distance: 64.8
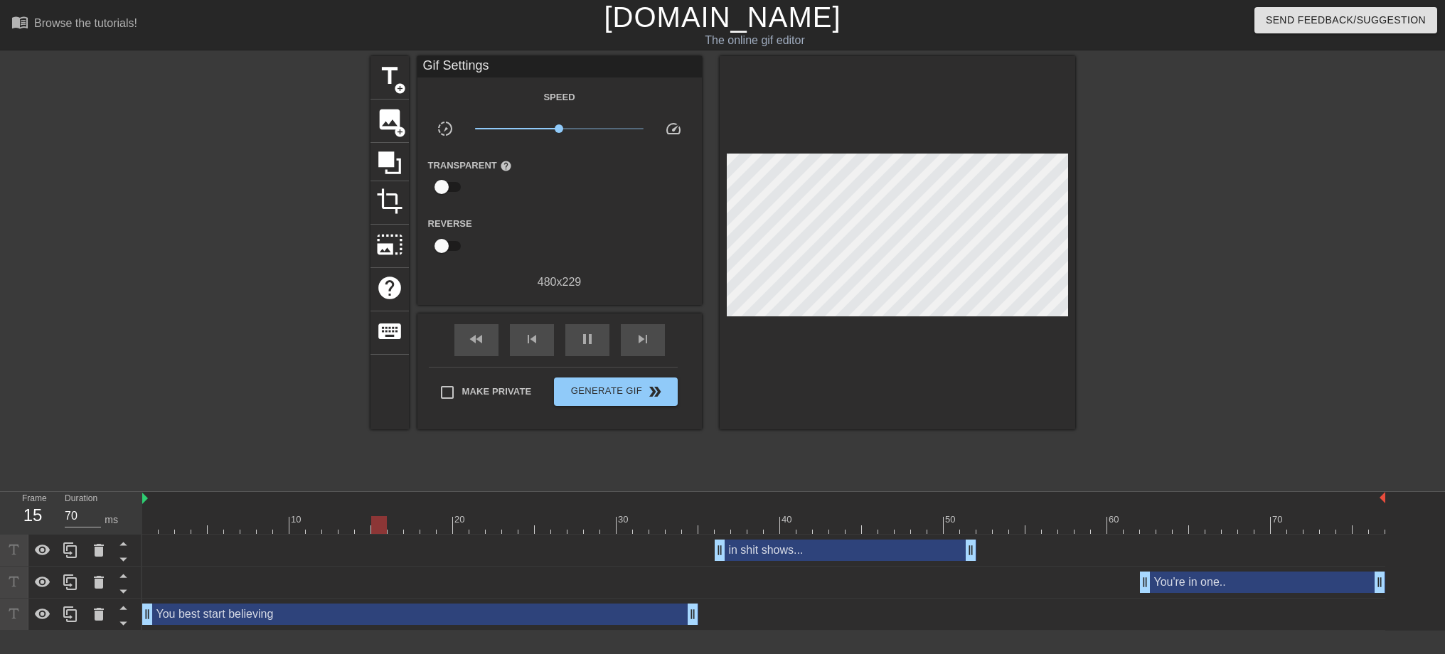
click at [1276, 583] on div "You're in one.. drag_handle drag_handle" at bounding box center [1262, 582] width 245 height 21
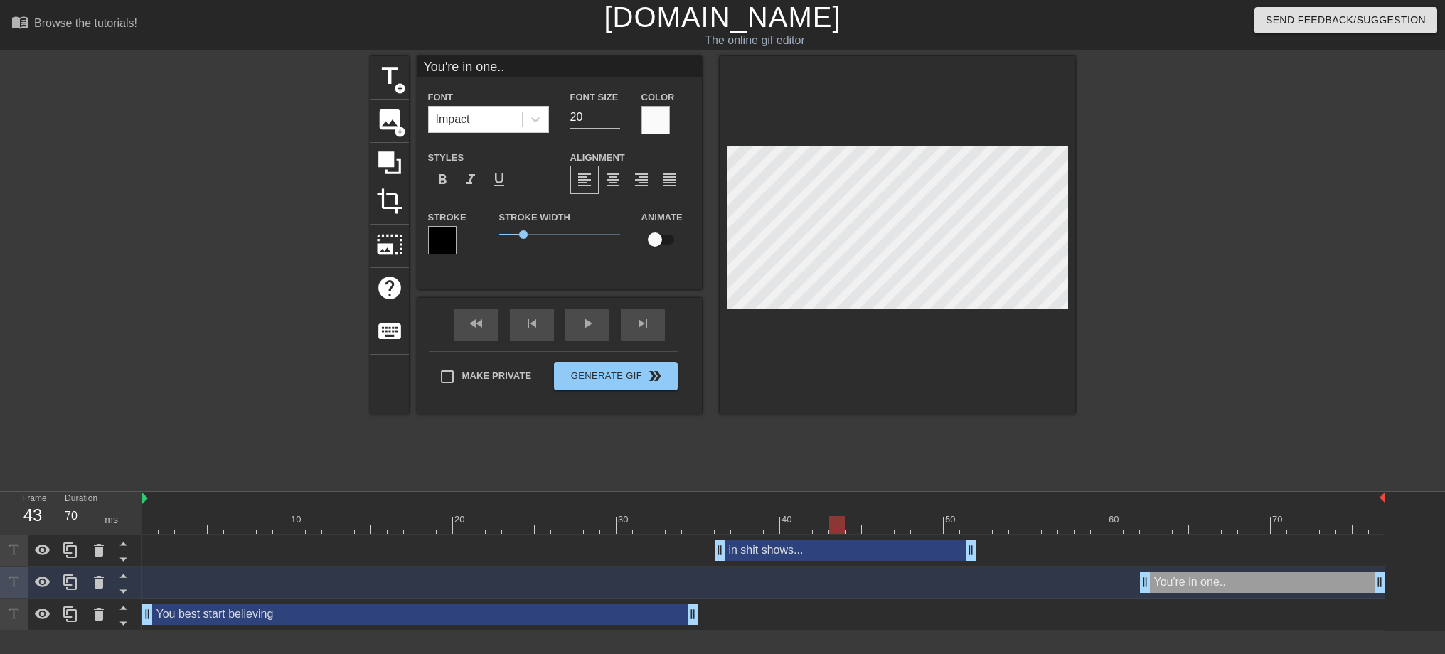
click at [1173, 525] on div at bounding box center [763, 525] width 1243 height 18
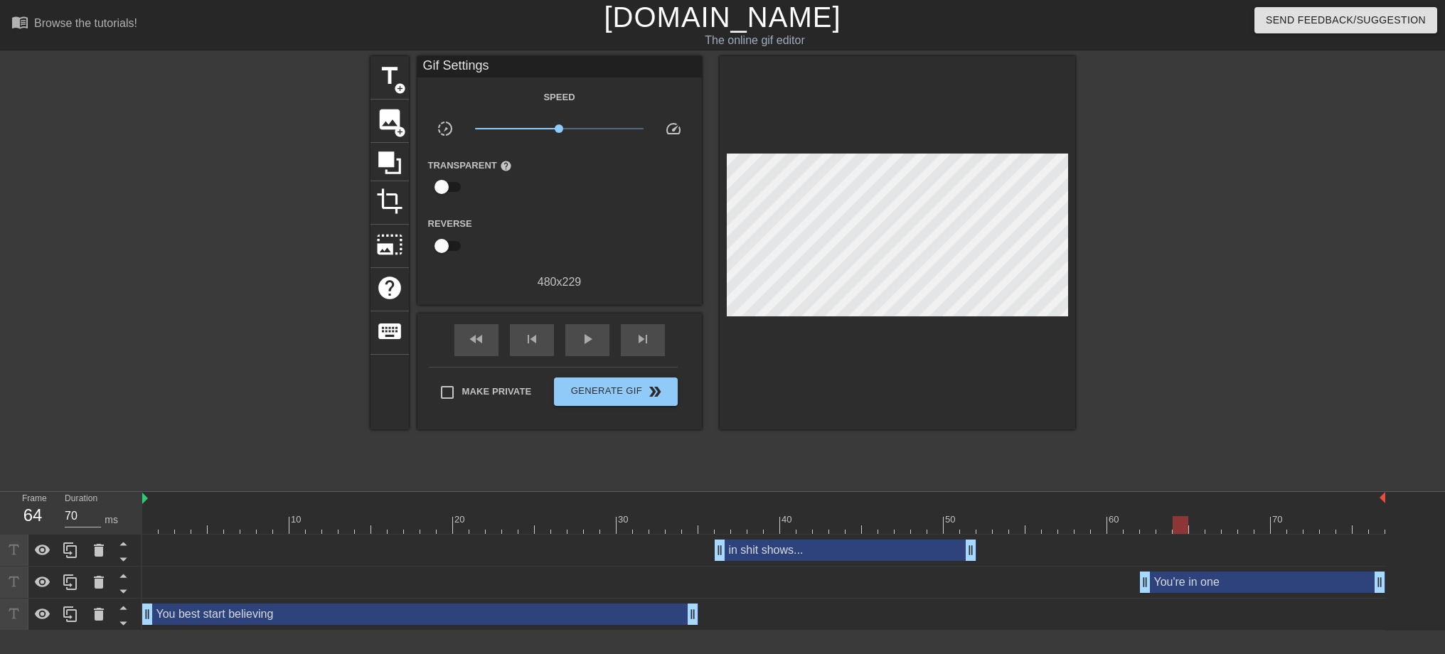
click at [611, 626] on div "You best start believing drag_handle drag_handle" at bounding box center [763, 615] width 1243 height 32
click at [614, 617] on div "You best start believing drag_handle drag_handle" at bounding box center [420, 614] width 556 height 21
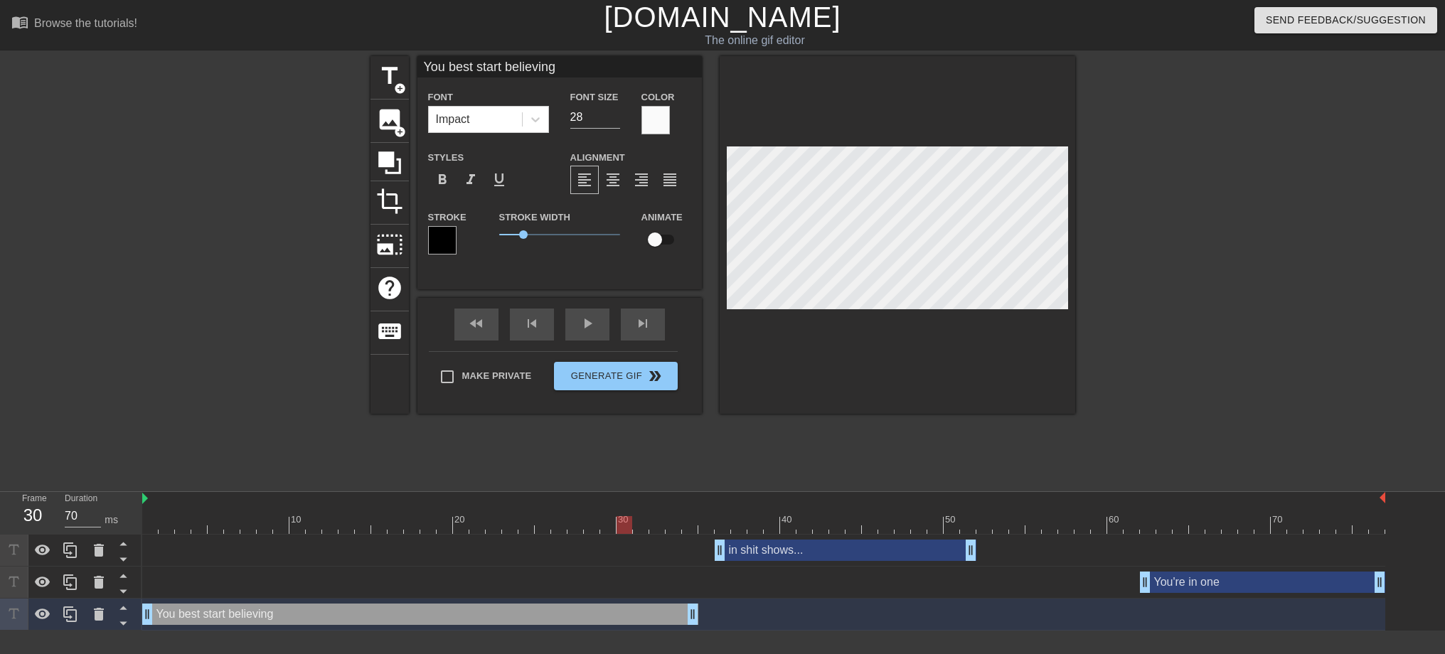
click at [629, 527] on div at bounding box center [763, 525] width 1243 height 18
drag, startPoint x: 623, startPoint y: 523, endPoint x: 87, endPoint y: 518, distance: 535.5
click at [83, 520] on div "Frame 2 Duration 70 ms 10 20 30 40 50 60 70 in shit shows... drag_handle drag_h…" at bounding box center [722, 561] width 1445 height 139
click at [579, 321] on div "fast_rewind skip_previous play_arrow skip_next" at bounding box center [560, 324] width 232 height 53
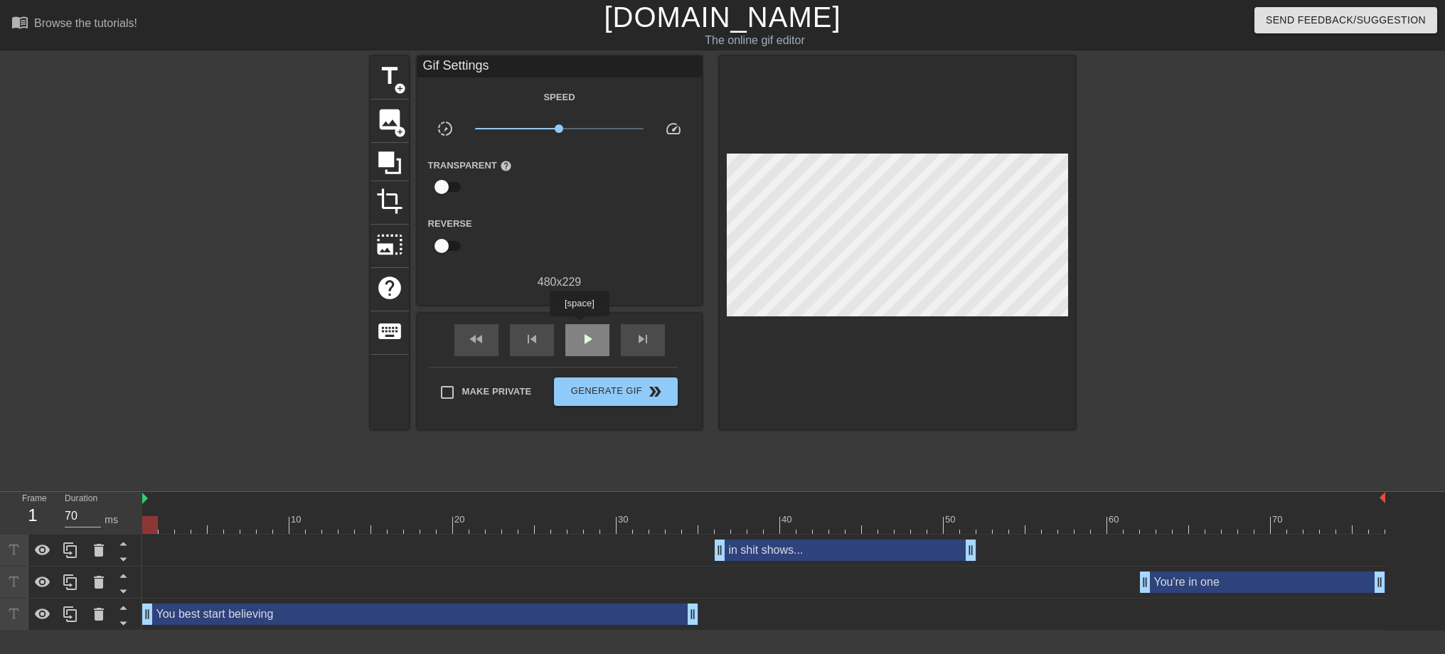
click at [580, 331] on span "play_arrow" at bounding box center [587, 339] width 17 height 17
drag, startPoint x: 691, startPoint y: 614, endPoint x: 602, endPoint y: 612, distance: 89.6
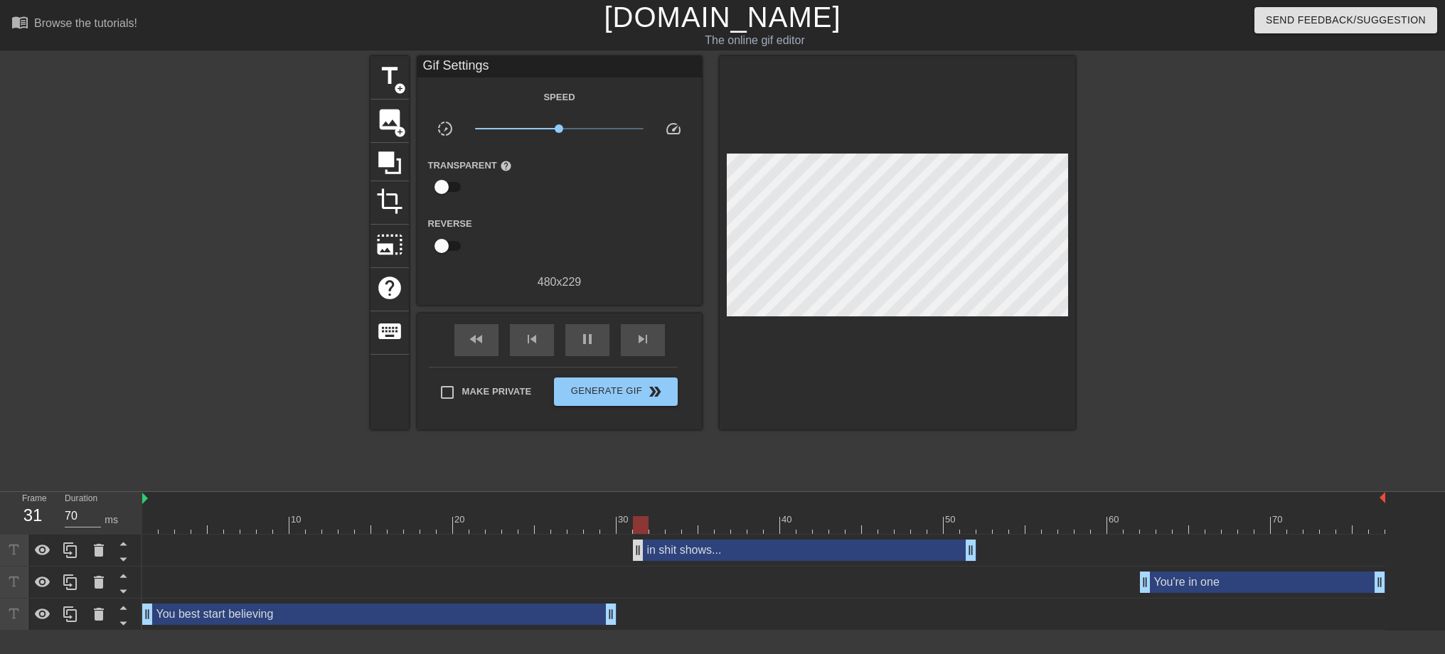
drag, startPoint x: 722, startPoint y: 550, endPoint x: 639, endPoint y: 550, distance: 82.5
drag, startPoint x: 641, startPoint y: 553, endPoint x: 625, endPoint y: 555, distance: 15.7
click at [496, 611] on div "You best start believing drag_handle drag_handle" at bounding box center [379, 614] width 474 height 21
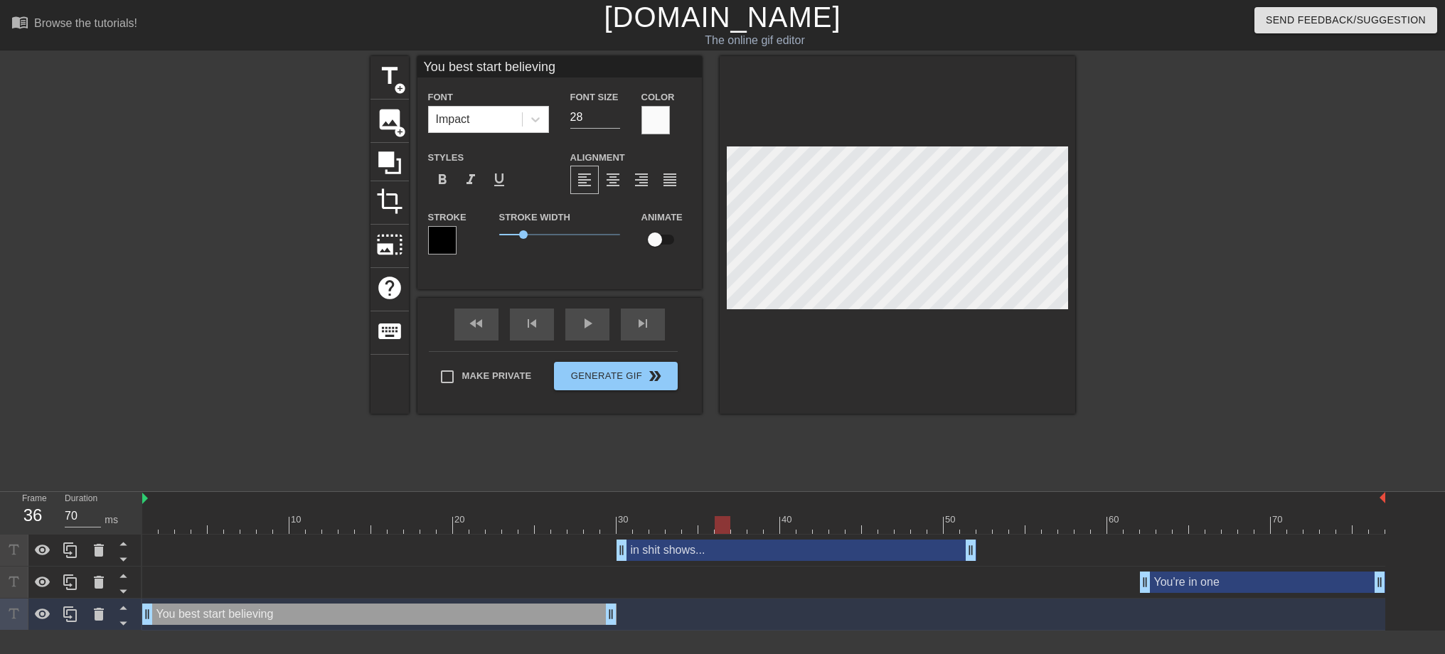
click at [685, 551] on div "in shit shows... drag_handle drag_handle" at bounding box center [797, 550] width 360 height 21
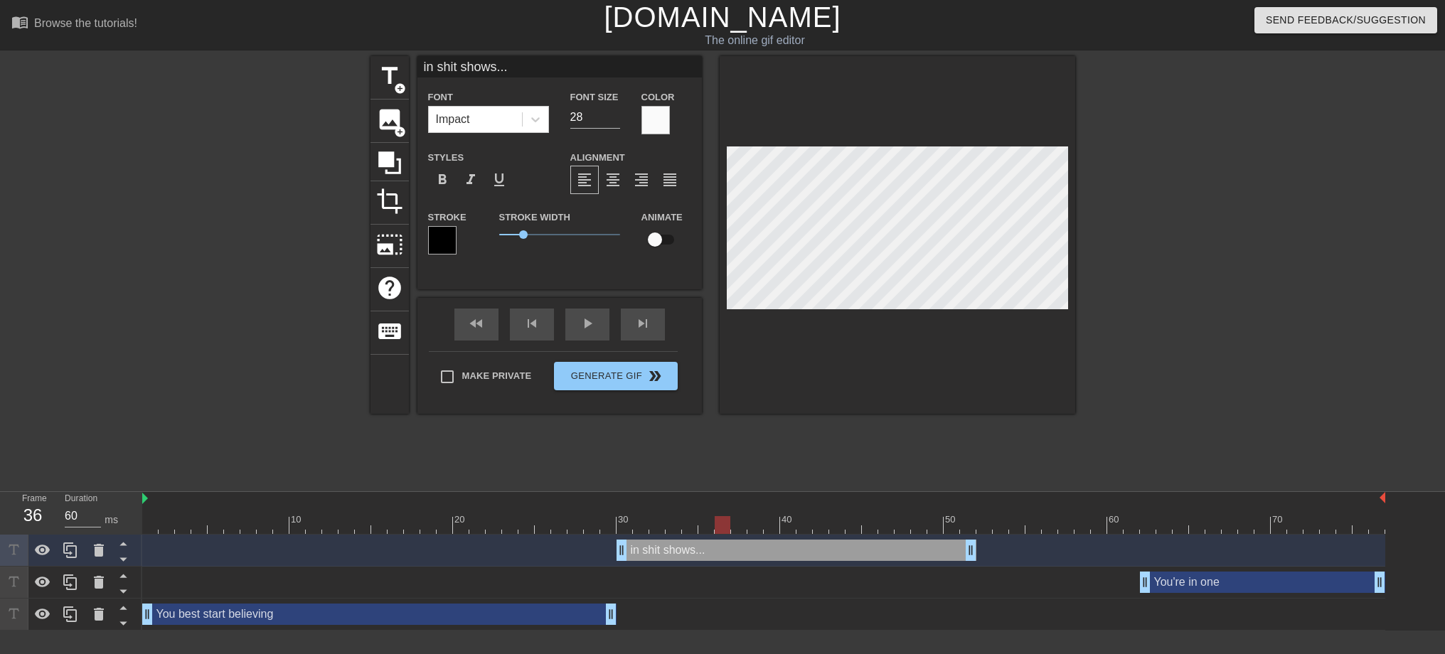
click at [1194, 574] on div "You're in one drag_handle drag_handle" at bounding box center [1262, 582] width 245 height 21
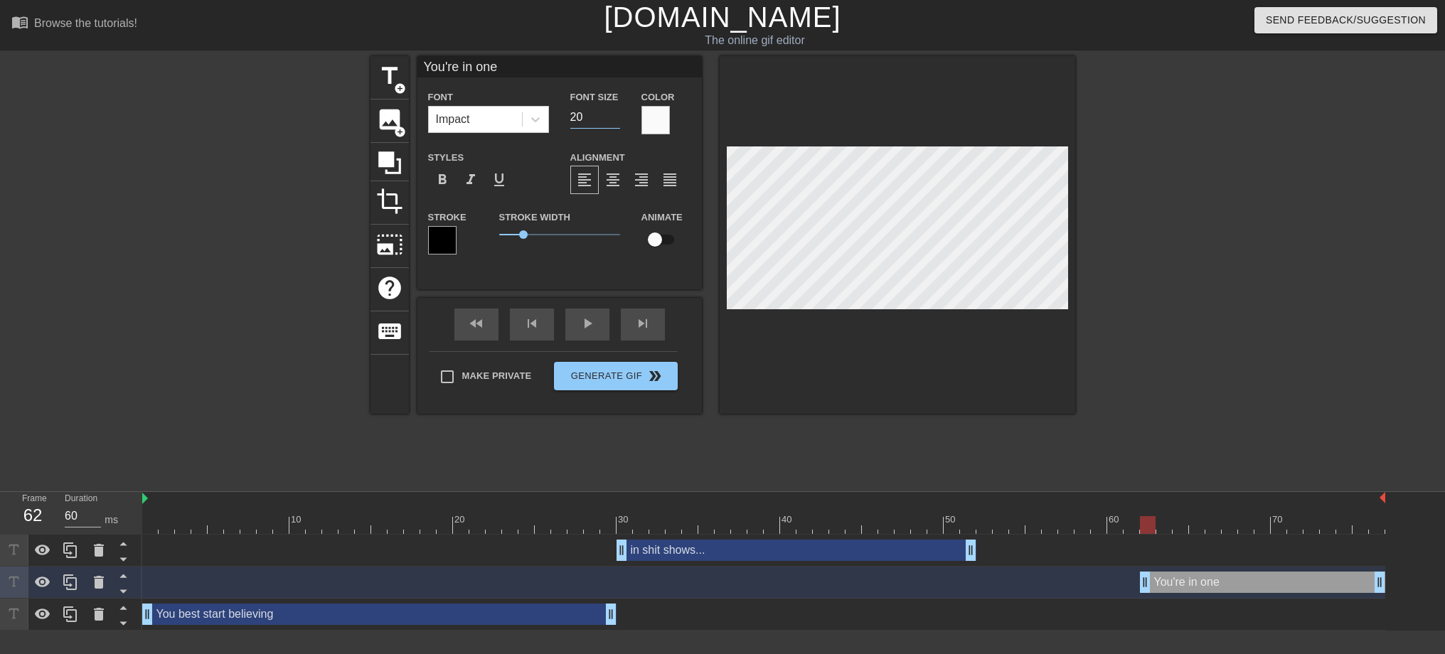
drag, startPoint x: 592, startPoint y: 113, endPoint x: 578, endPoint y: 114, distance: 14.2
click at [578, 114] on input "20" at bounding box center [595, 117] width 50 height 23
click at [1203, 315] on div at bounding box center [1198, 269] width 213 height 427
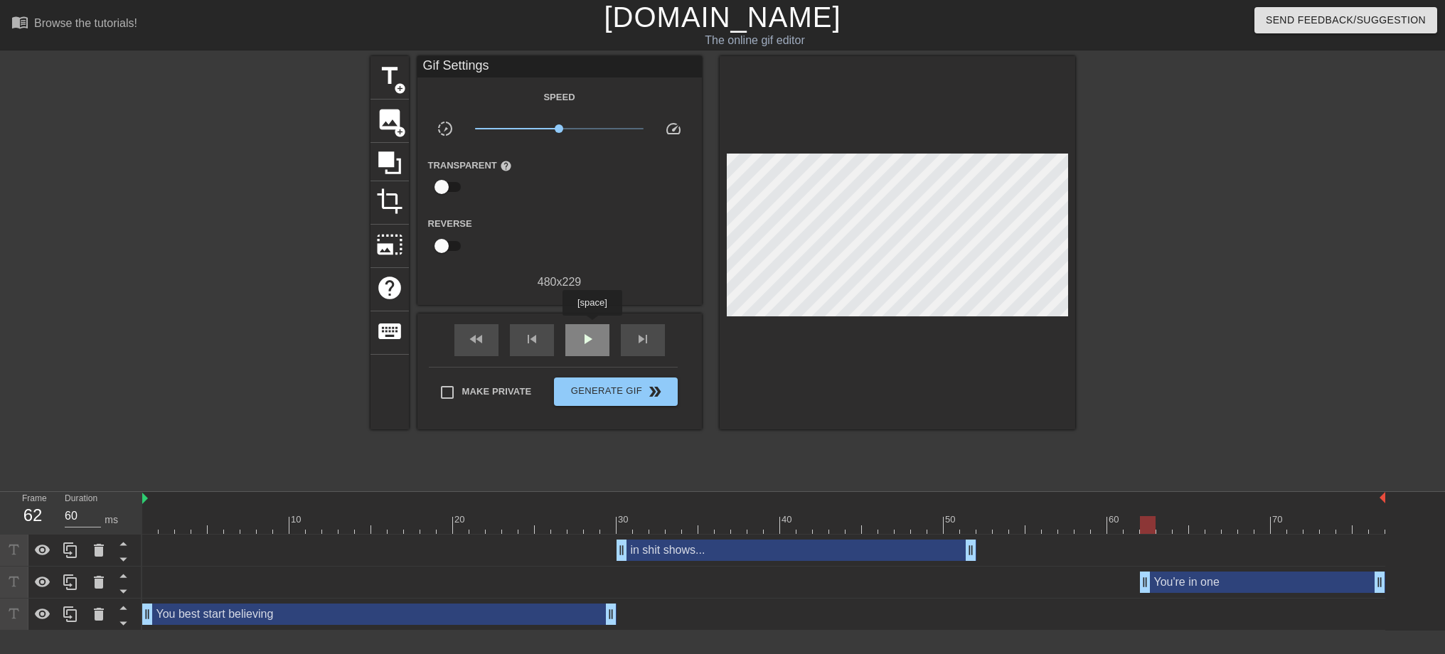
click at [590, 339] on span "play_arrow" at bounding box center [587, 339] width 17 height 17
click at [629, 397] on span "Generate Gif double_arrow" at bounding box center [616, 391] width 112 height 17
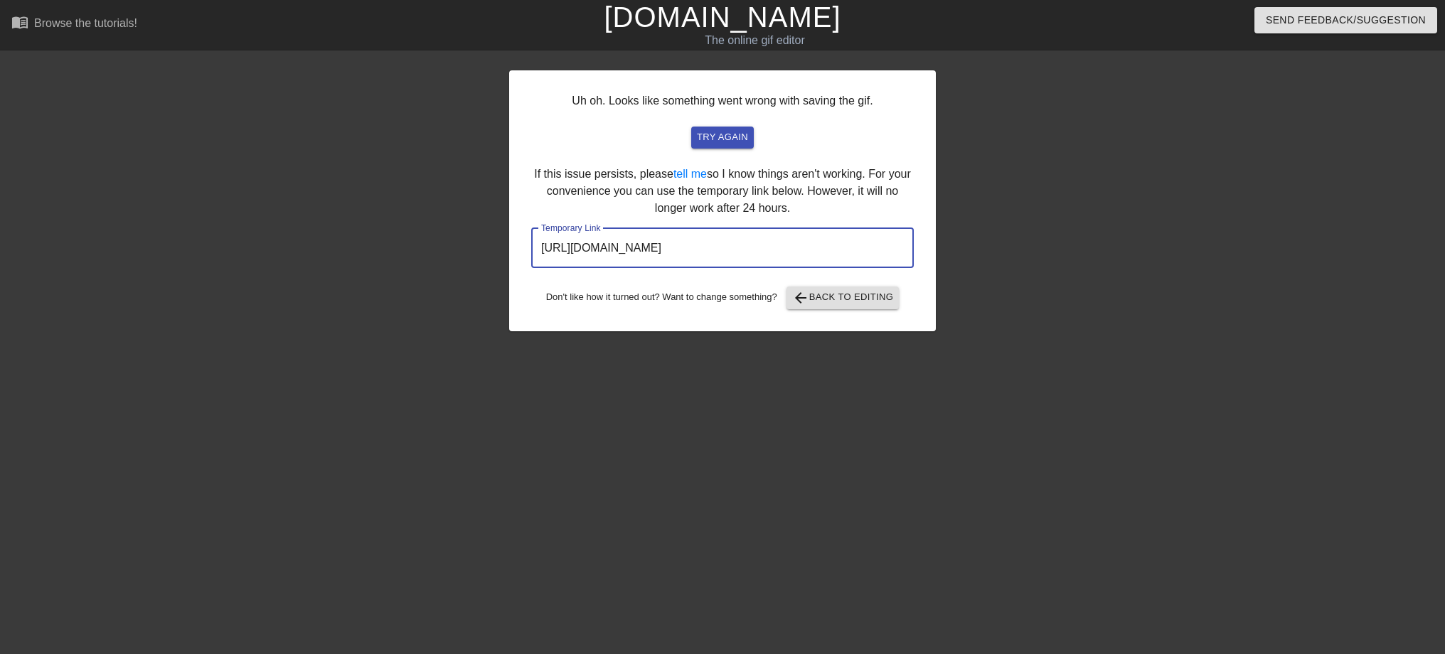
drag, startPoint x: 855, startPoint y: 247, endPoint x: 368, endPoint y: 236, distance: 487.2
click at [368, 236] on div "Uh oh. Looks like something went wrong with saving the gif. try again If this i…" at bounding box center [722, 269] width 1445 height 427
